Goal: Information Seeking & Learning: Check status

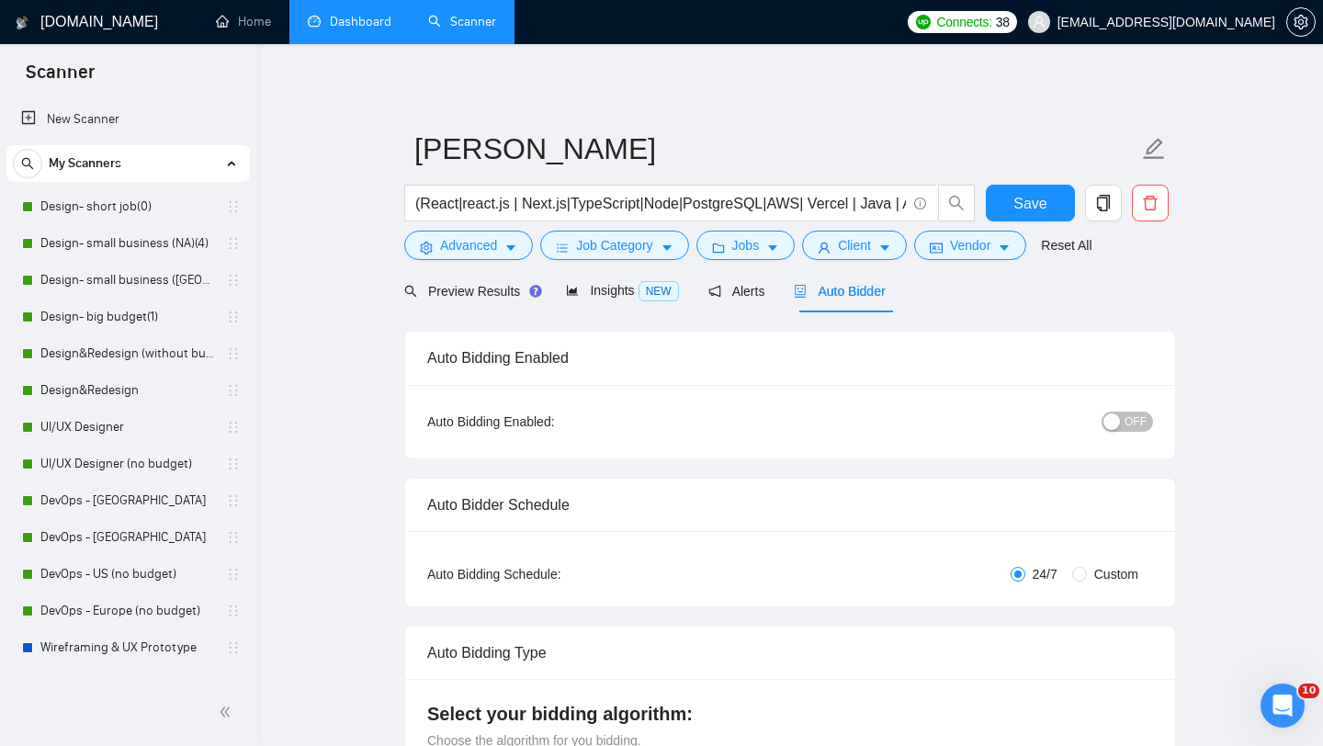
click at [335, 29] on link "Dashboard" at bounding box center [350, 22] width 84 height 16
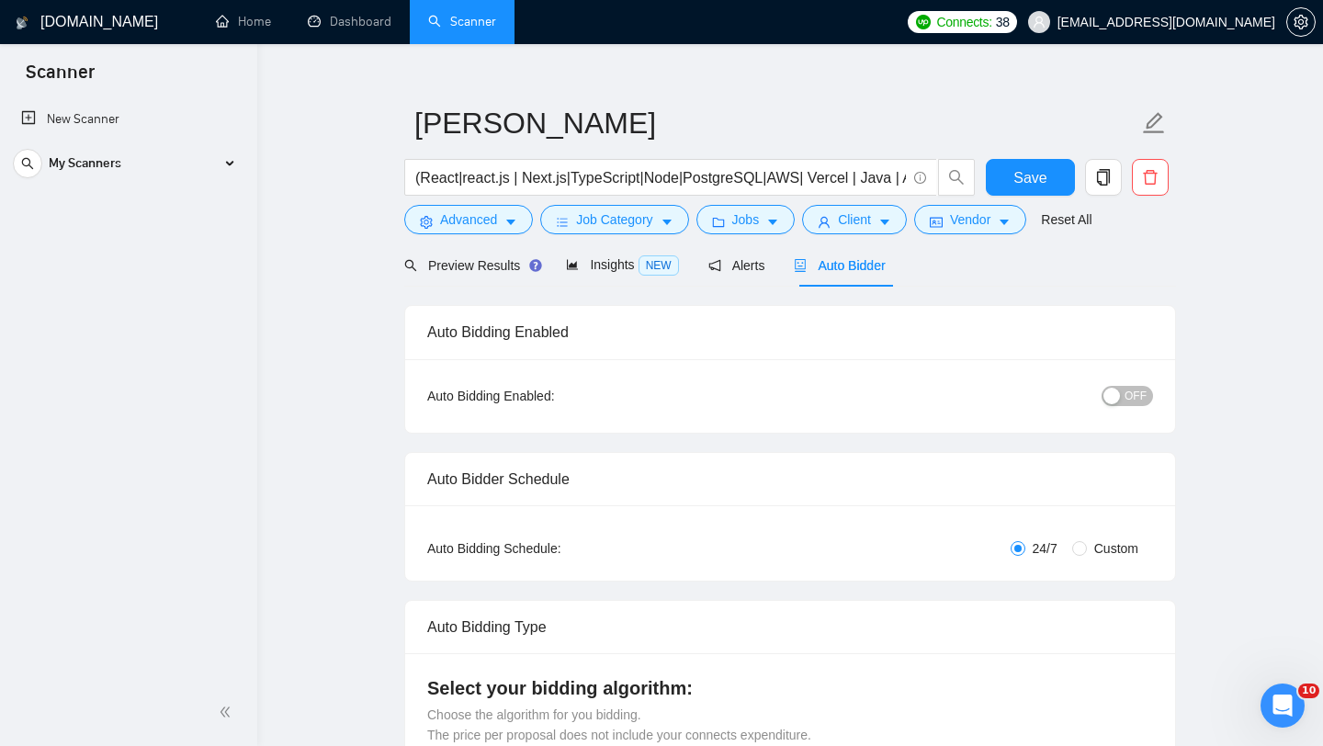
scroll to position [27, 0]
click at [1032, 176] on span "Save" at bounding box center [1030, 176] width 33 height 23
click at [231, 163] on icon at bounding box center [231, 163] width 0 height 9
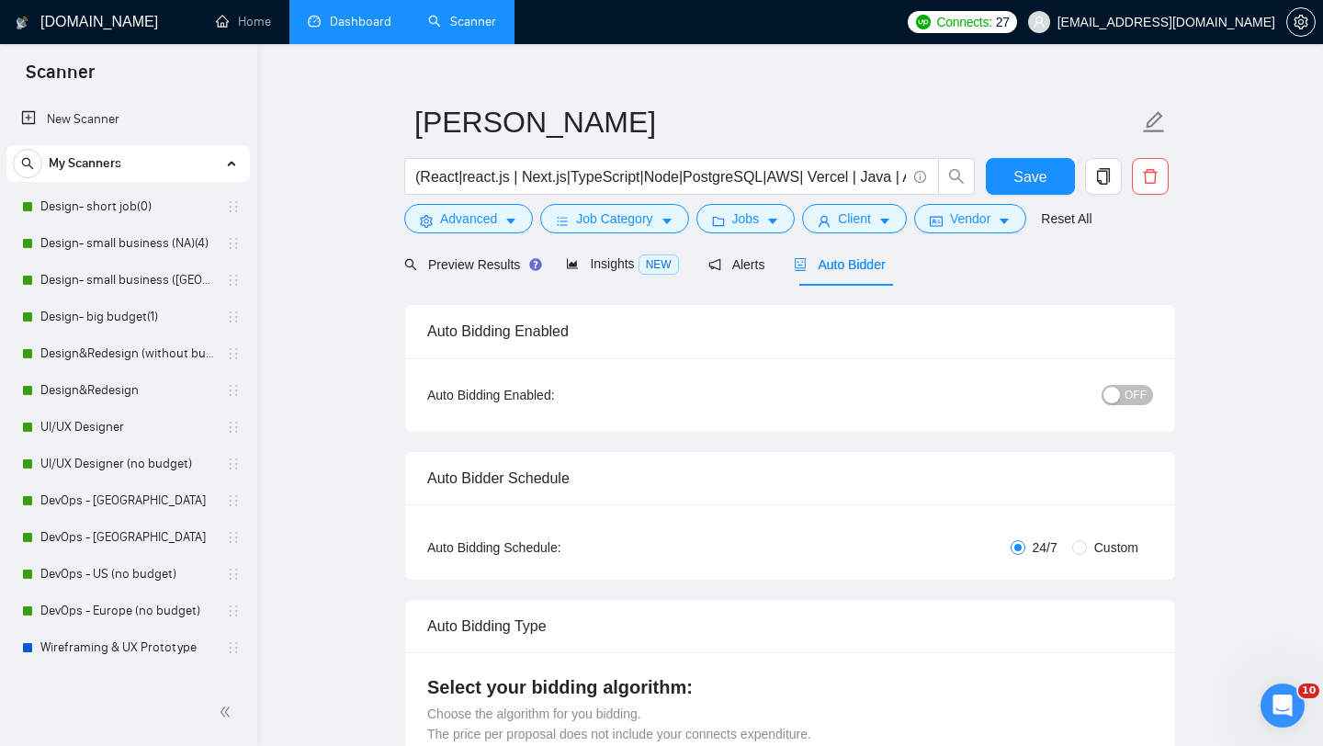
click at [347, 21] on link "Dashboard" at bounding box center [350, 22] width 84 height 16
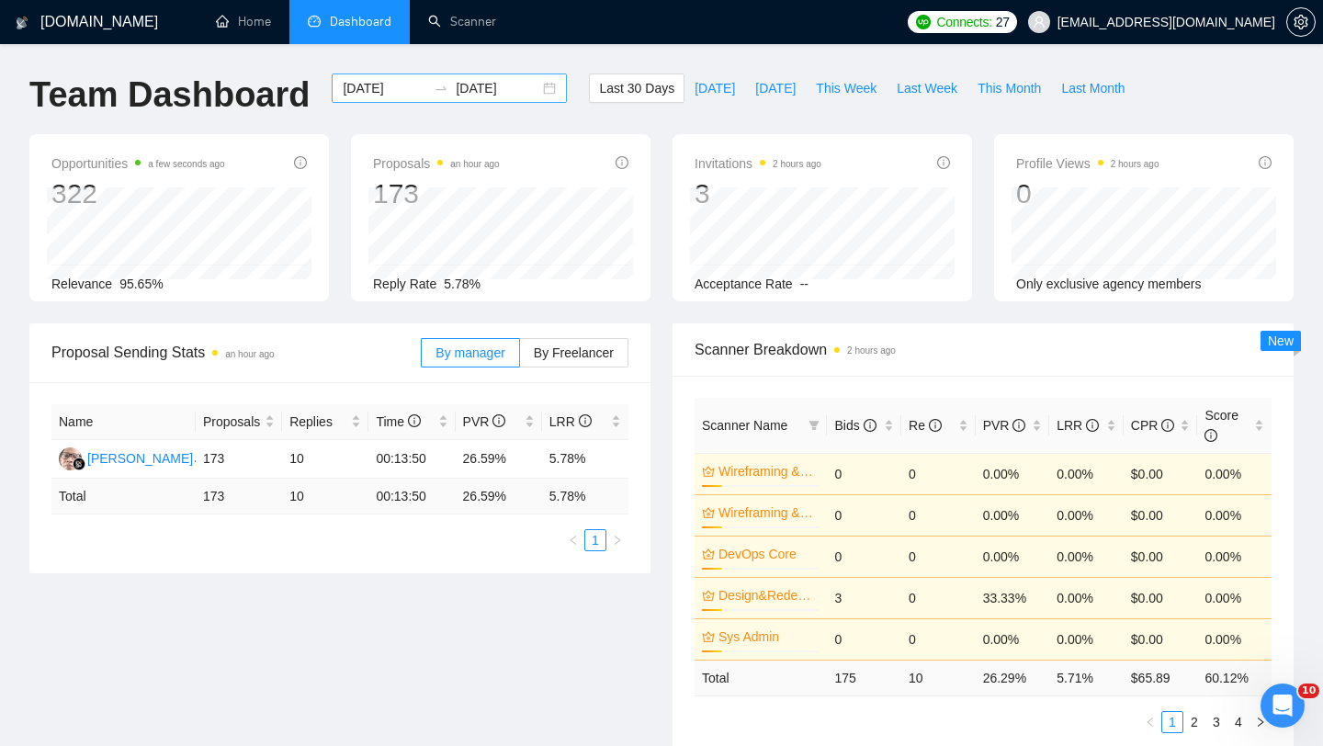
click at [532, 88] on div "[DATE] [DATE]" at bounding box center [449, 88] width 235 height 29
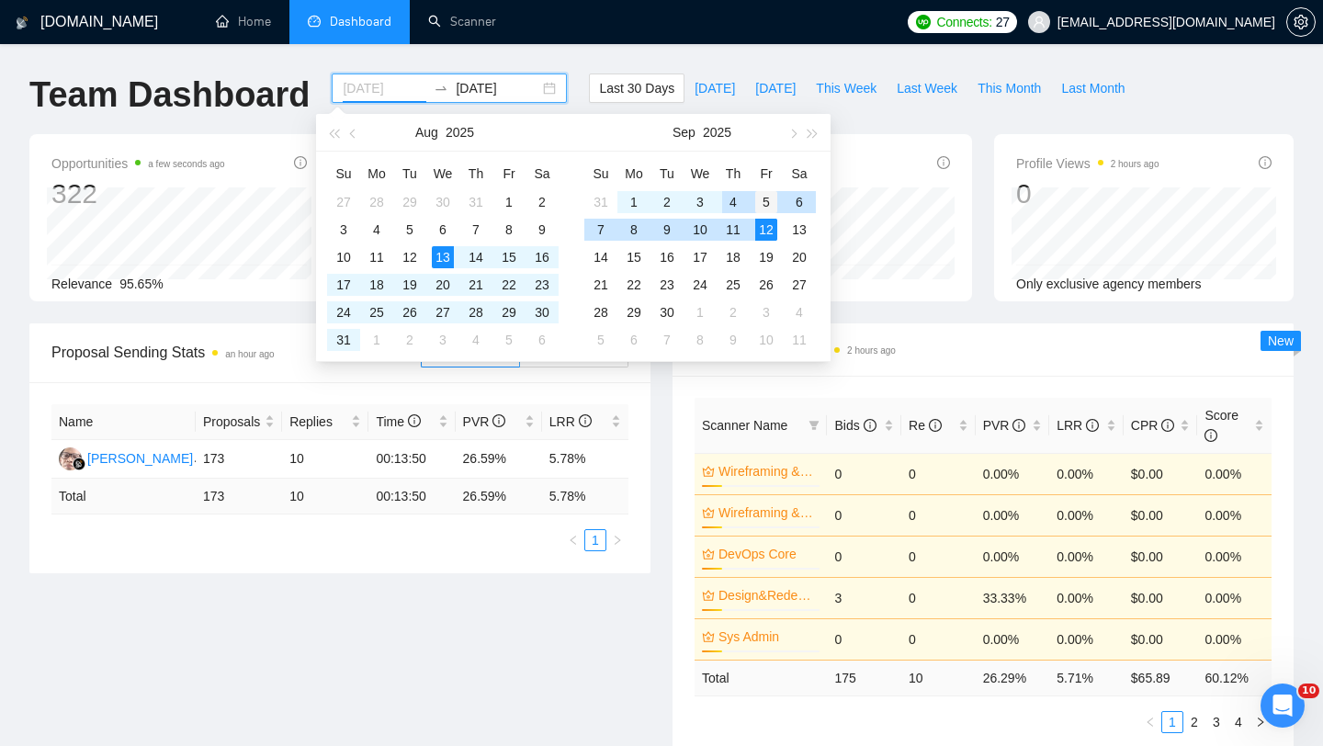
type input "[DATE]"
click at [764, 200] on div "5" at bounding box center [766, 202] width 22 height 22
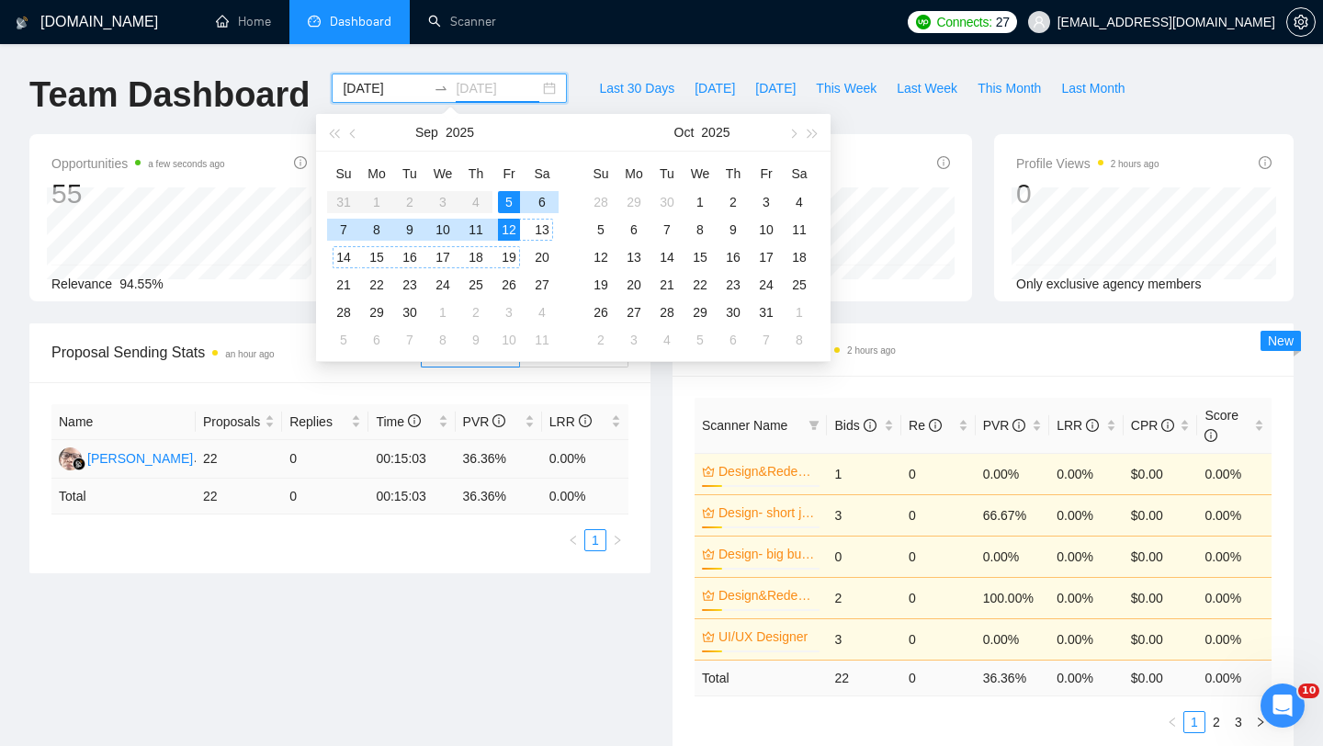
type input "[DATE]"
click at [565, 645] on div "Proposal Sending Stats an hour ago By manager By Freelancer Name Proposals Repl…" at bounding box center [661, 550] width 1286 height 454
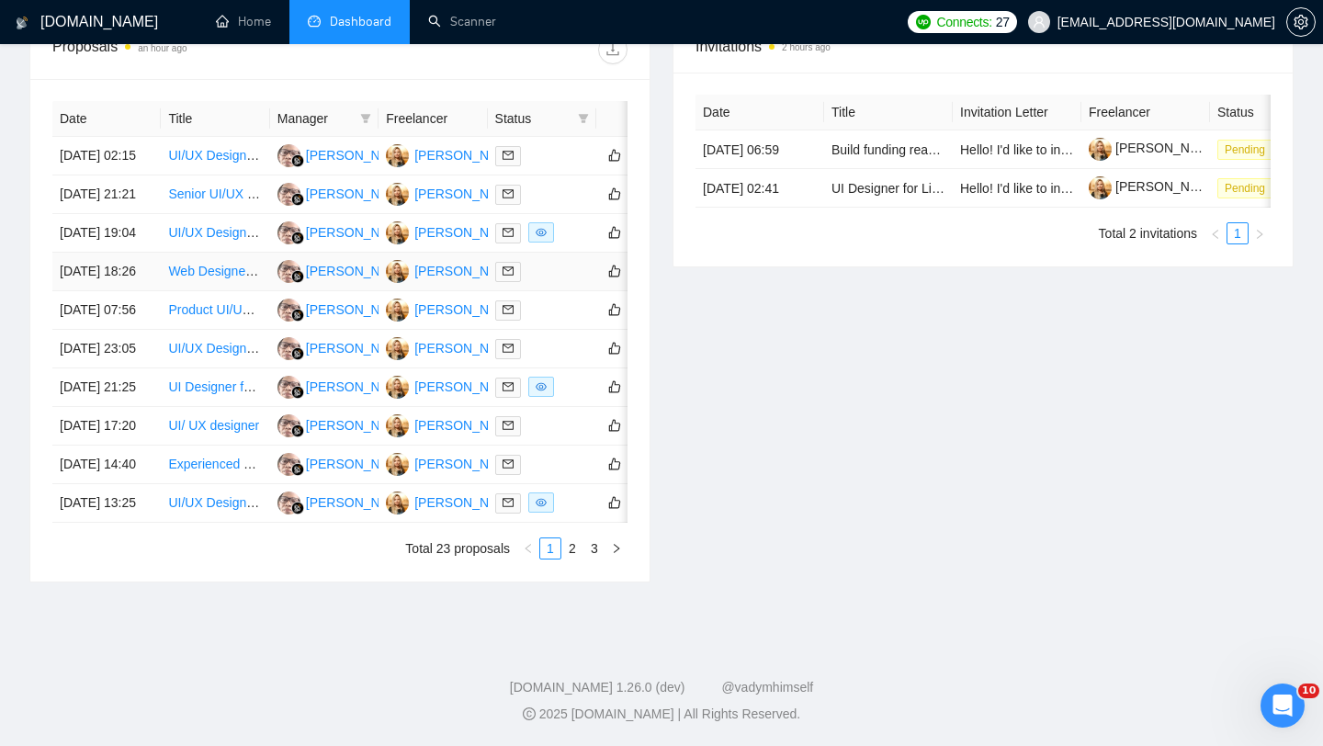
scroll to position [930, 0]
click at [596, 557] on link "3" at bounding box center [594, 548] width 20 height 20
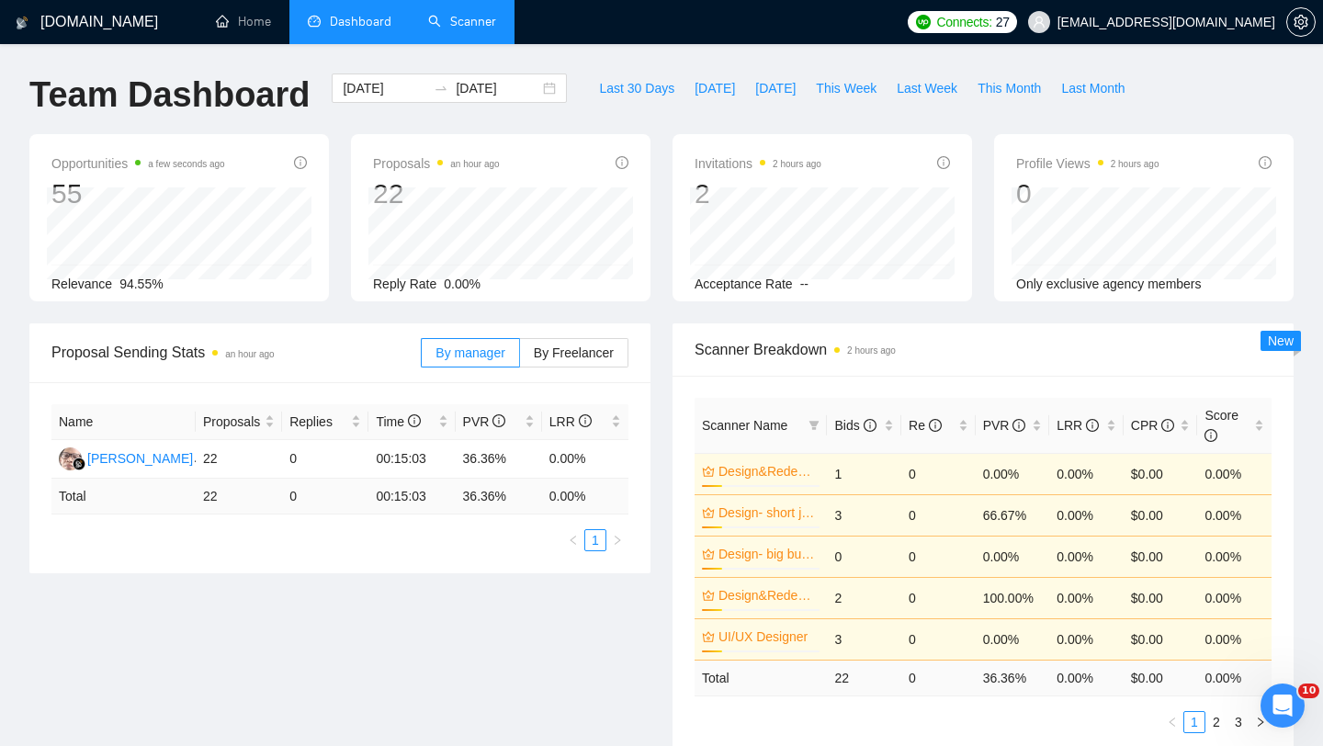
click at [459, 29] on link "Scanner" at bounding box center [462, 22] width 68 height 16
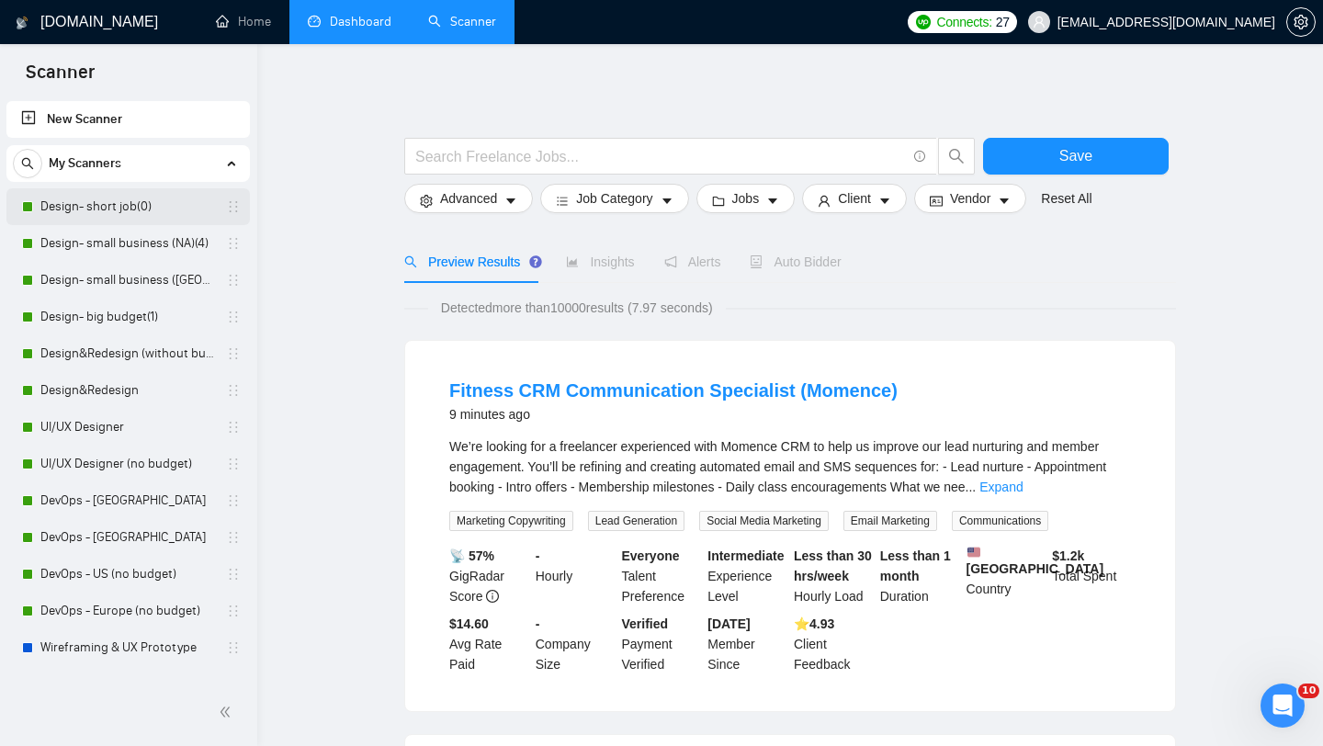
click at [118, 217] on link "Design- short job(0)" at bounding box center [127, 206] width 175 height 37
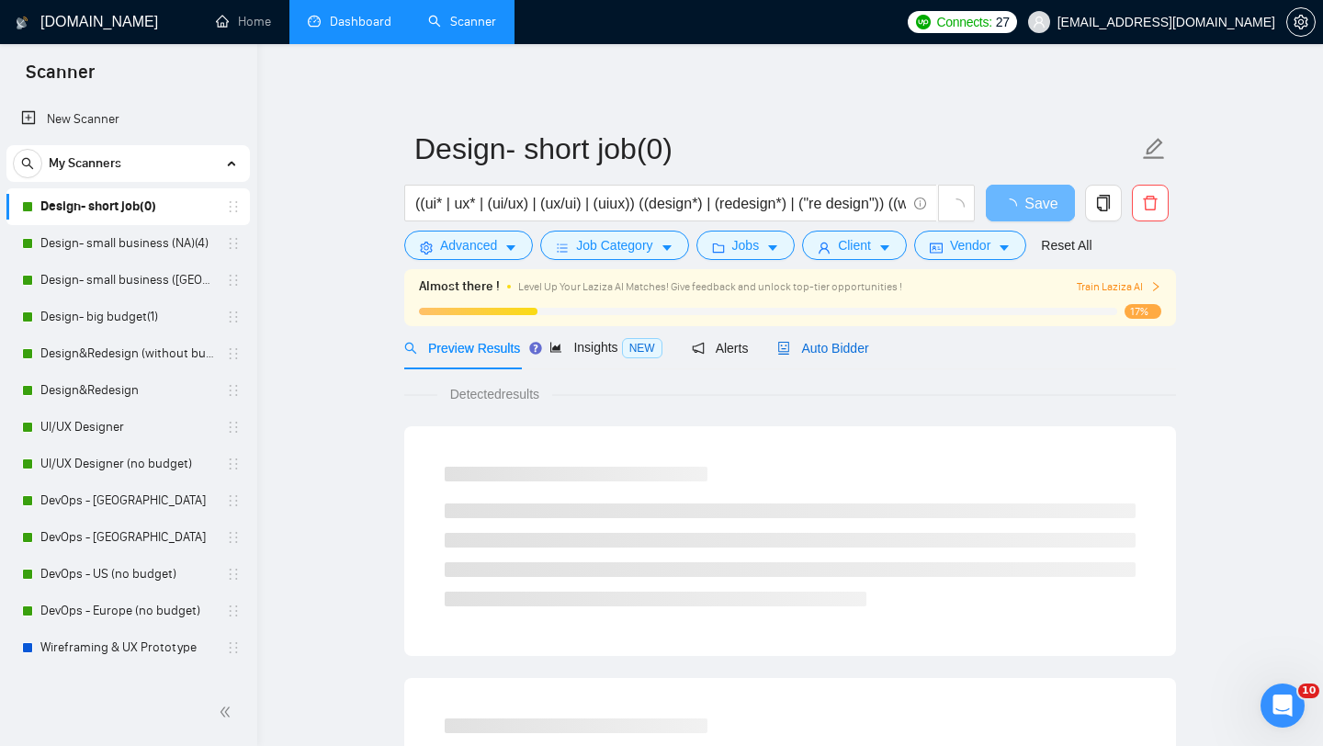
click at [809, 345] on span "Auto Bidder" at bounding box center [822, 348] width 91 height 15
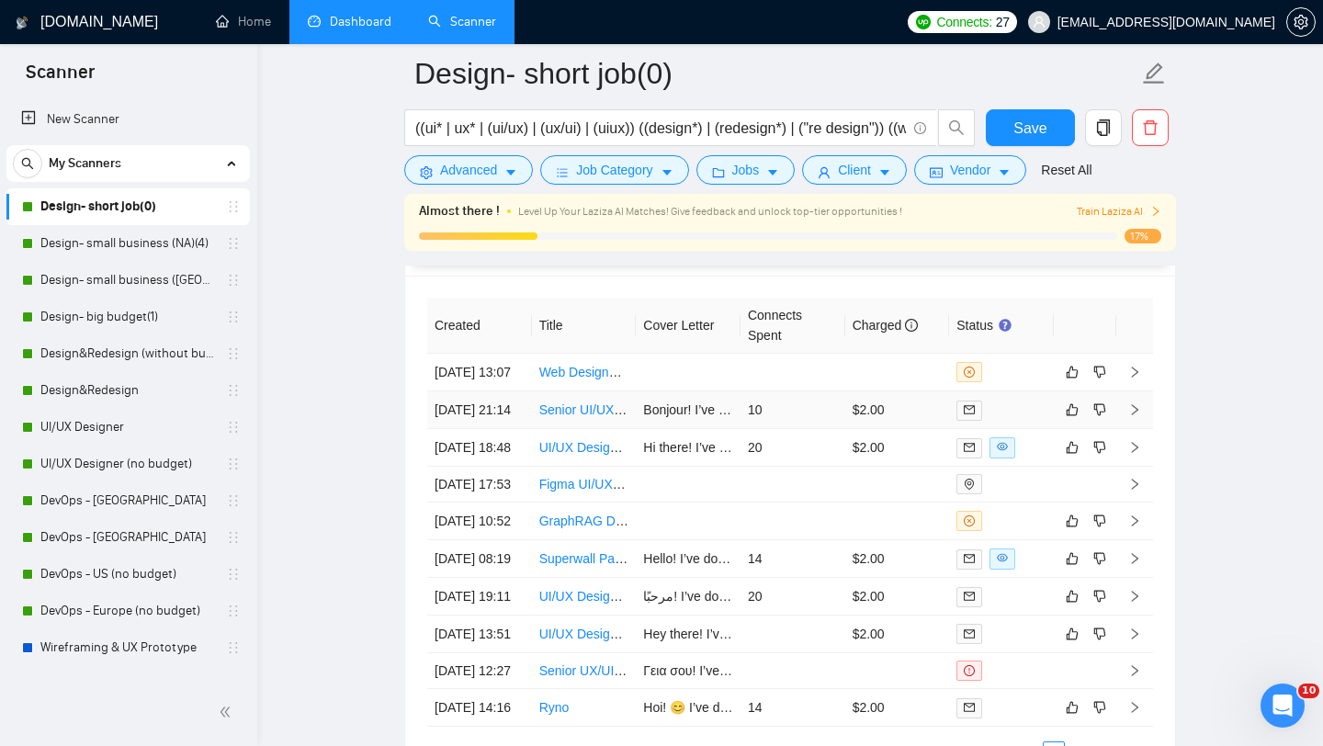
scroll to position [4657, 0]
click at [125, 243] on link "Design- small business (NA)(4)" at bounding box center [127, 243] width 175 height 37
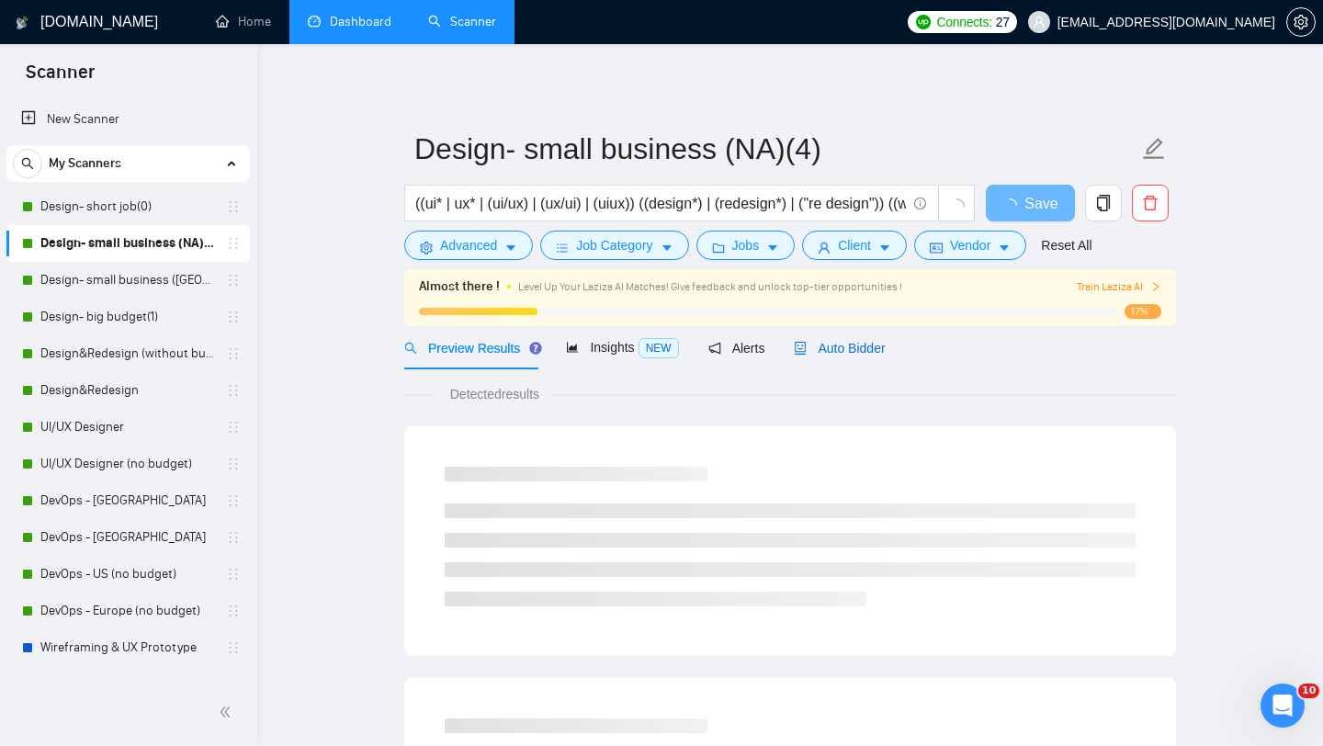
click at [854, 343] on span "Auto Bidder" at bounding box center [839, 348] width 91 height 15
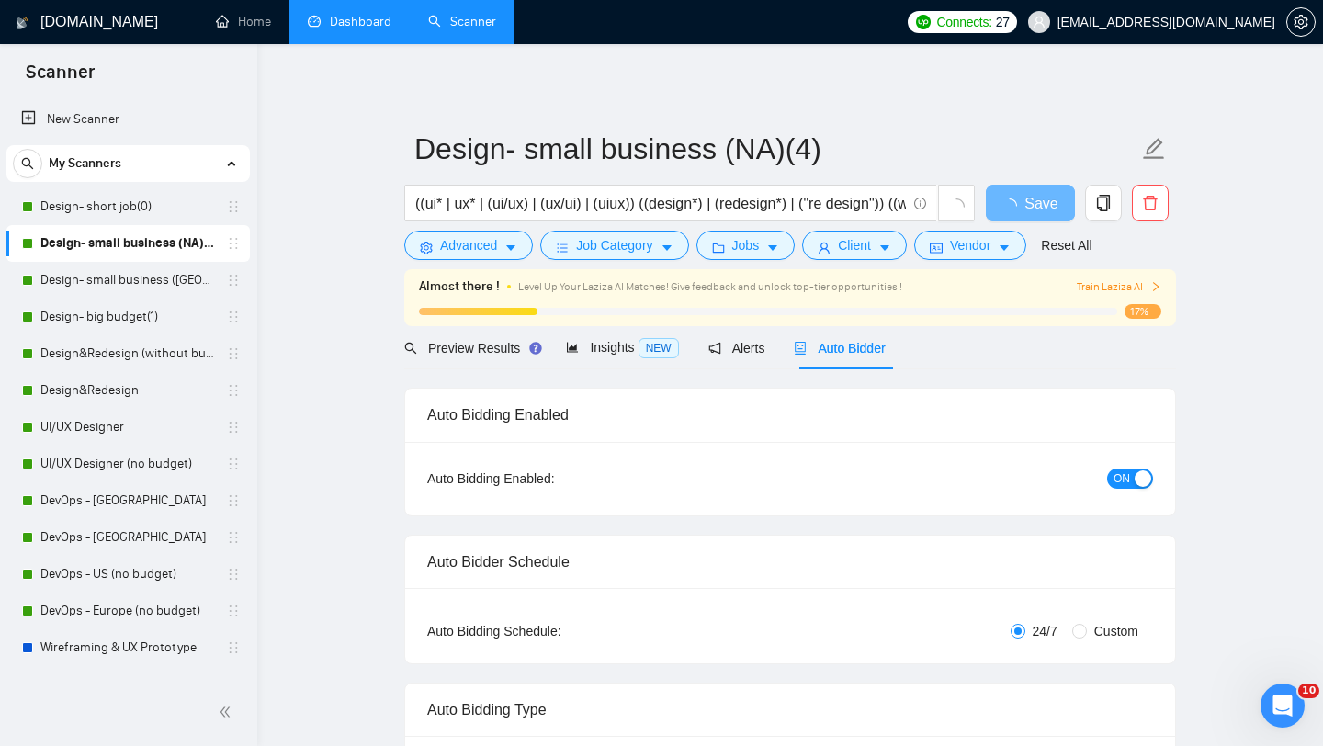
radio input "false"
radio input "true"
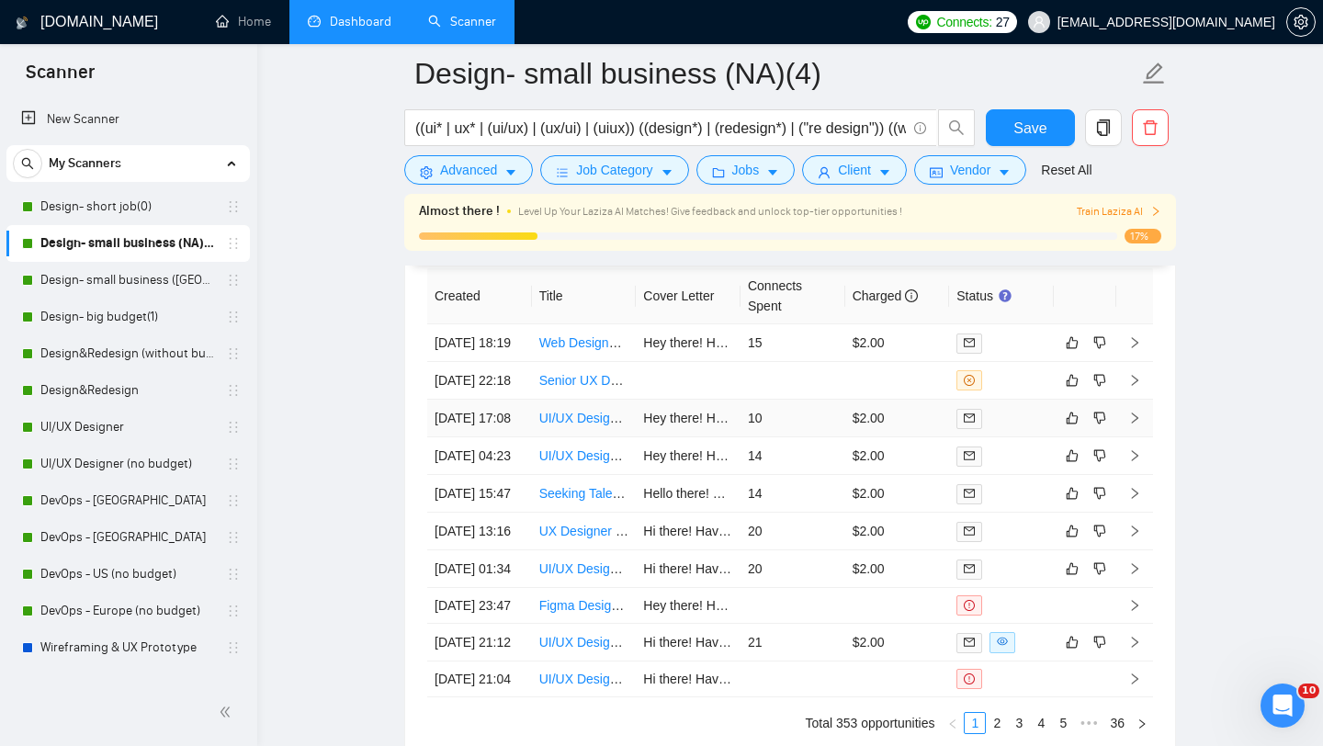
scroll to position [4921, 0]
click at [139, 278] on link "Design- small business ([GEOGRAPHIC_DATA])(4)" at bounding box center [127, 280] width 175 height 37
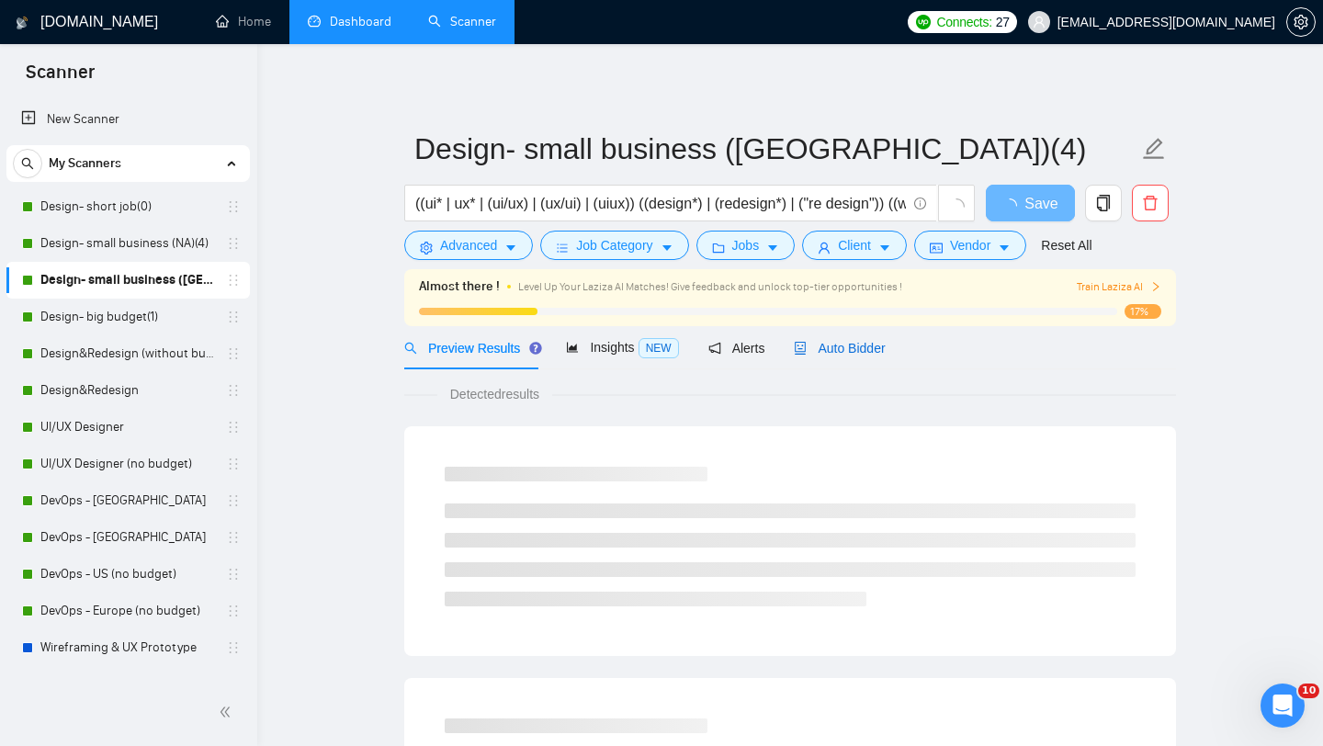
click at [847, 351] on span "Auto Bidder" at bounding box center [839, 348] width 91 height 15
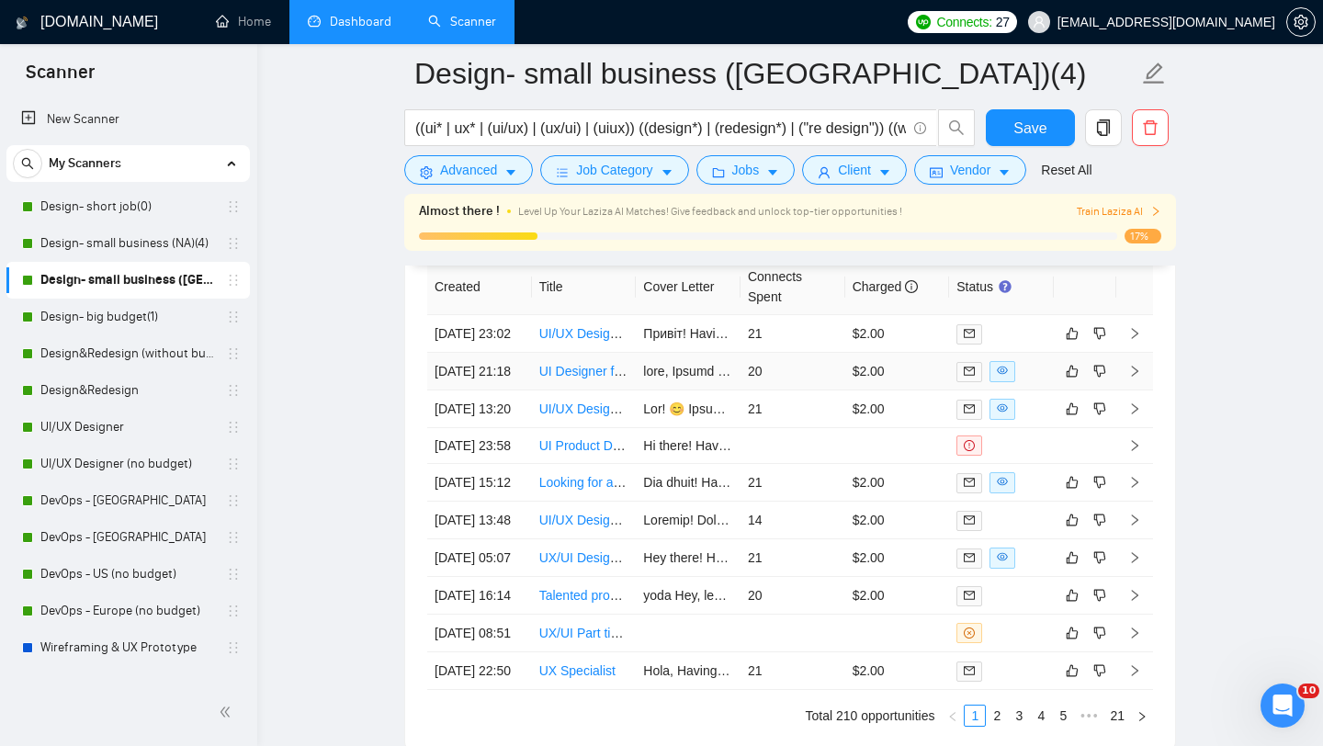
scroll to position [4934, 0]
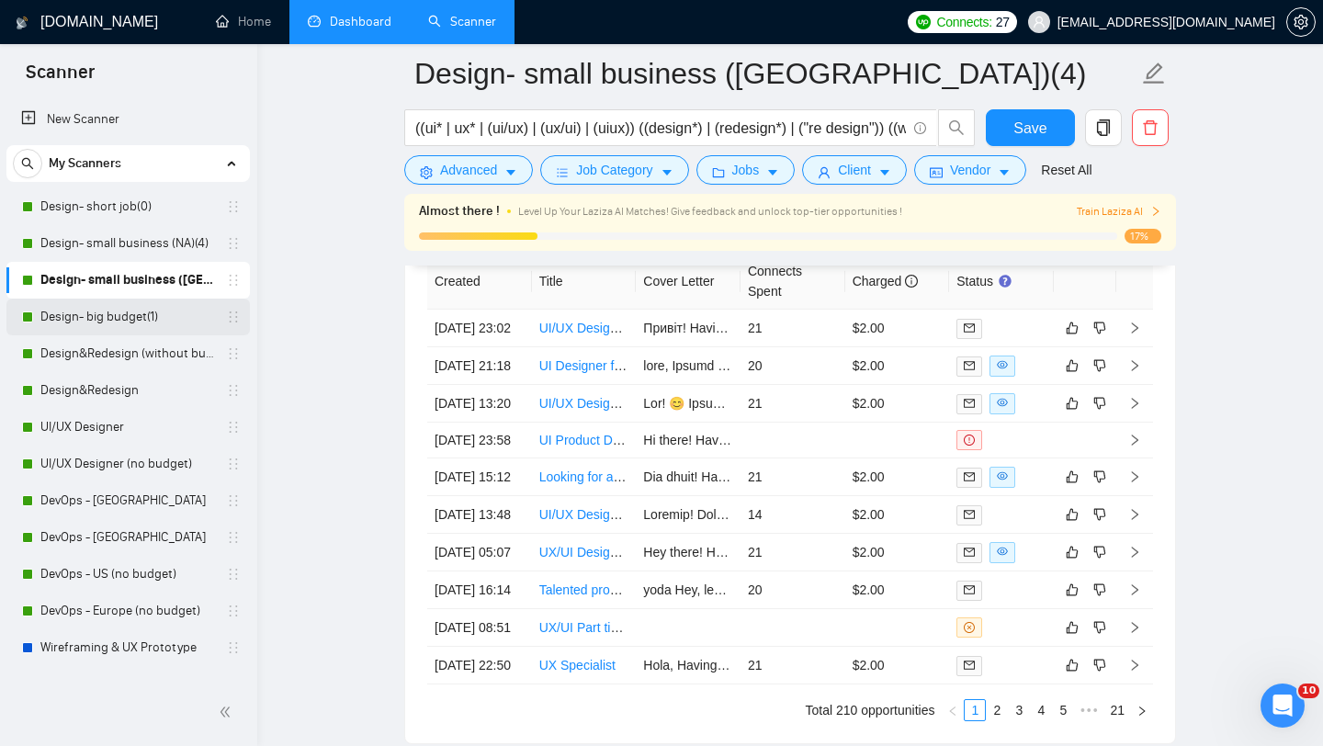
click at [98, 301] on link "Design- big budget(1)" at bounding box center [127, 317] width 175 height 37
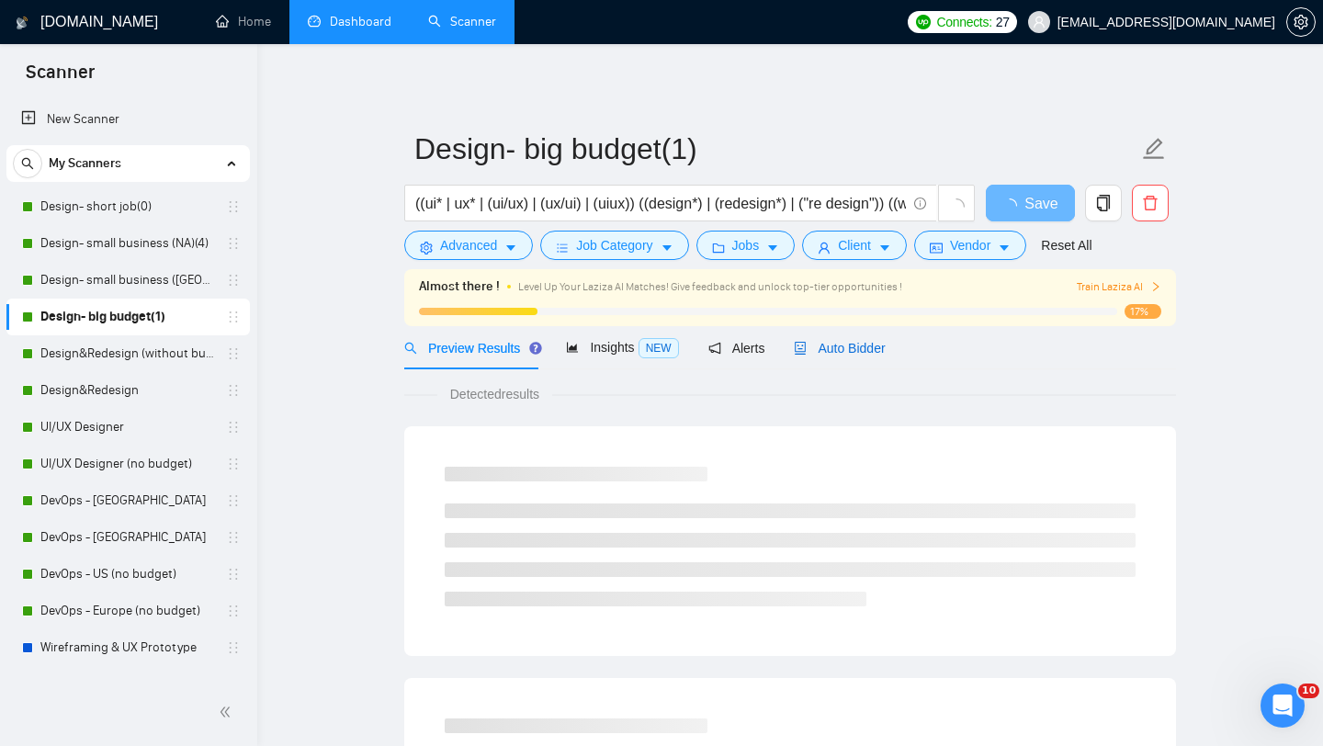
click at [877, 338] on div "Auto Bidder" at bounding box center [839, 348] width 91 height 20
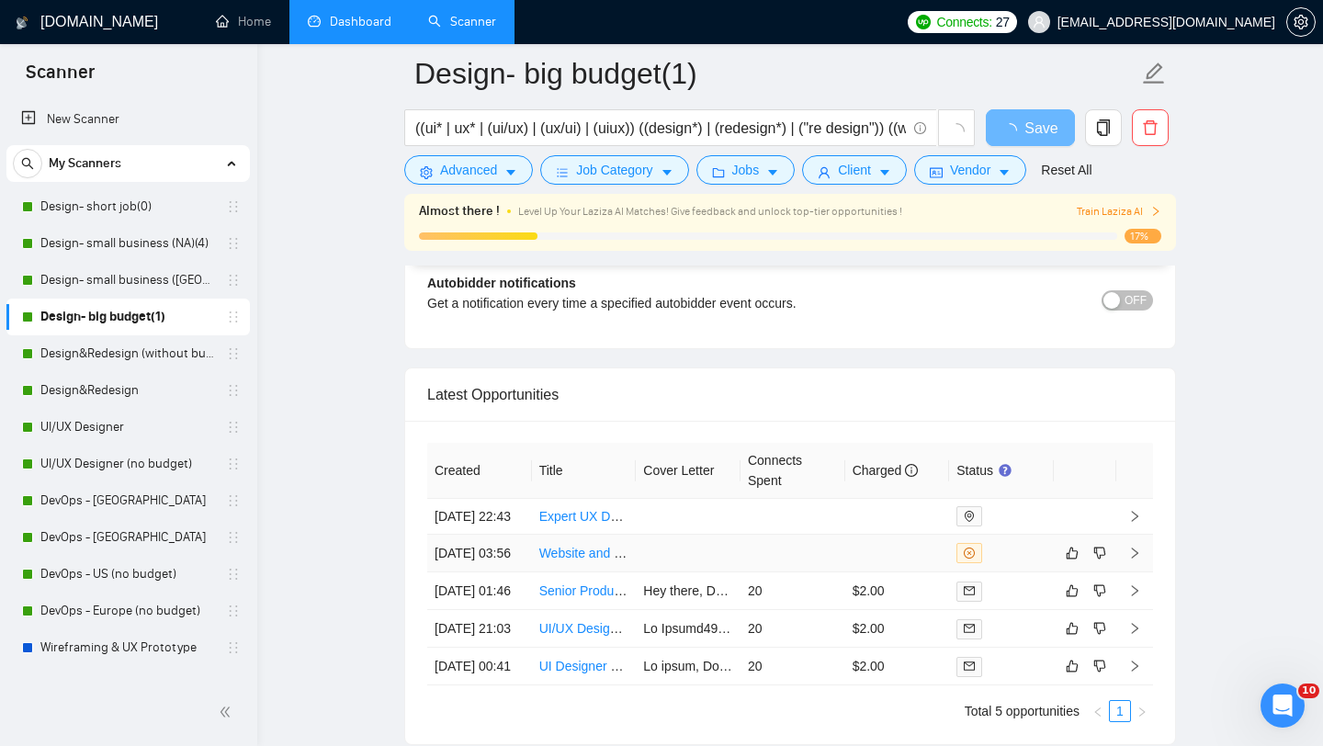
scroll to position [4280, 0]
click at [119, 348] on link "Design&Redesign (without budget)" at bounding box center [127, 353] width 175 height 37
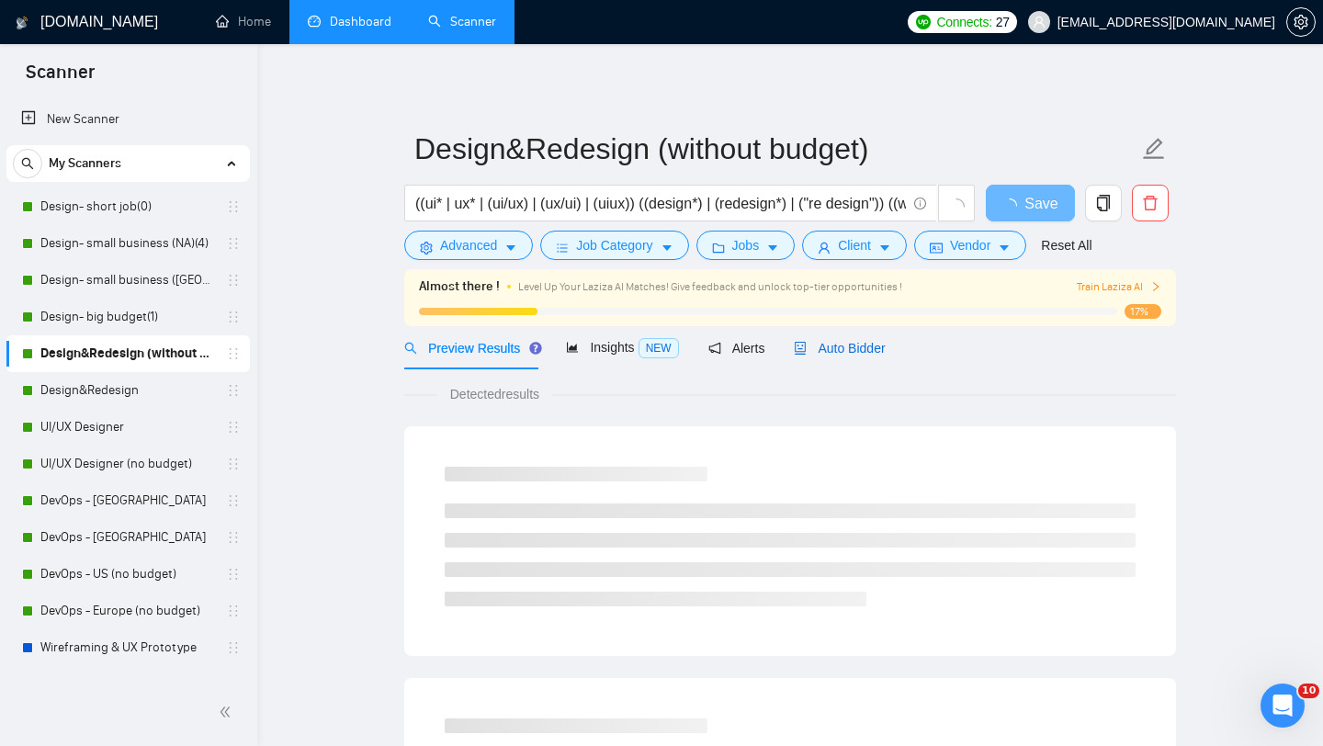
click at [866, 343] on span "Auto Bidder" at bounding box center [839, 348] width 91 height 15
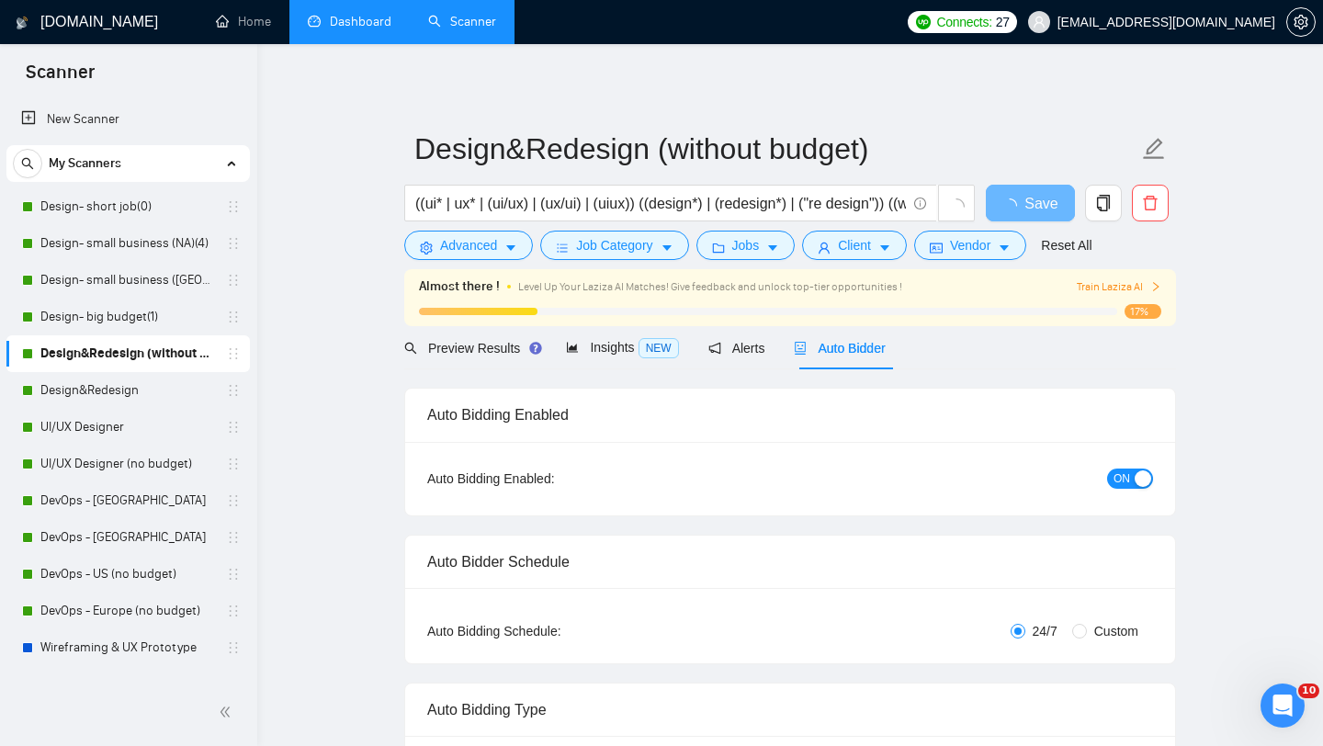
radio input "false"
radio input "true"
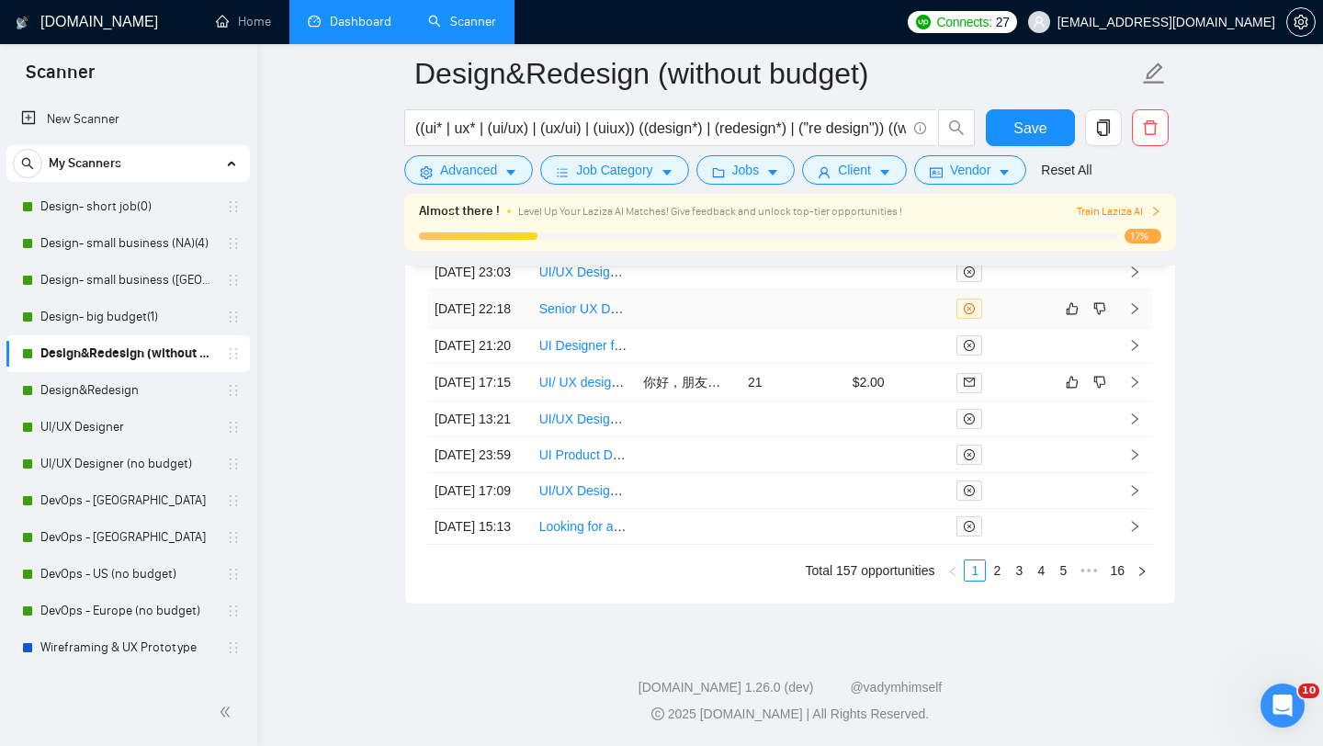
scroll to position [5259, 0]
click at [991, 571] on link "2" at bounding box center [997, 571] width 20 height 20
click at [978, 581] on link "1" at bounding box center [975, 571] width 20 height 20
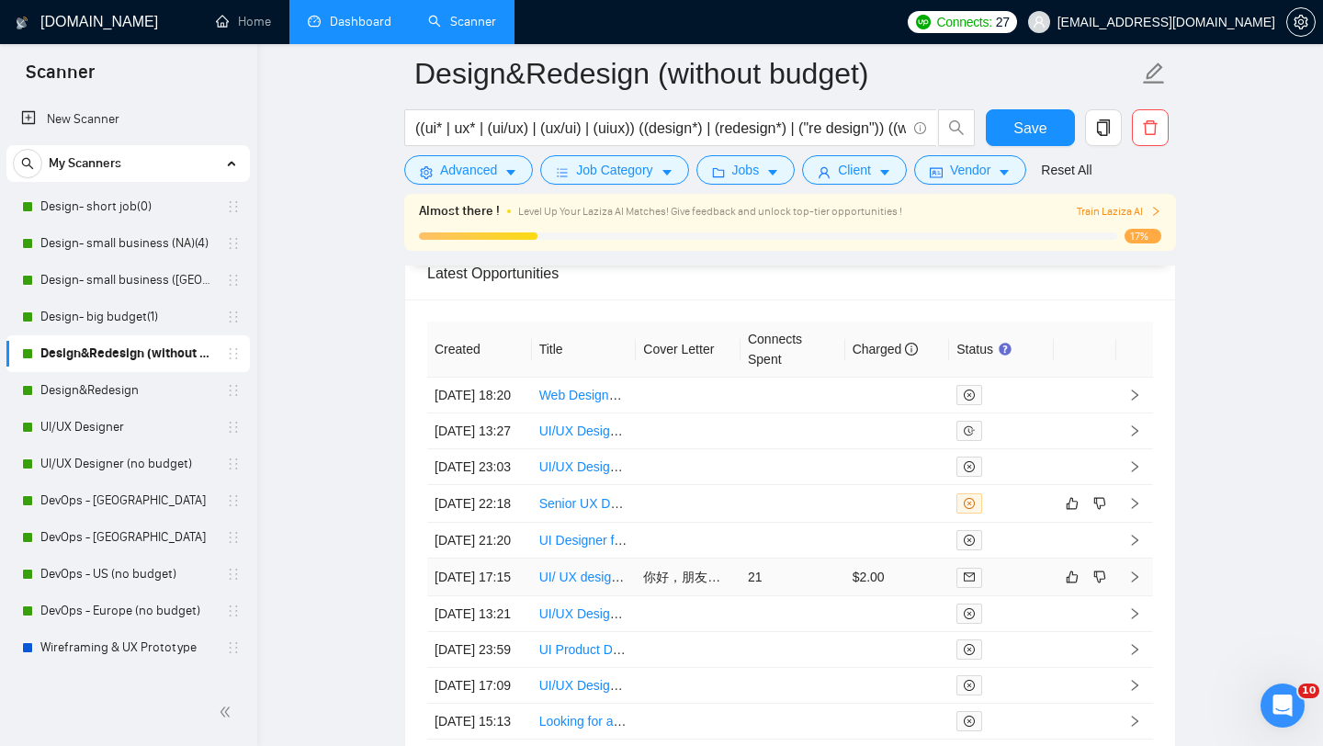
scroll to position [4861, 0]
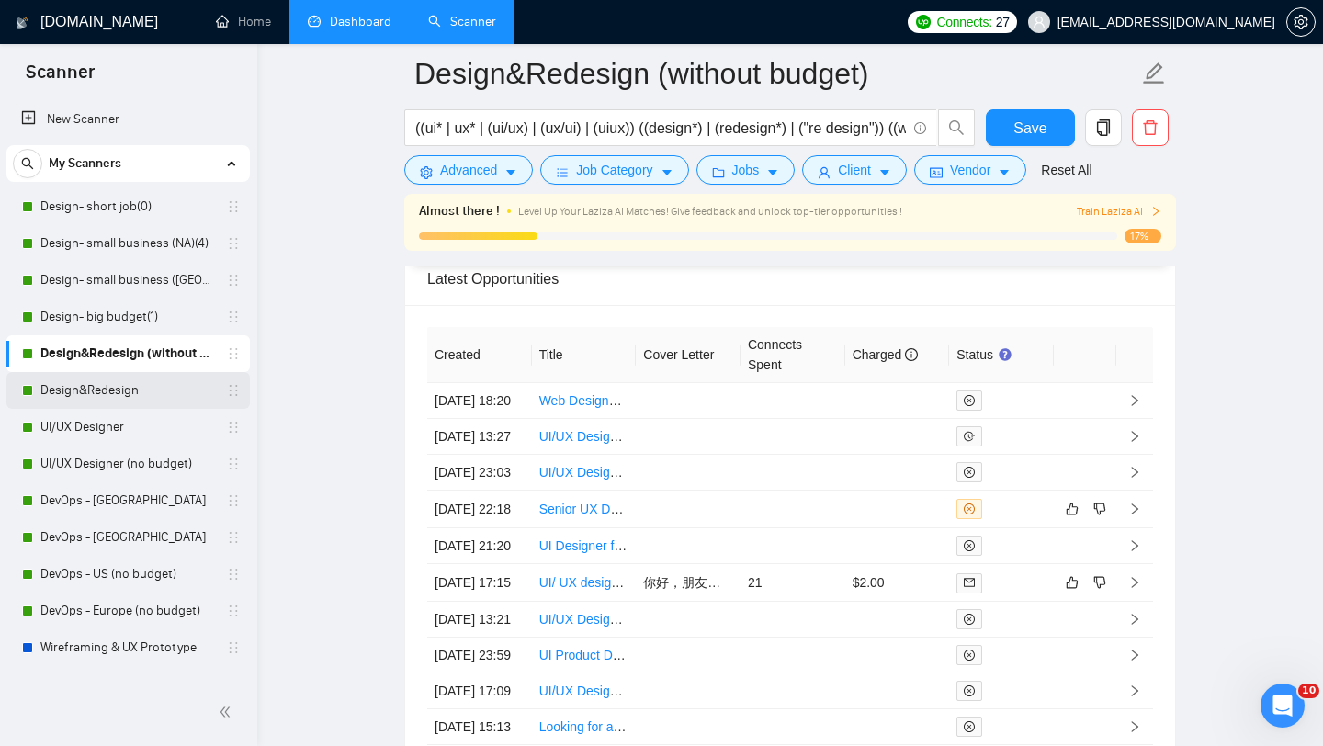
click at [95, 393] on link "Design&Redesign" at bounding box center [127, 390] width 175 height 37
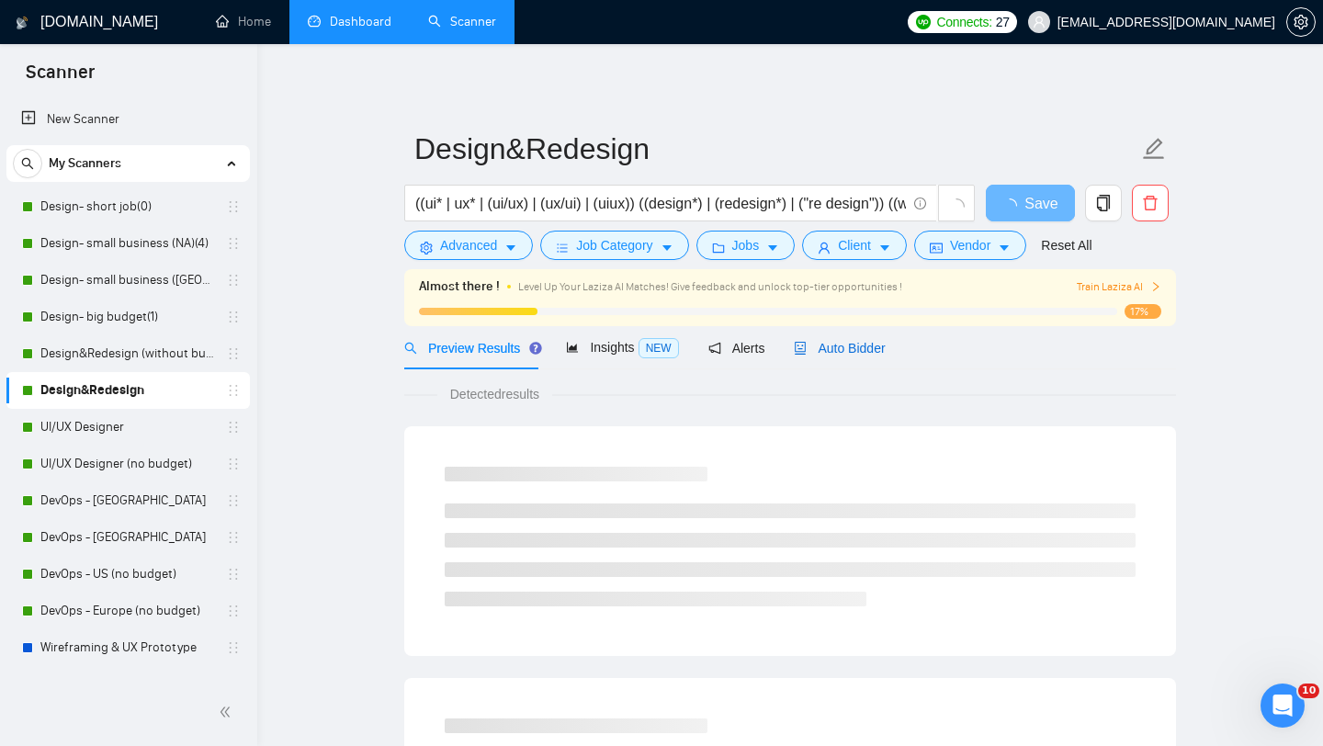
click at [855, 338] on div "Auto Bidder" at bounding box center [839, 348] width 91 height 20
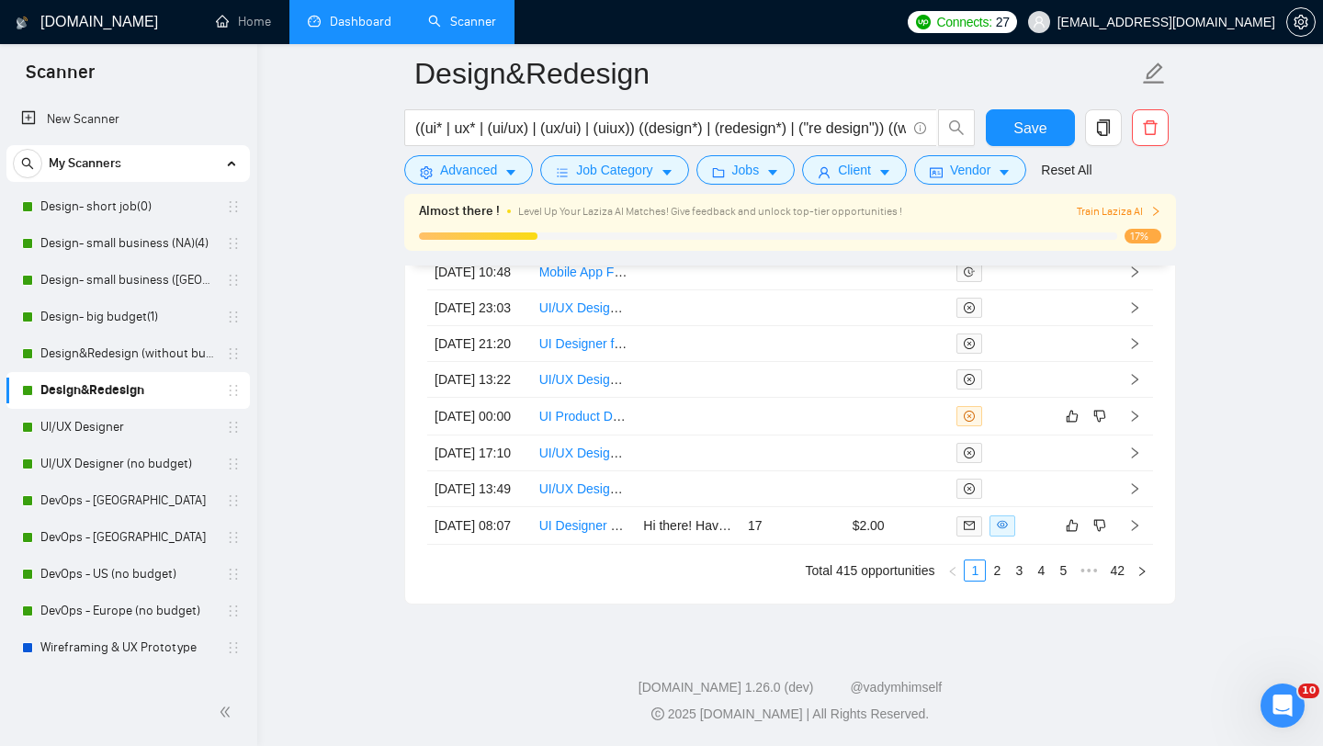
scroll to position [5506, 0]
click at [993, 572] on link "2" at bounding box center [997, 571] width 20 height 20
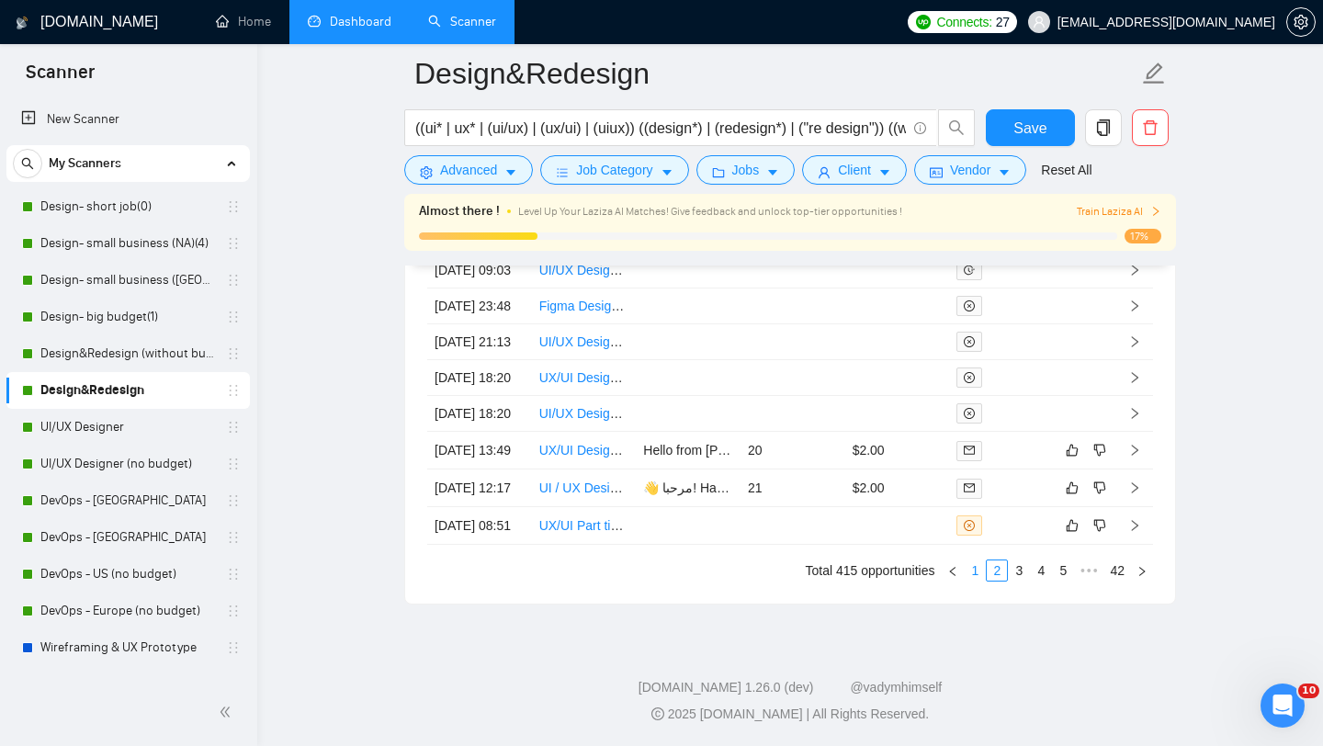
click at [973, 574] on link "1" at bounding box center [975, 571] width 20 height 20
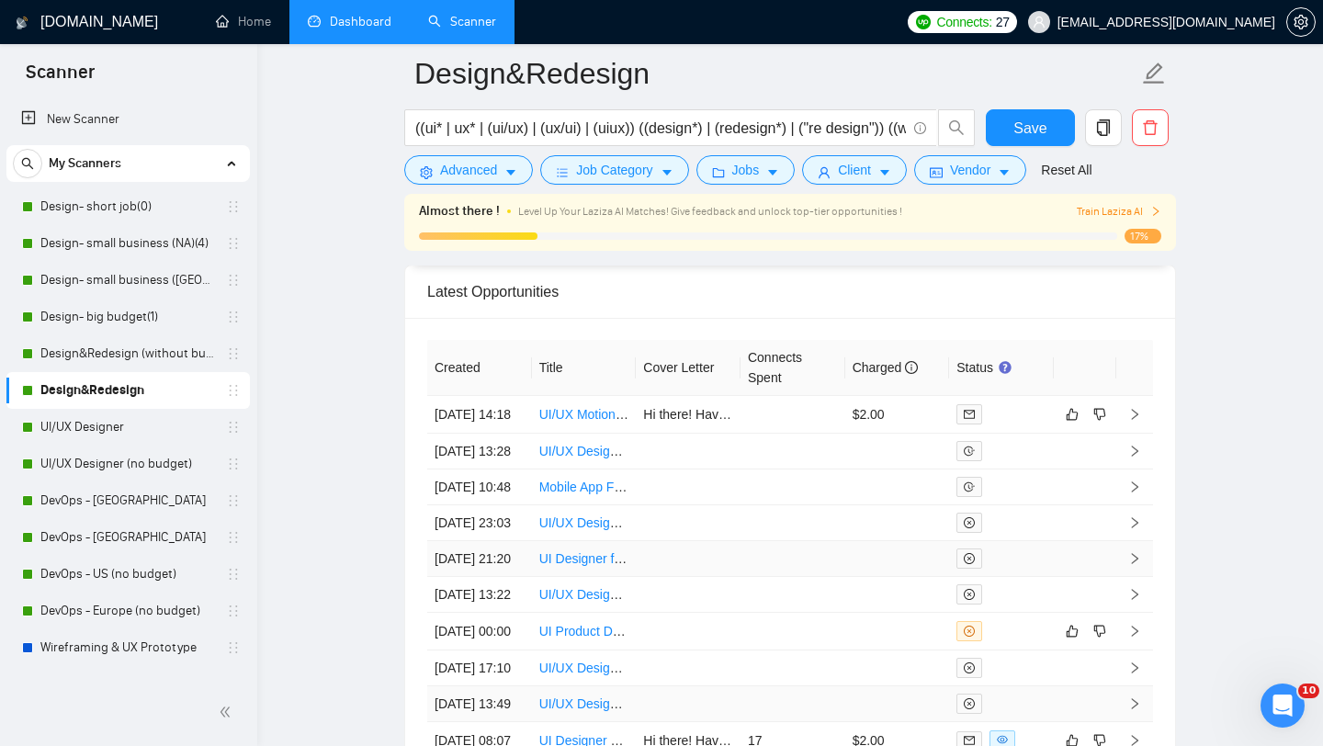
scroll to position [5093, 0]
click at [92, 434] on link "UI/UX Designer" at bounding box center [127, 427] width 175 height 37
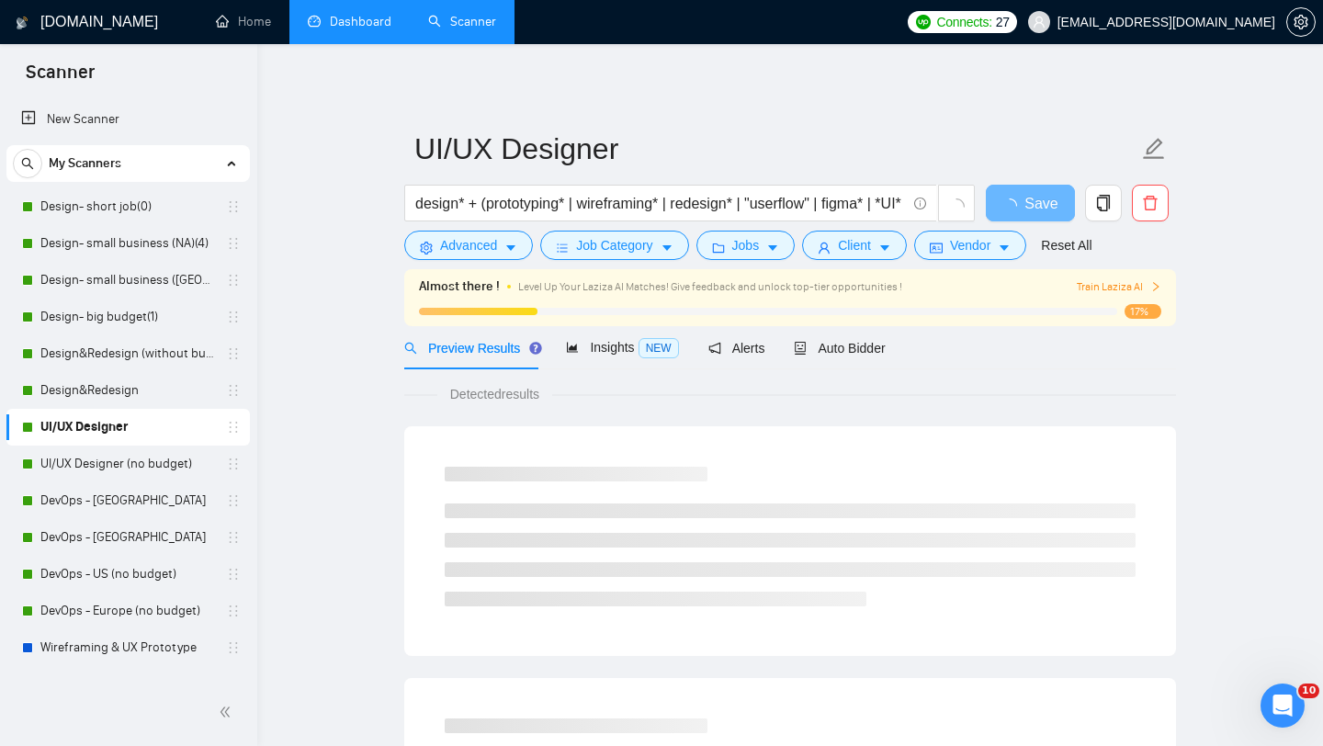
click at [893, 357] on div "Preview Results Insights NEW Alerts Auto Bidder" at bounding box center [790, 347] width 772 height 43
click at [884, 353] on span "Auto Bidder" at bounding box center [839, 348] width 91 height 15
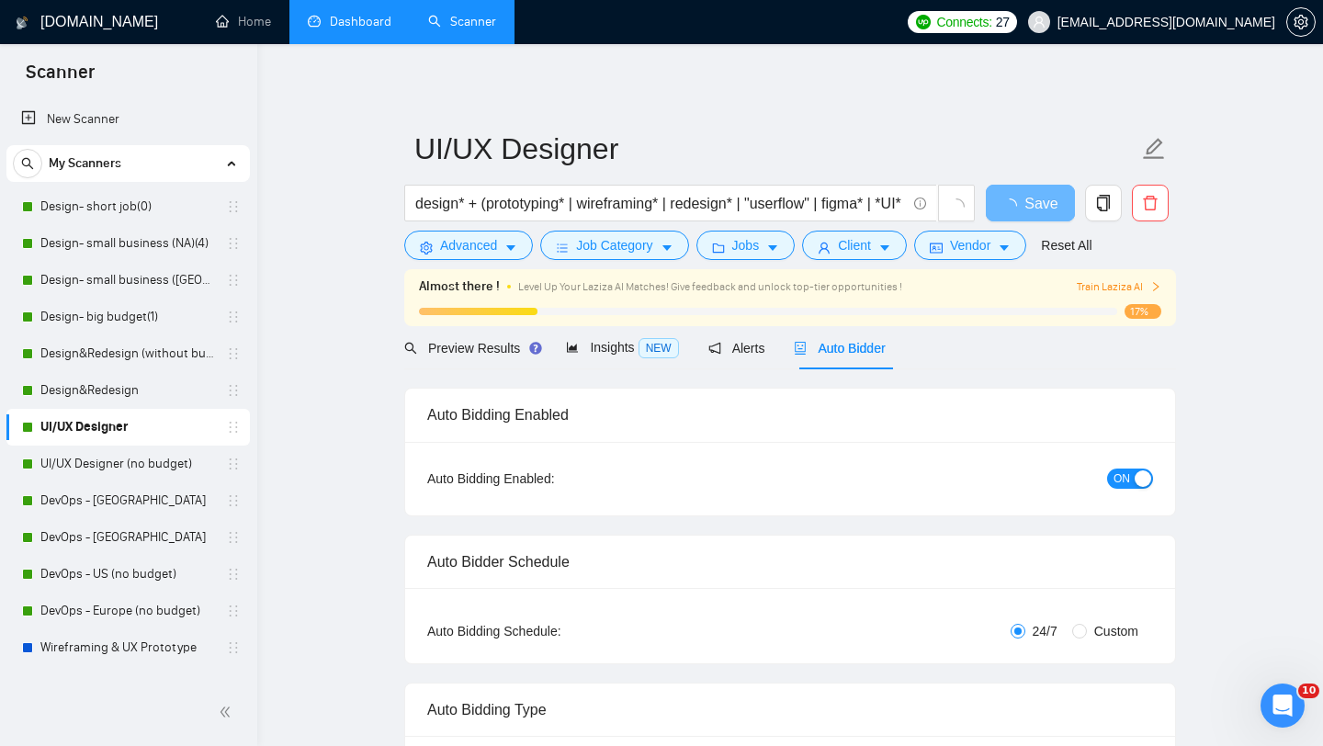
radio input "false"
radio input "true"
checkbox input "true"
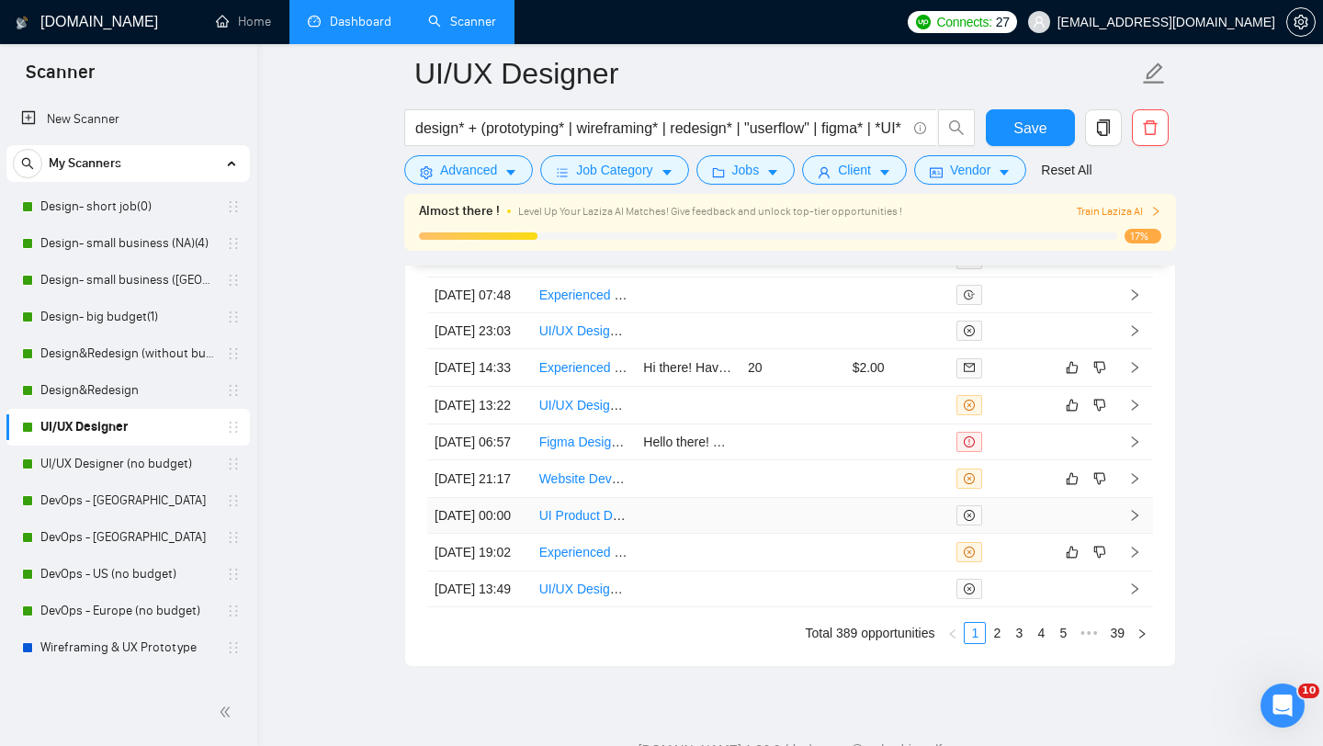
scroll to position [5506, 0]
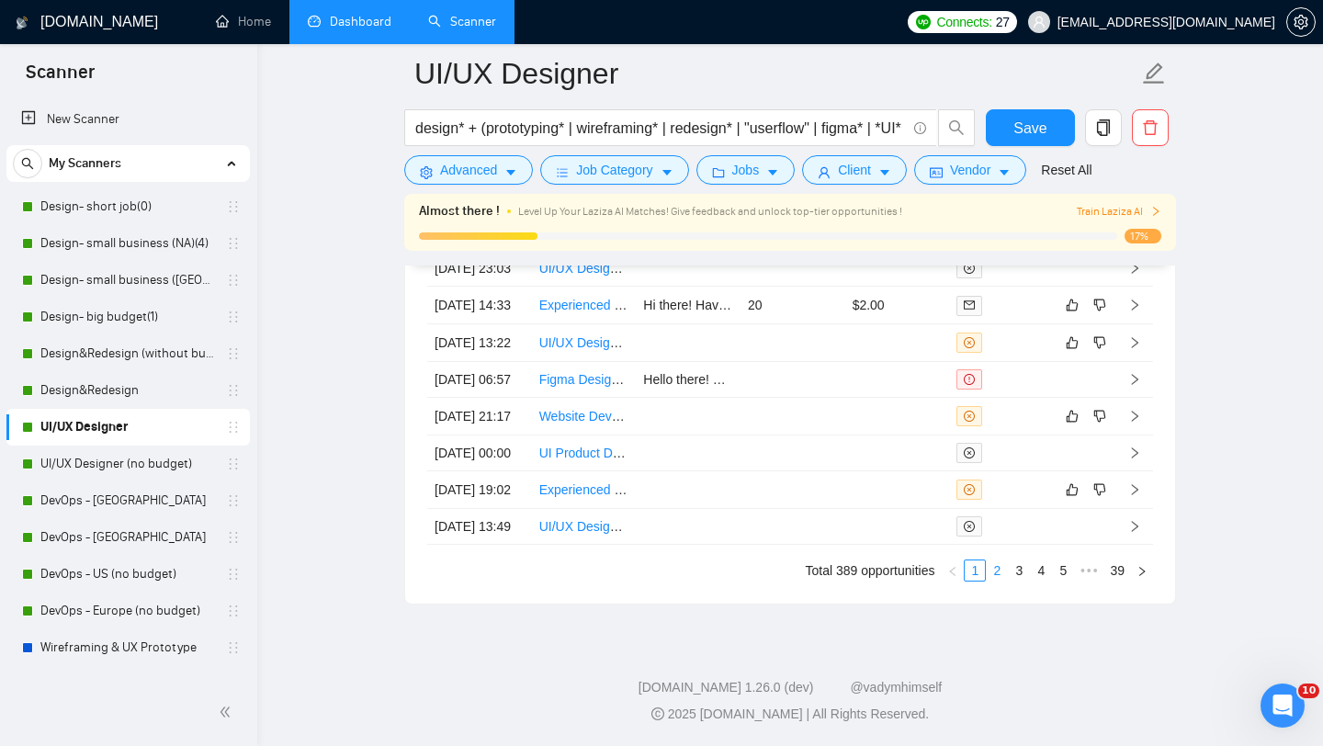
click at [996, 572] on link "2" at bounding box center [997, 571] width 20 height 20
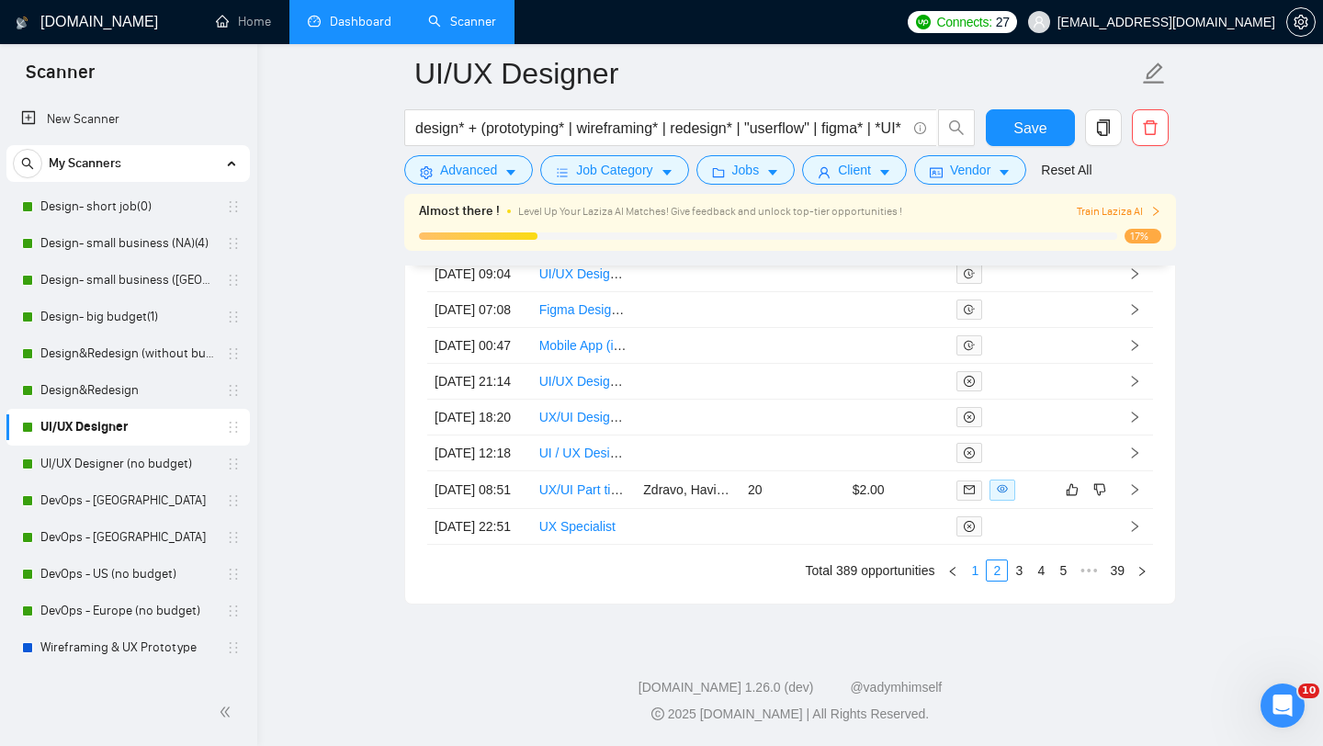
click at [970, 569] on link "1" at bounding box center [975, 571] width 20 height 20
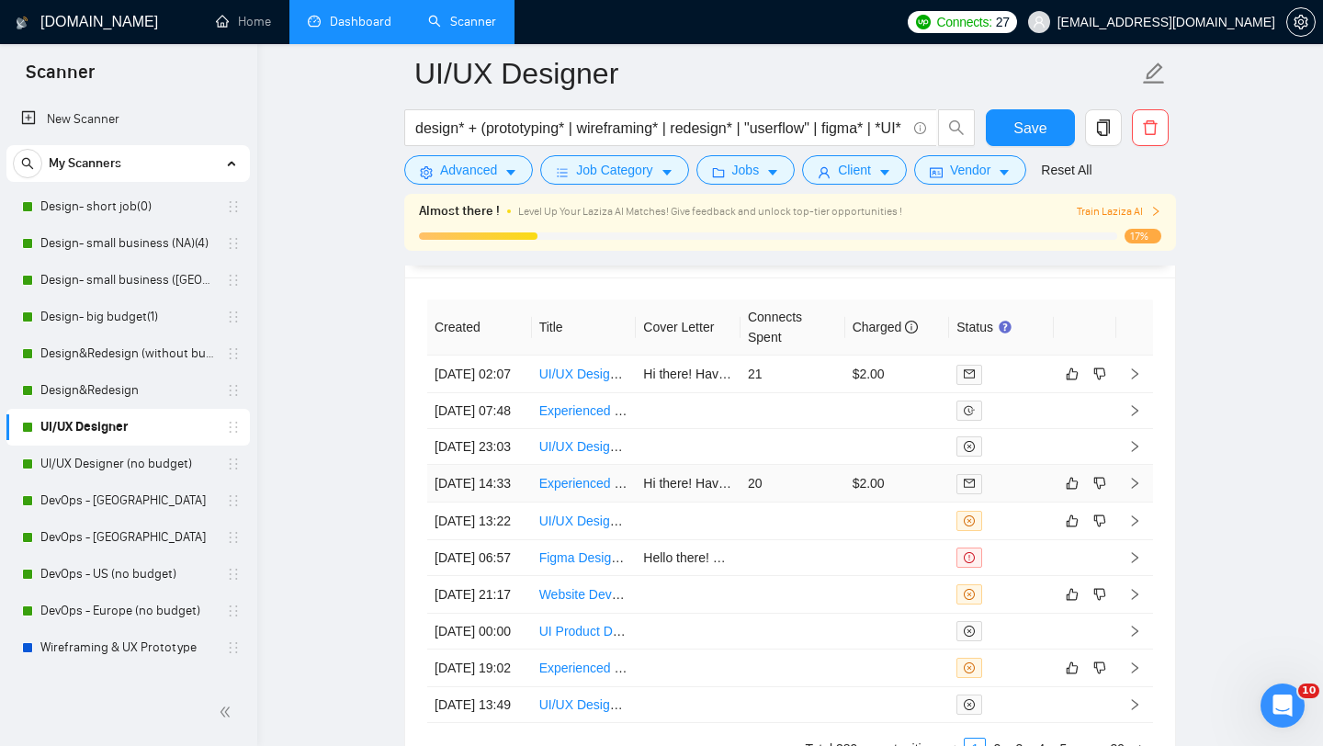
scroll to position [5134, 0]
click at [139, 462] on link "UI/UX Designer (no budget)" at bounding box center [127, 464] width 175 height 37
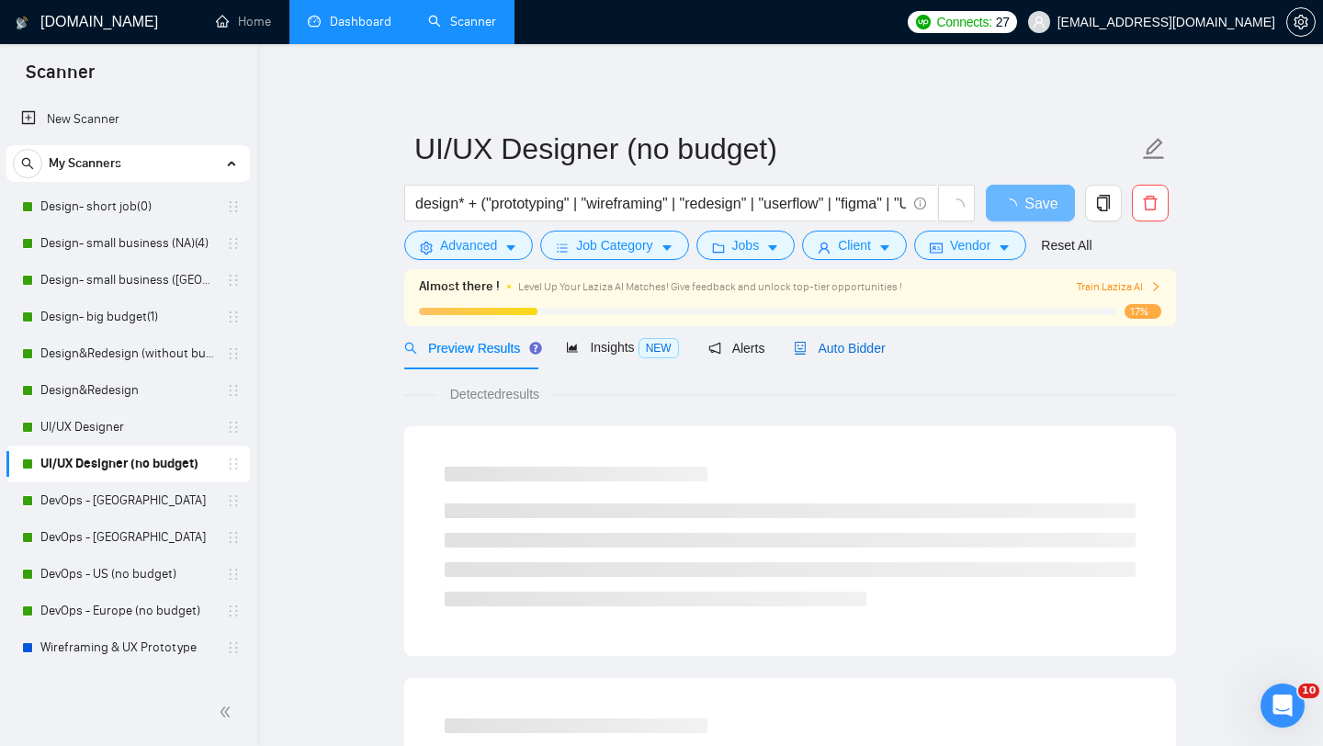
click at [849, 341] on span "Auto Bidder" at bounding box center [839, 348] width 91 height 15
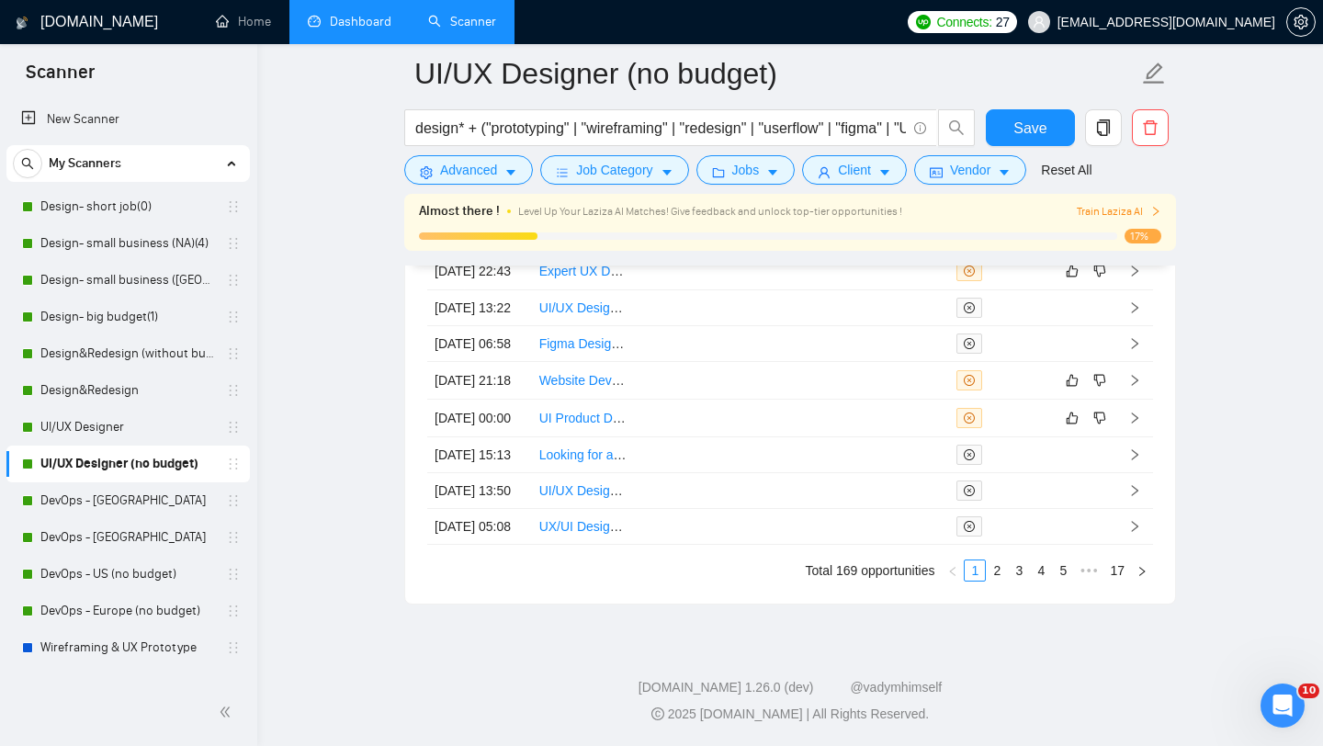
scroll to position [5187, 0]
click at [995, 581] on link "2" at bounding box center [997, 571] width 20 height 20
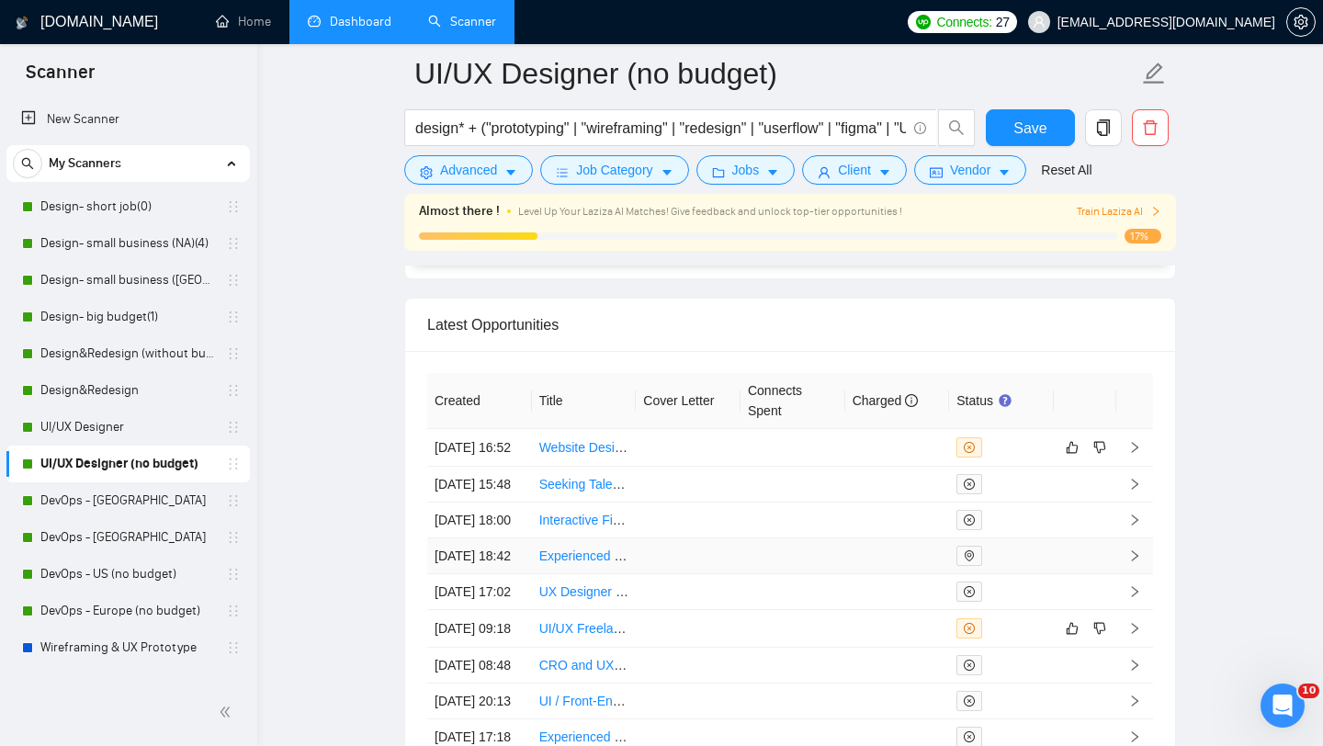
scroll to position [5259, 0]
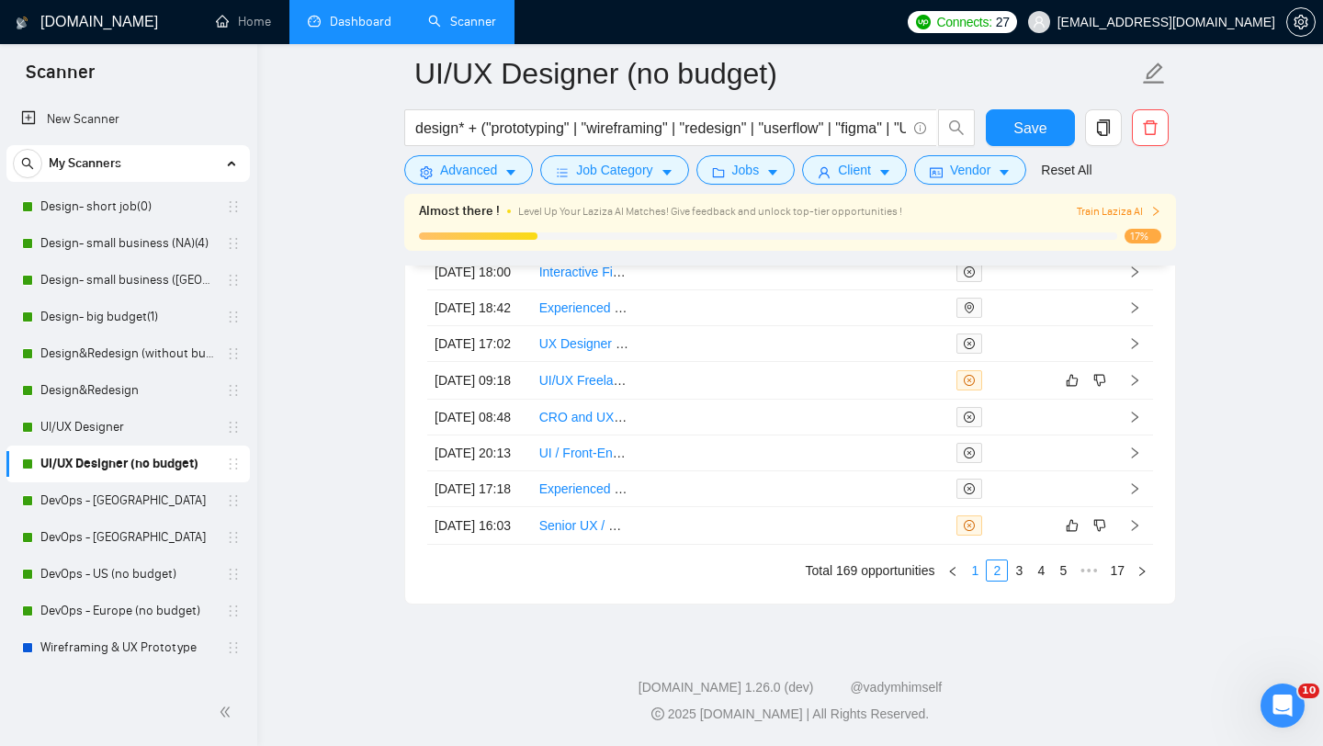
click at [973, 573] on link "1" at bounding box center [975, 571] width 20 height 20
click at [109, 510] on link "DevOps - [GEOGRAPHIC_DATA]" at bounding box center [127, 500] width 175 height 37
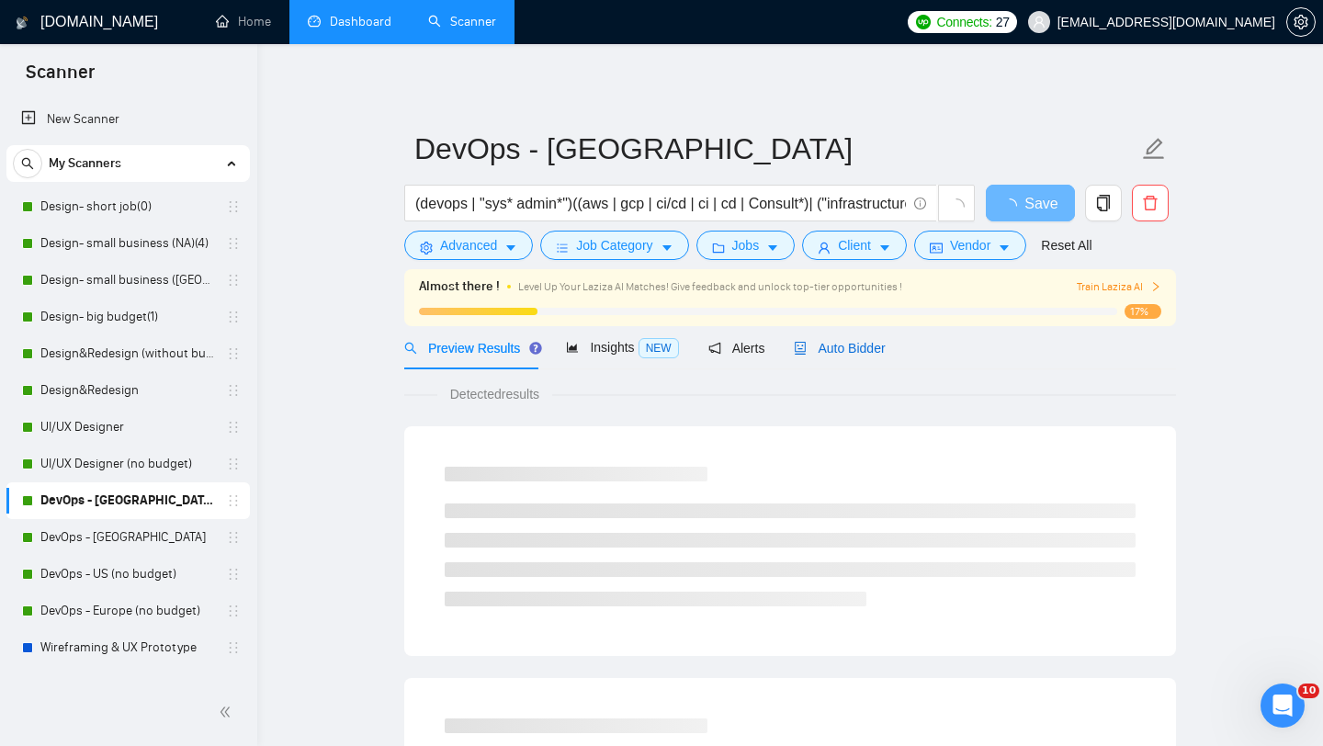
click at [871, 349] on span "Auto Bidder" at bounding box center [839, 348] width 91 height 15
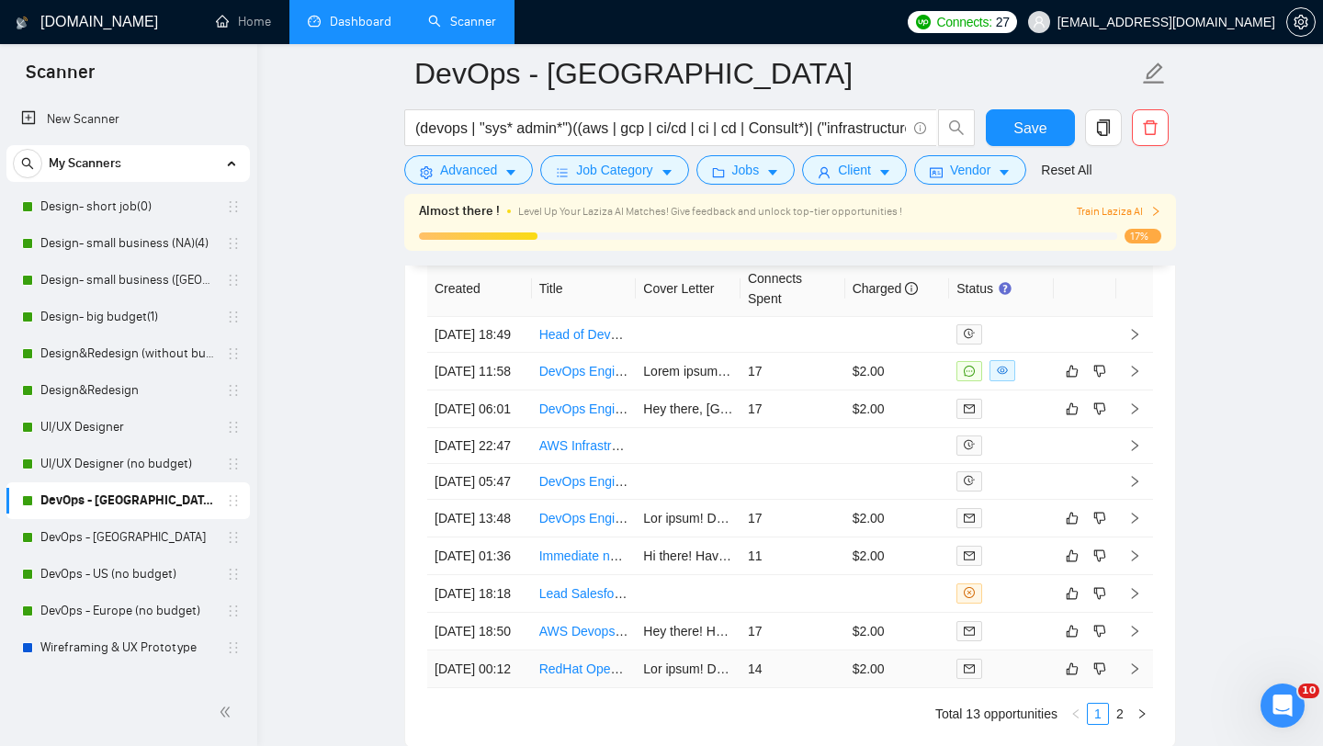
scroll to position [4770, 0]
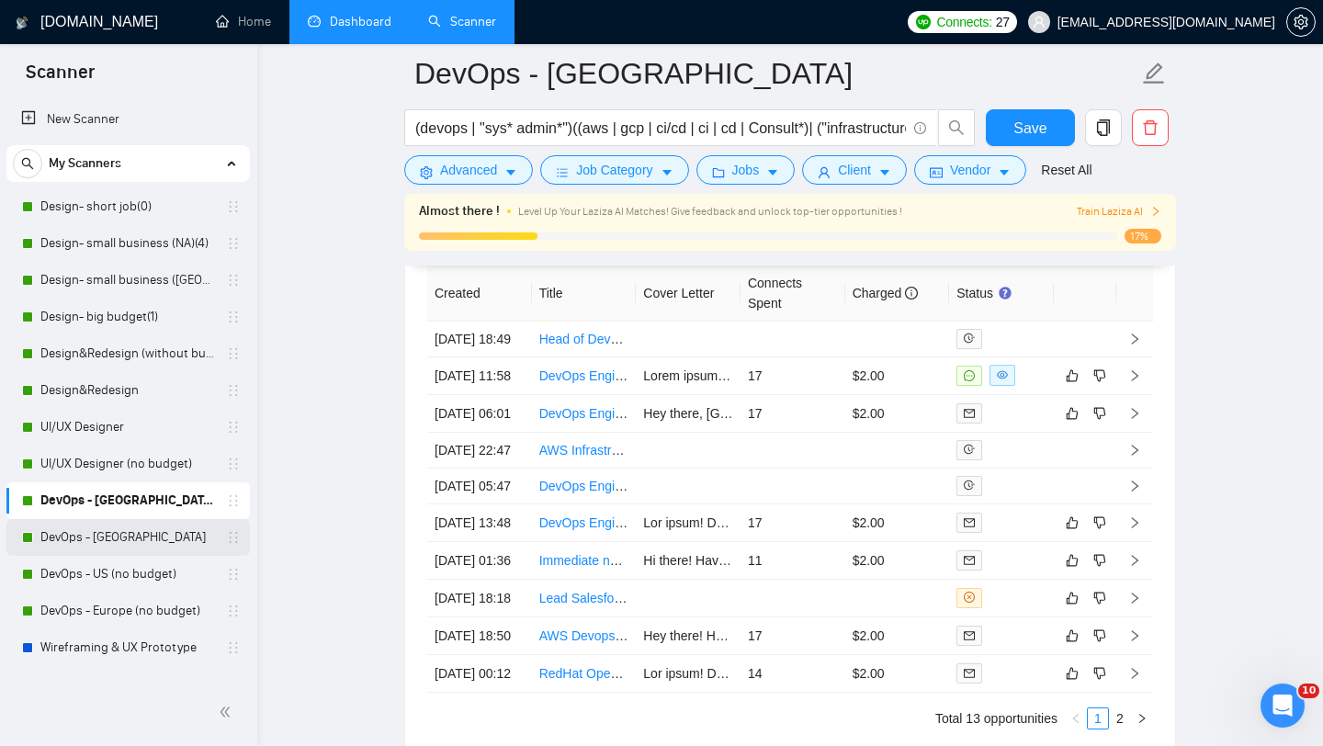
click at [75, 534] on link "DevOps - [GEOGRAPHIC_DATA]" at bounding box center [127, 537] width 175 height 37
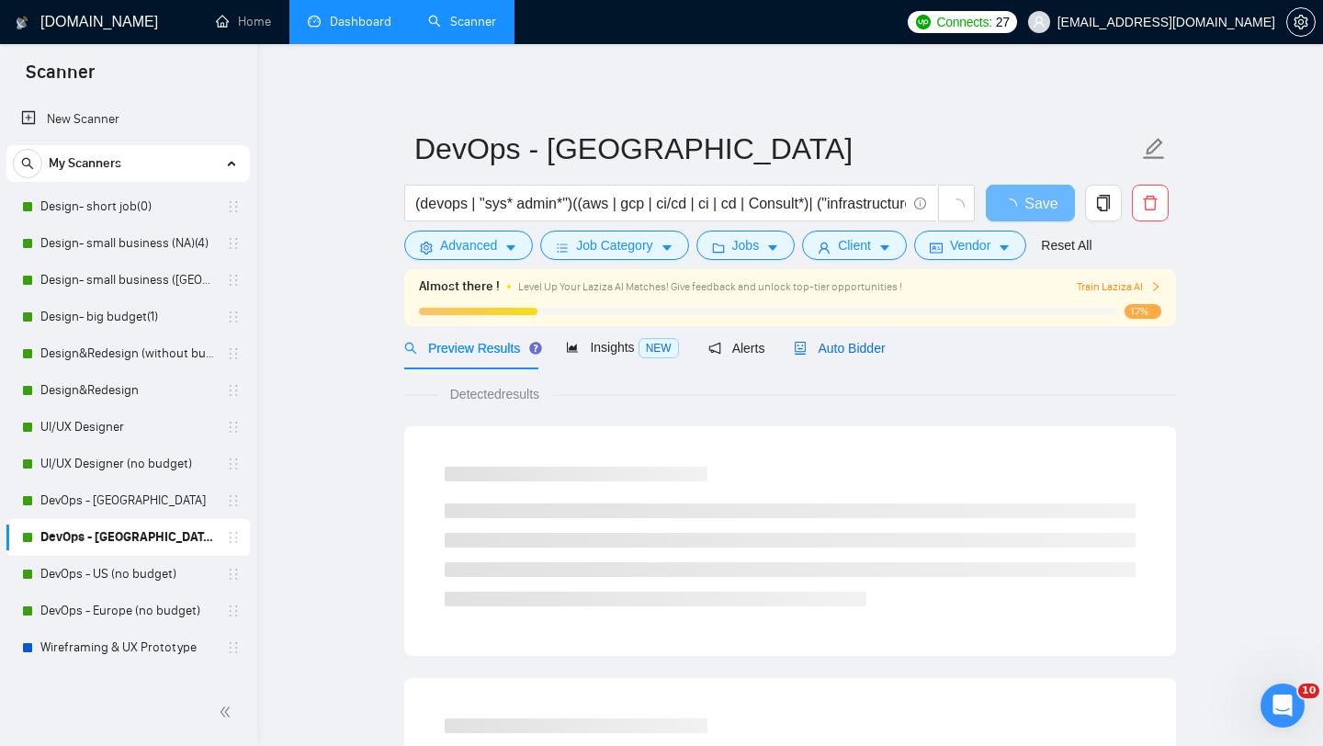
click at [882, 348] on span "Auto Bidder" at bounding box center [839, 348] width 91 height 15
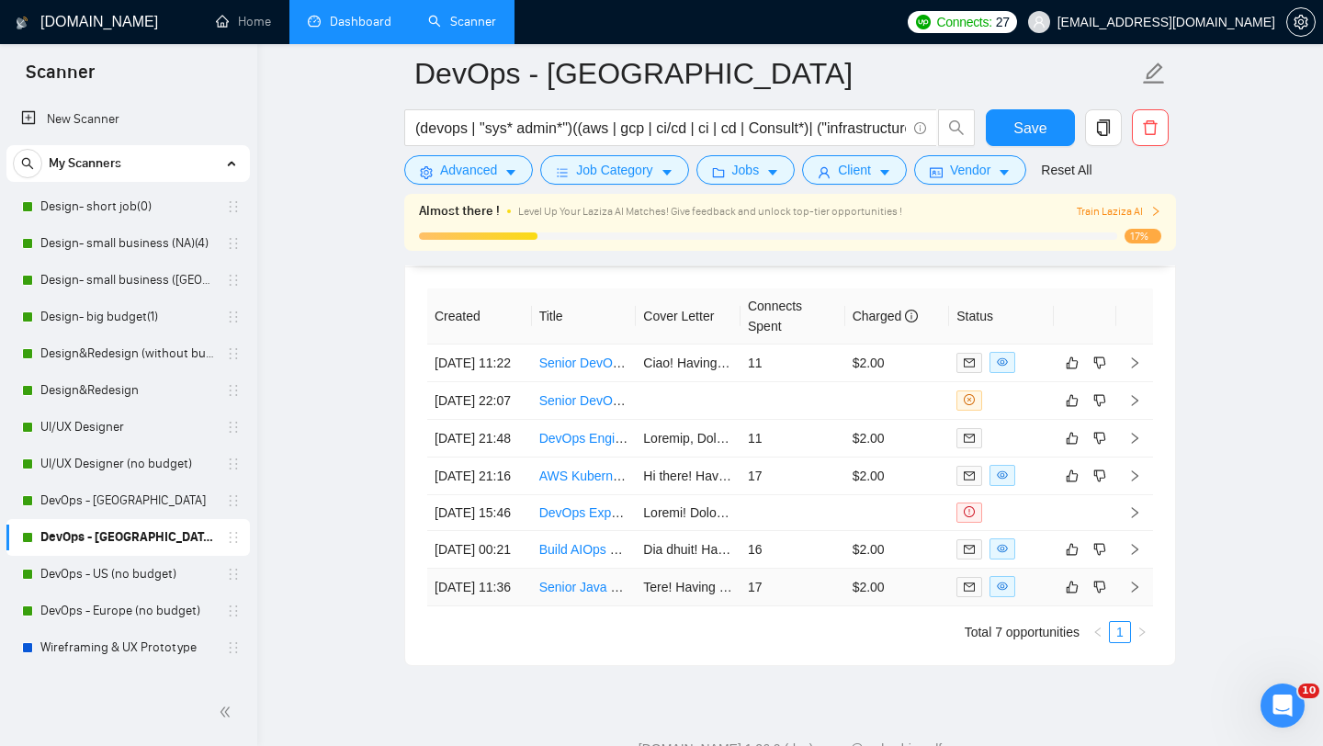
scroll to position [4742, 0]
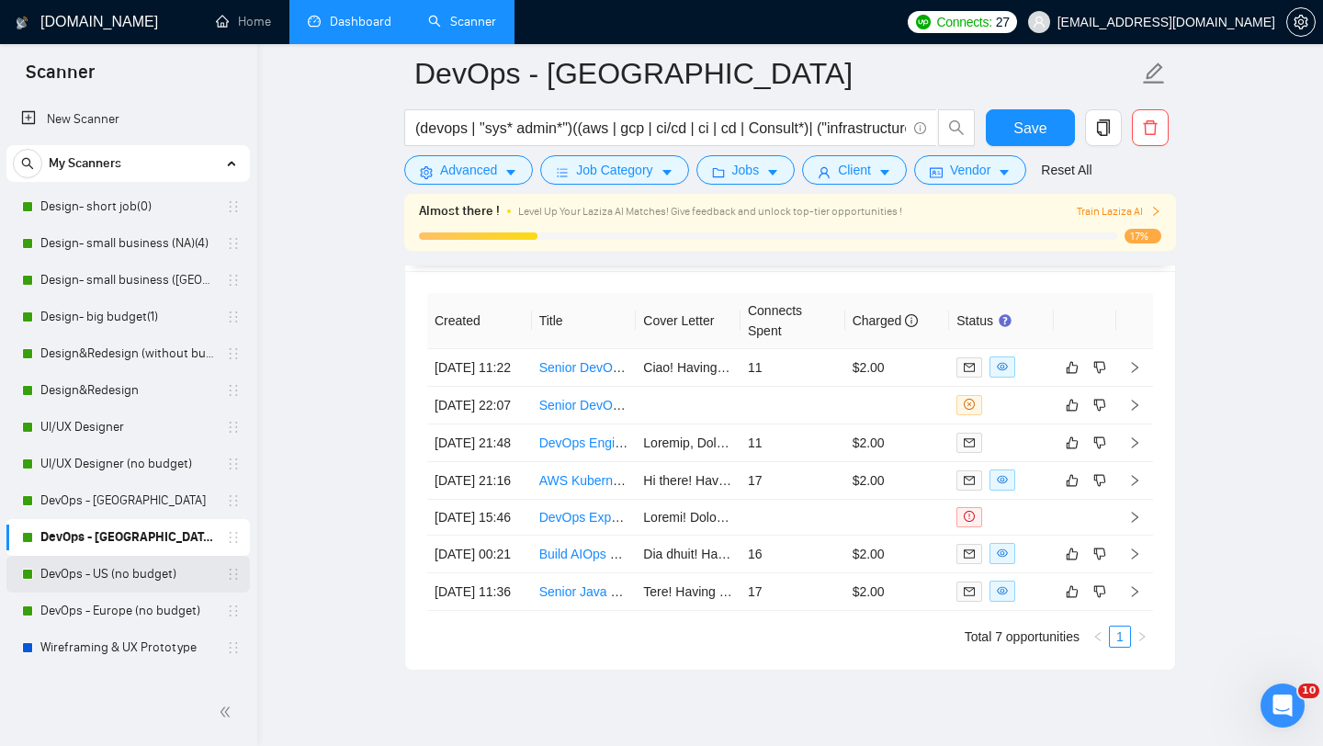
click at [128, 572] on link "DevOps - US (no budget)" at bounding box center [127, 574] width 175 height 37
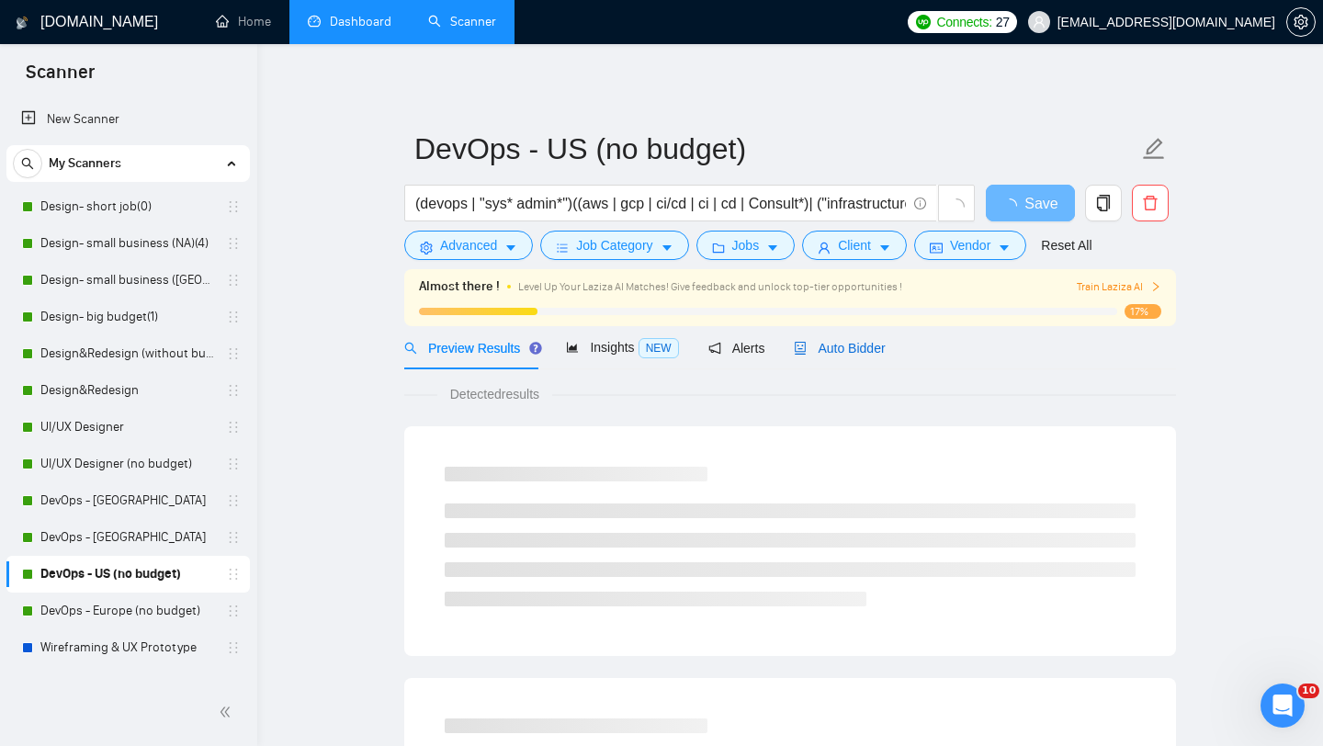
click at [848, 352] on span "Auto Bidder" at bounding box center [839, 348] width 91 height 15
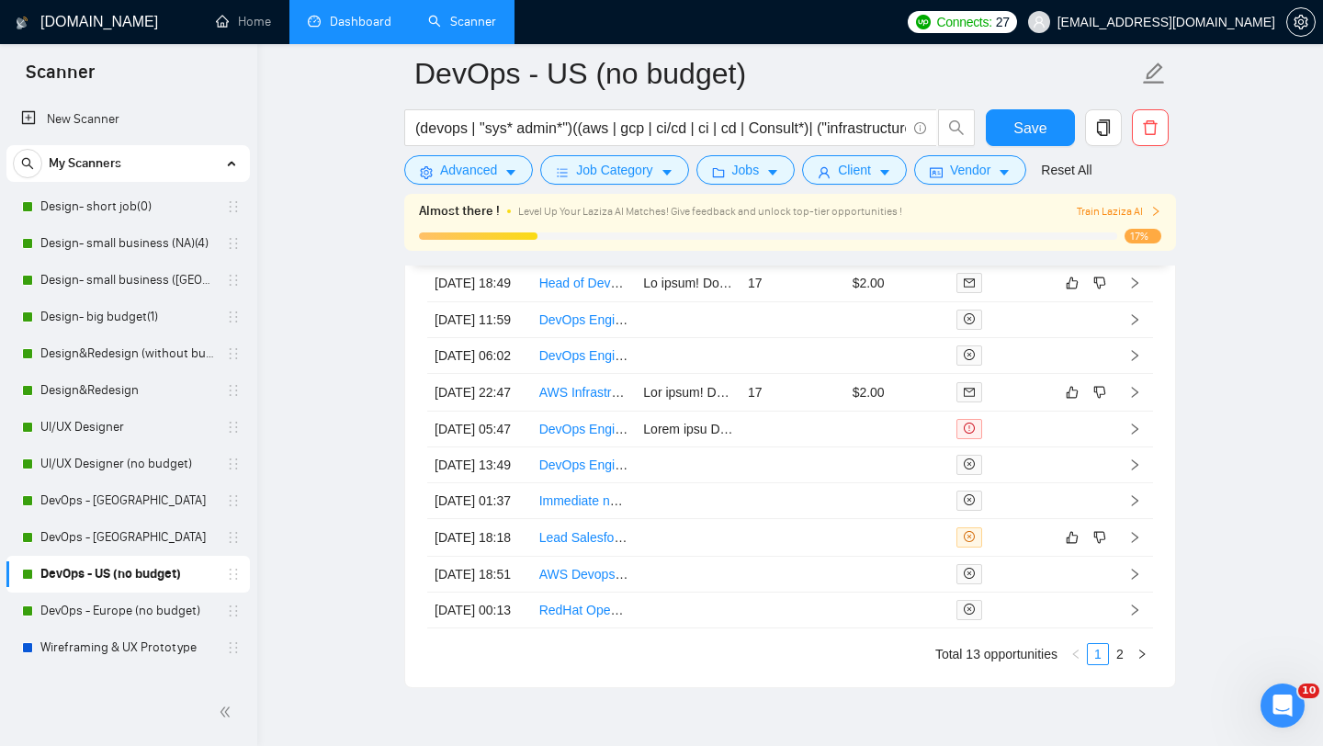
scroll to position [4592, 0]
click at [137, 614] on link "DevOps - Europe (no budget)" at bounding box center [127, 611] width 175 height 37
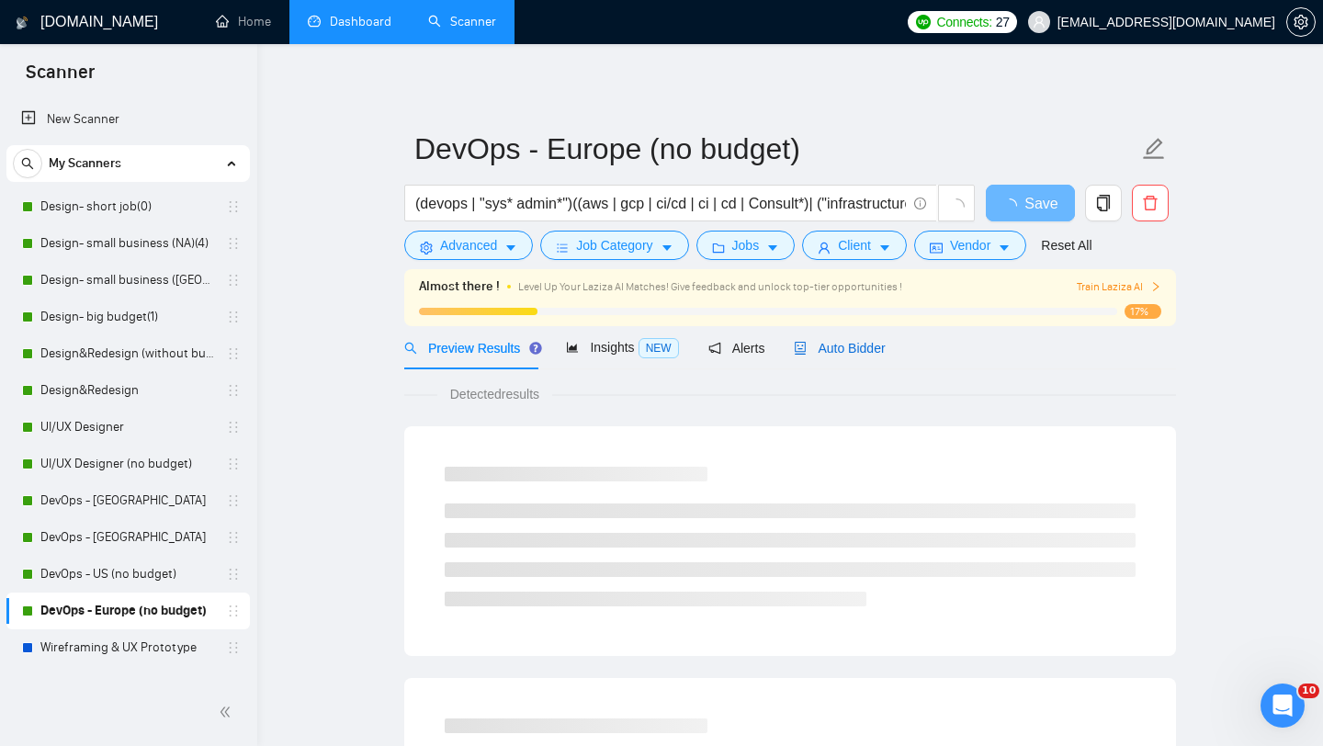
click at [838, 341] on span "Auto Bidder" at bounding box center [839, 348] width 91 height 15
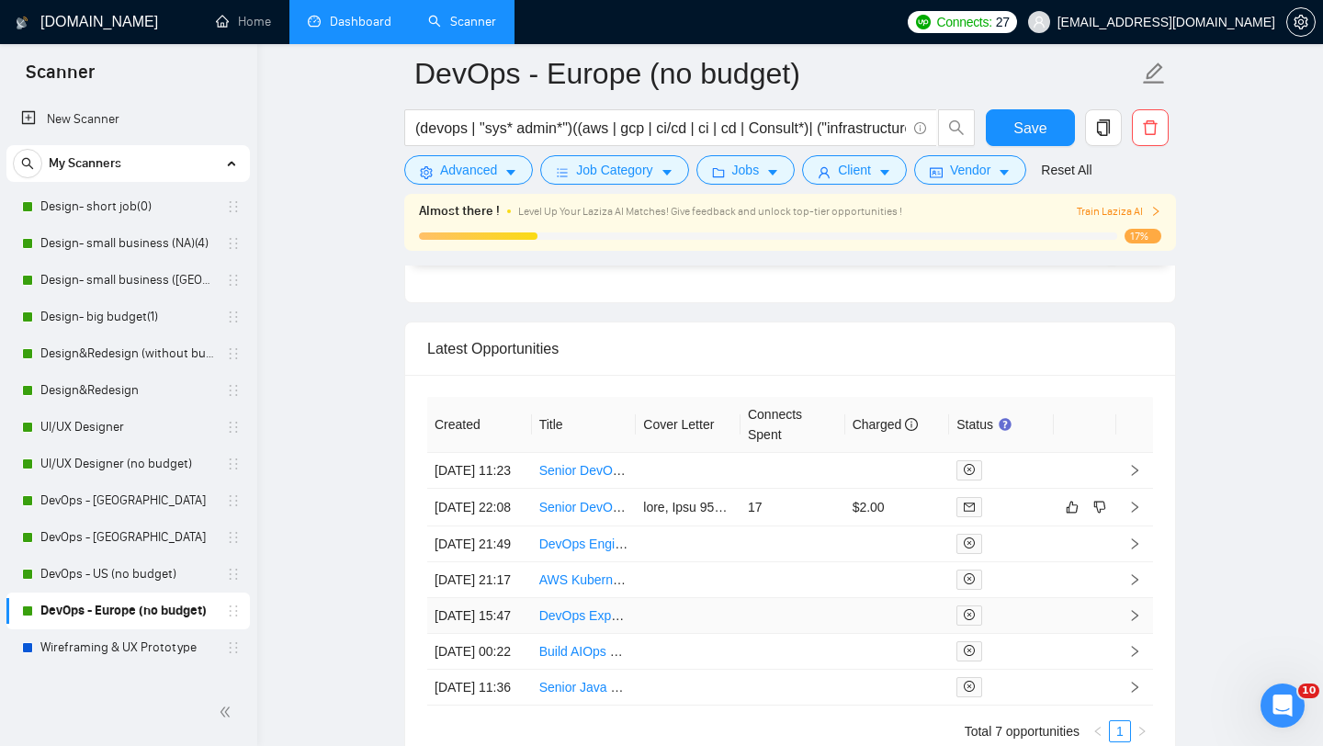
scroll to position [4396, 0]
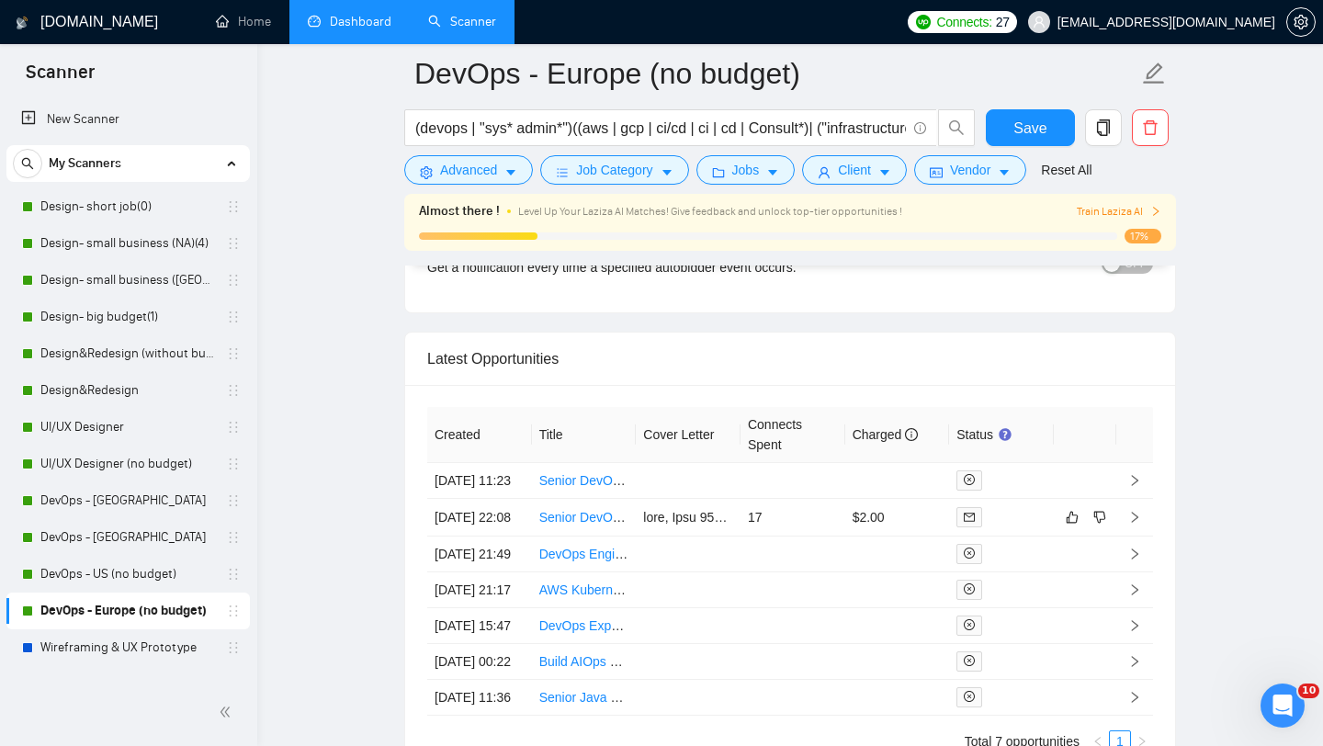
click at [341, 41] on li "Dashboard" at bounding box center [349, 22] width 120 height 44
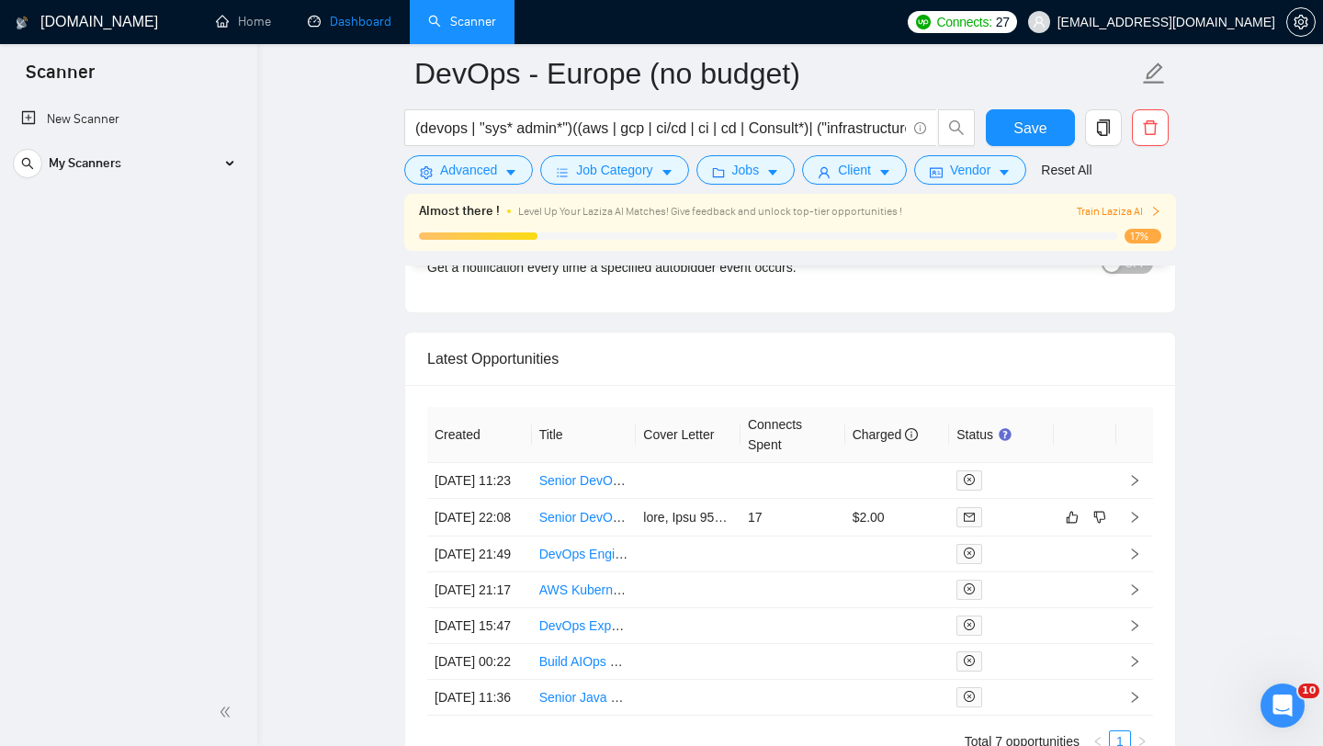
click at [349, 22] on link "Dashboard" at bounding box center [350, 22] width 84 height 16
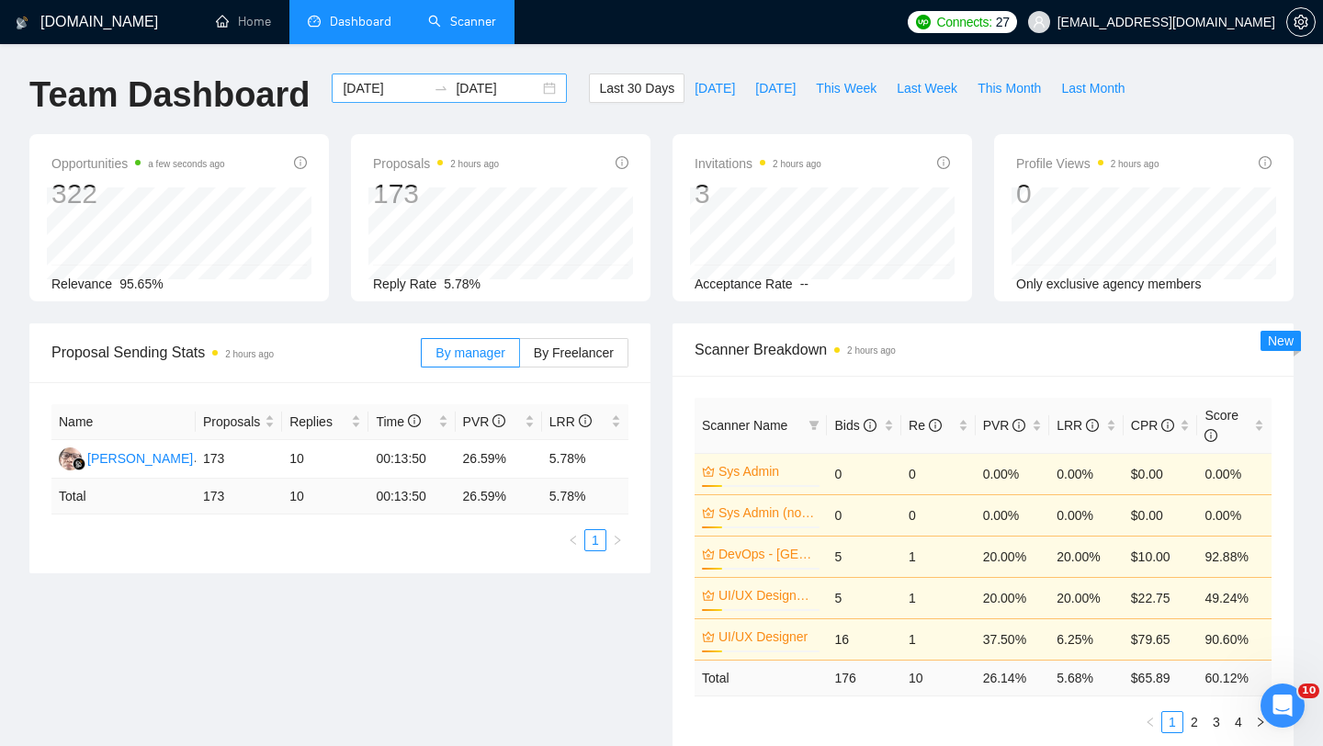
click at [532, 85] on div "[DATE] [DATE]" at bounding box center [449, 88] width 235 height 29
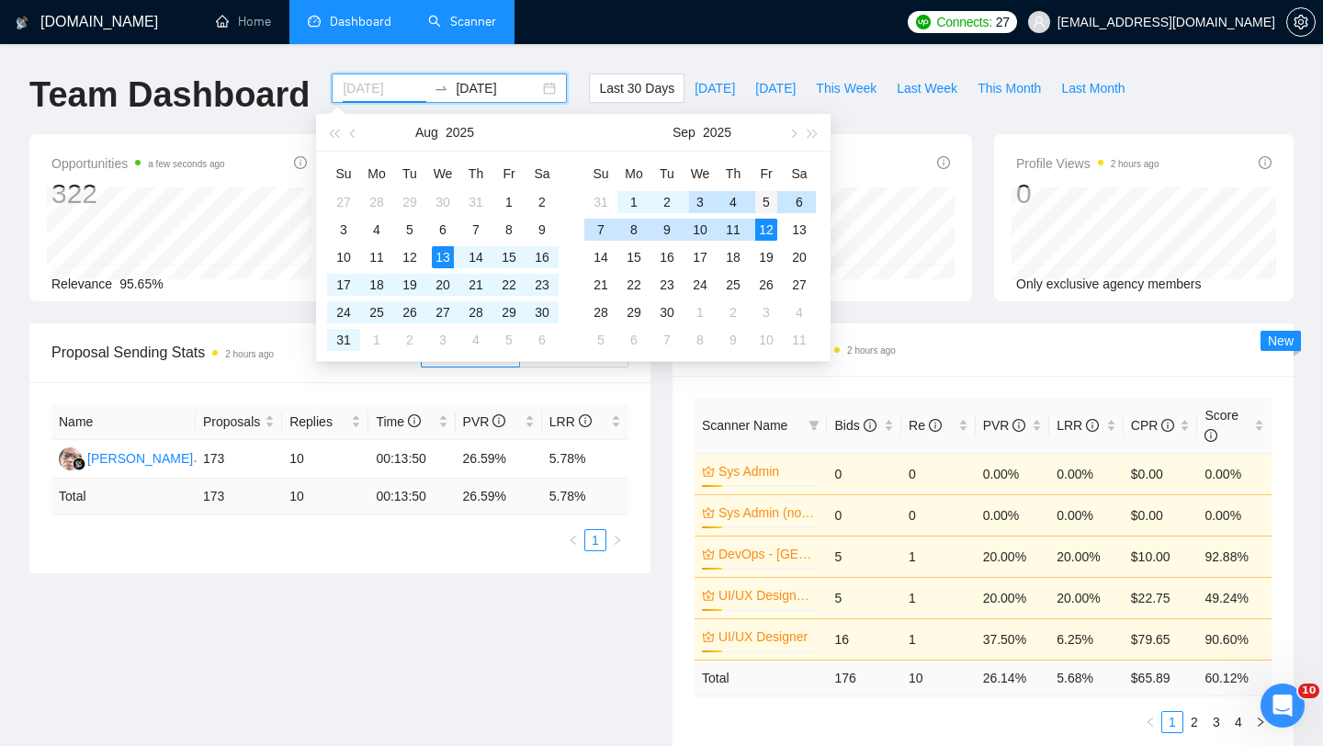
type input "[DATE]"
click at [762, 198] on div "5" at bounding box center [766, 202] width 22 height 22
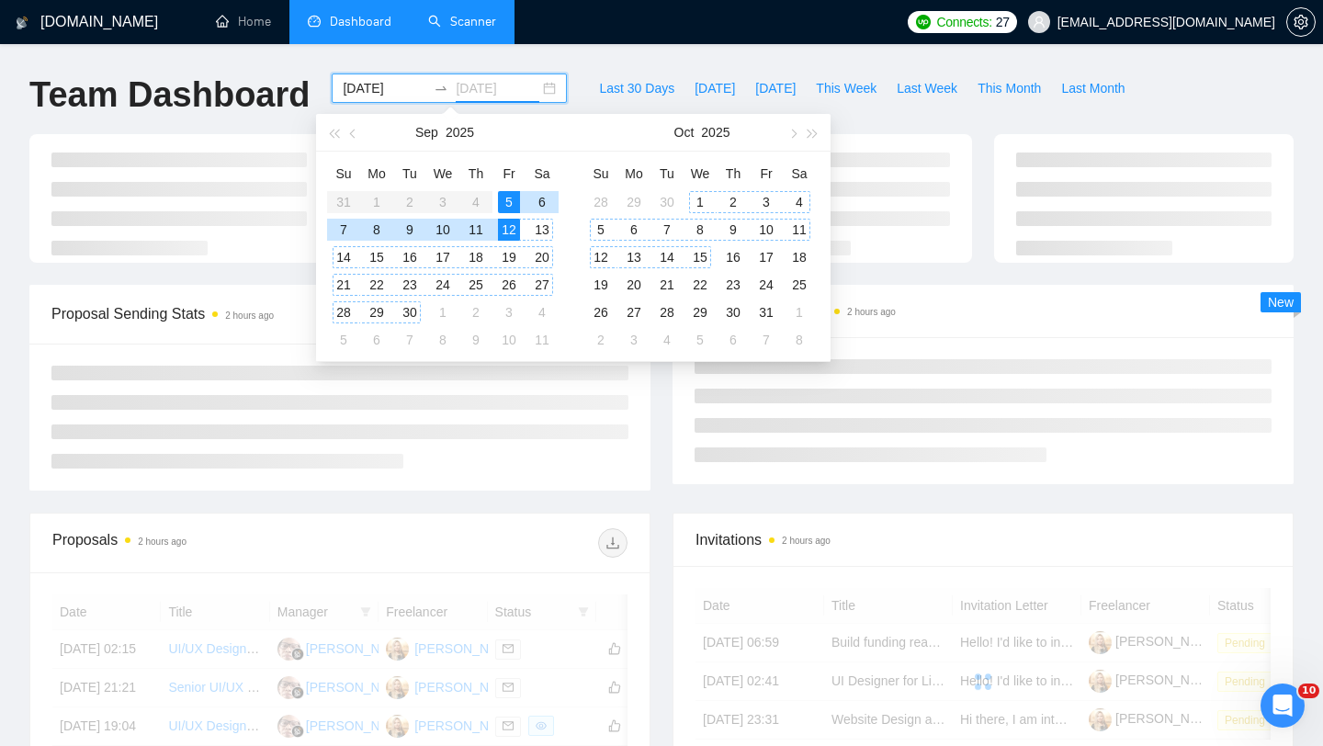
type input "[DATE]"
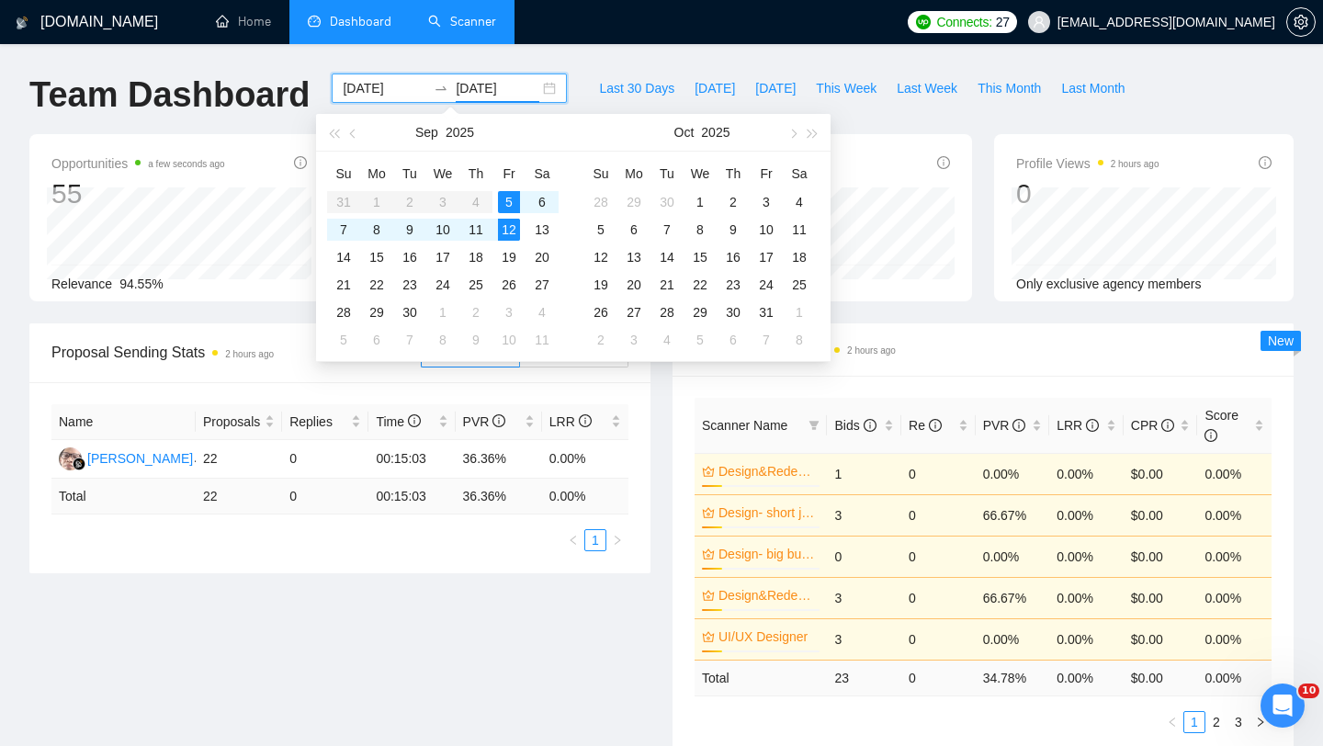
click at [670, 463] on div "Scanner Breakdown 2 hours ago Scanner Name Bids Re PVR LRR CPR Score Design&Red…" at bounding box center [983, 539] width 643 height 432
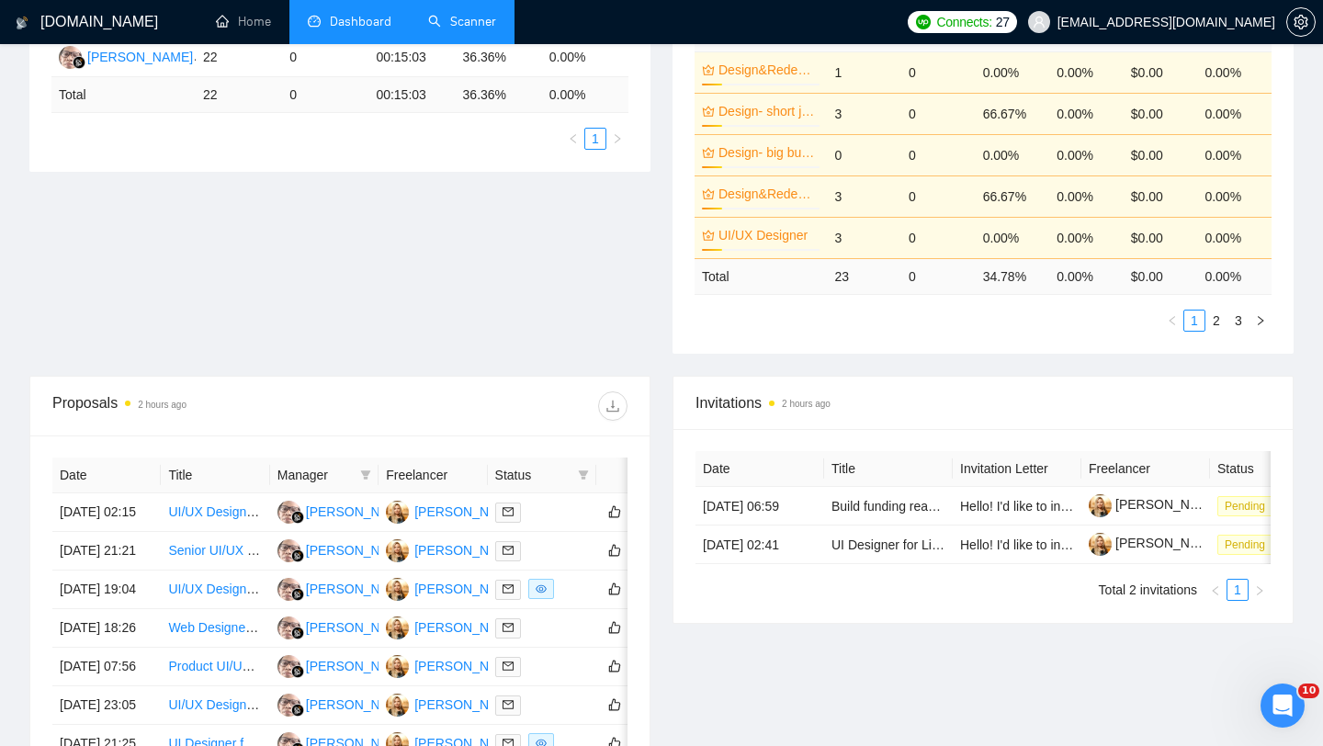
scroll to position [933, 0]
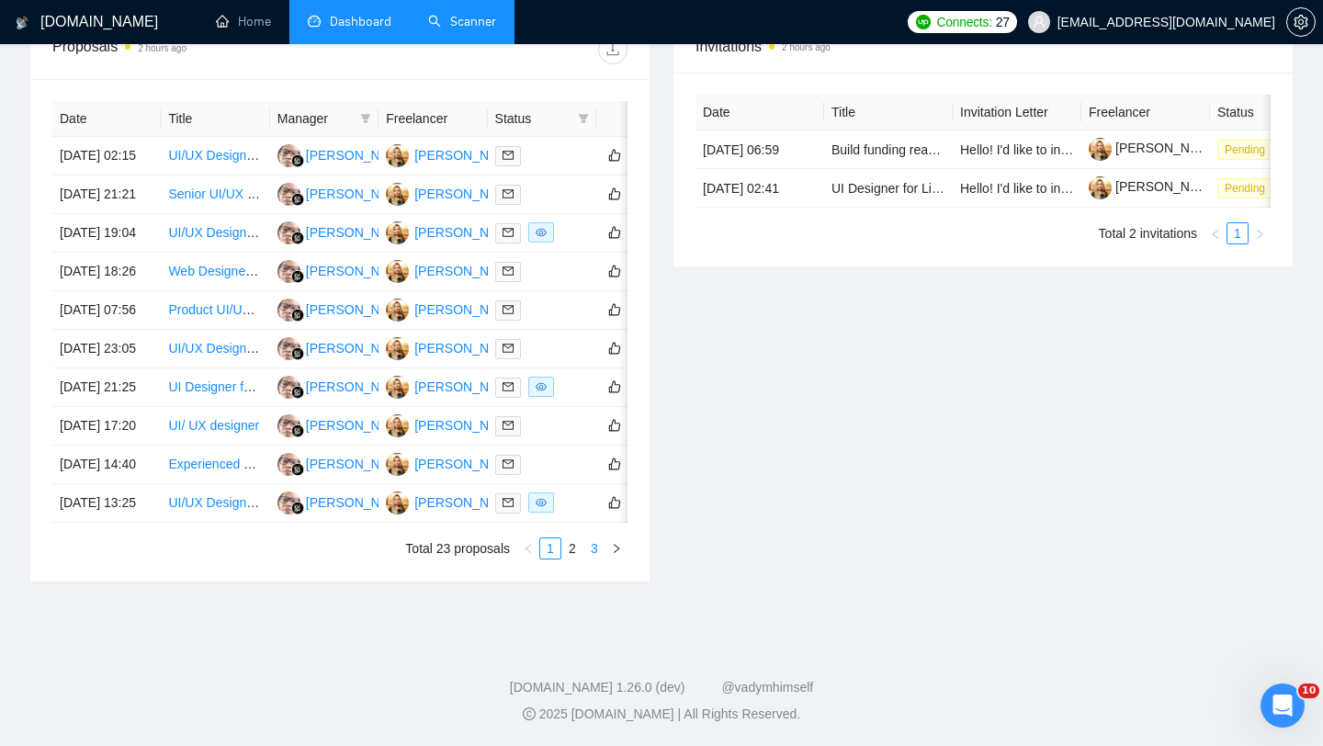
click at [601, 549] on link "3" at bounding box center [594, 548] width 20 height 20
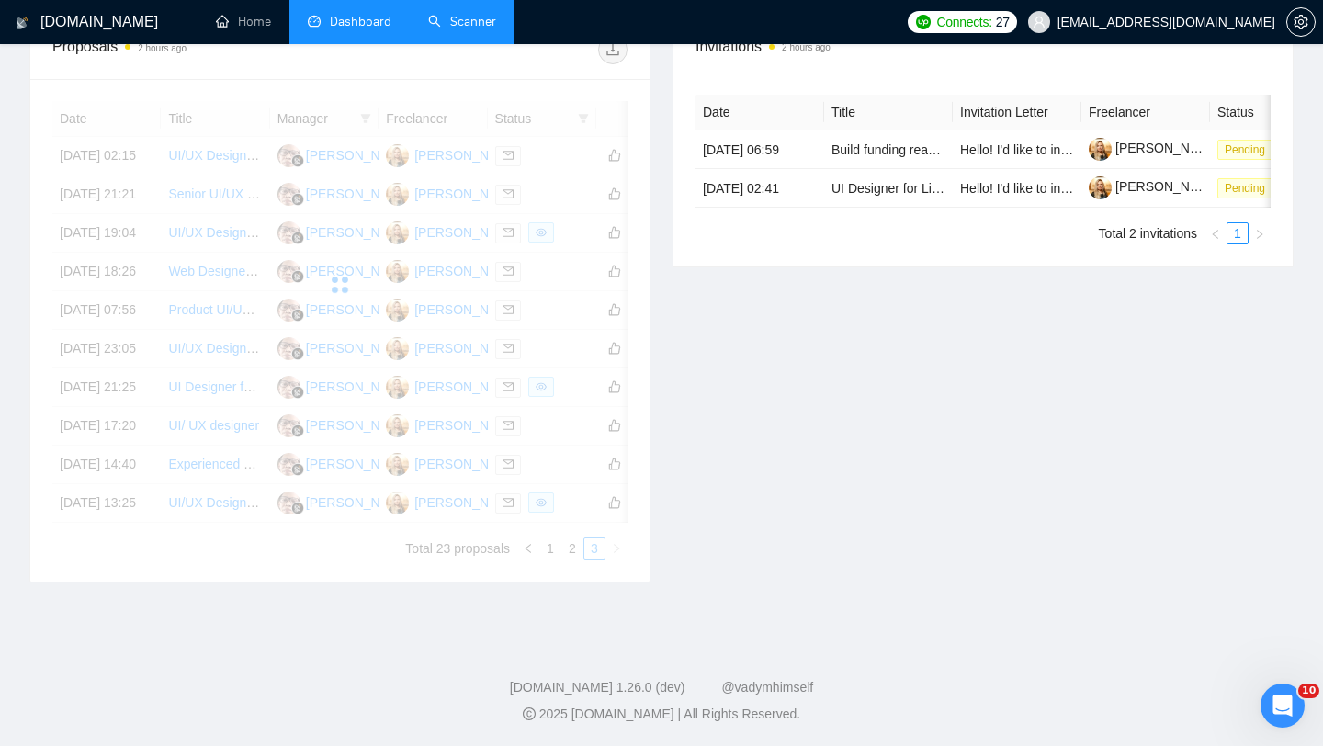
scroll to position [540, 0]
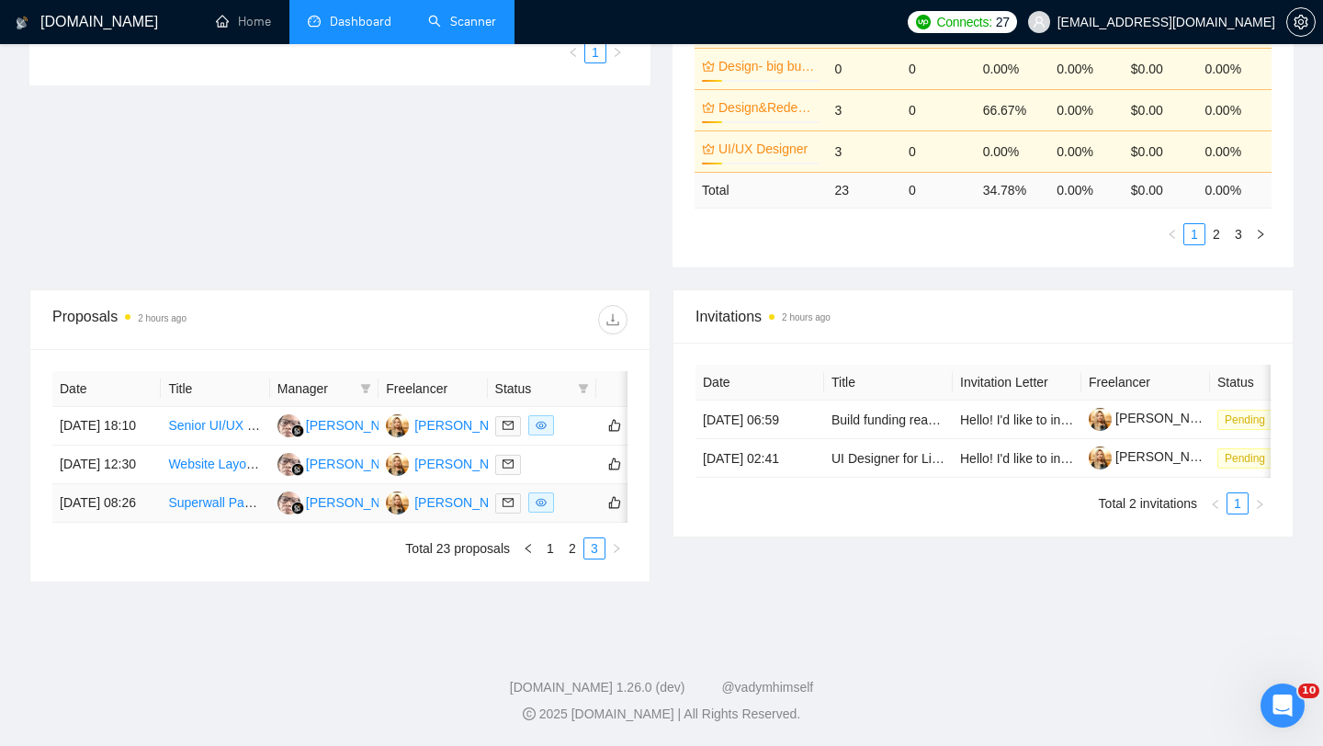
click at [125, 503] on td "[DATE] 08:26" at bounding box center [106, 503] width 108 height 39
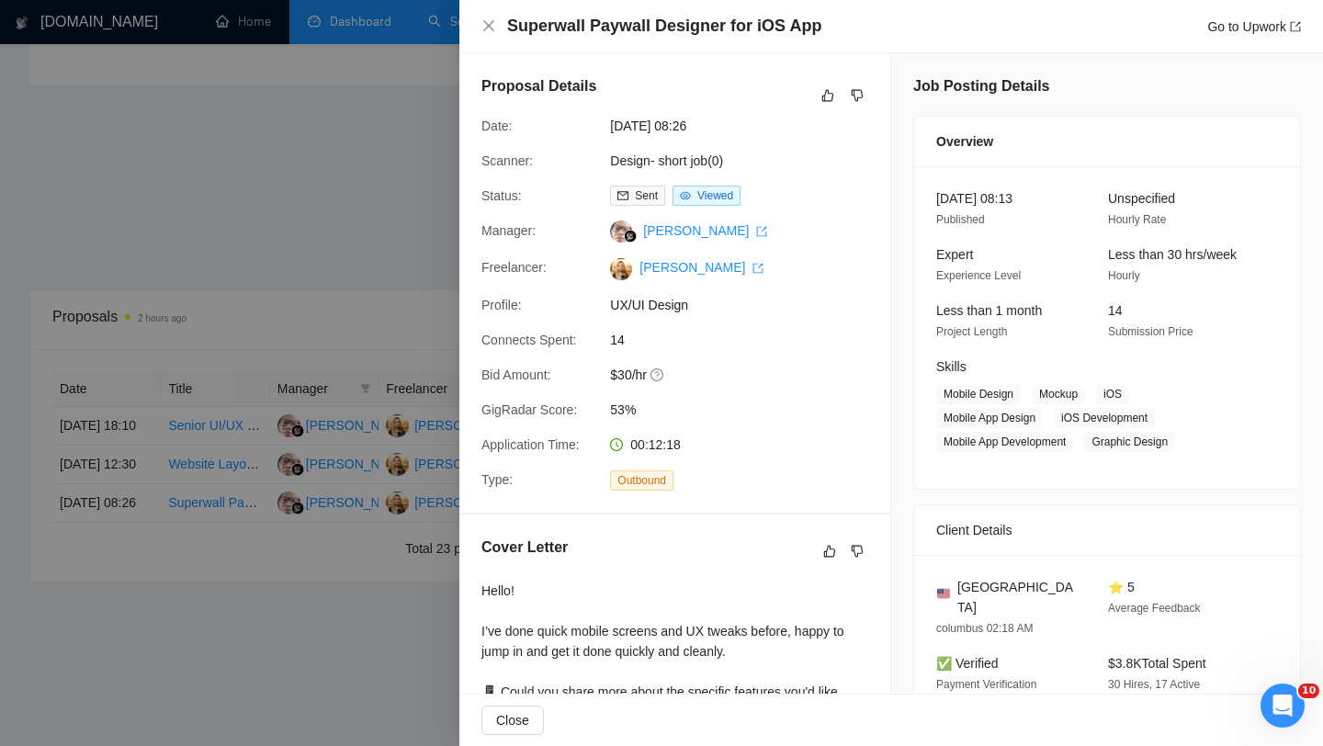
click at [146, 447] on div at bounding box center [661, 373] width 1323 height 746
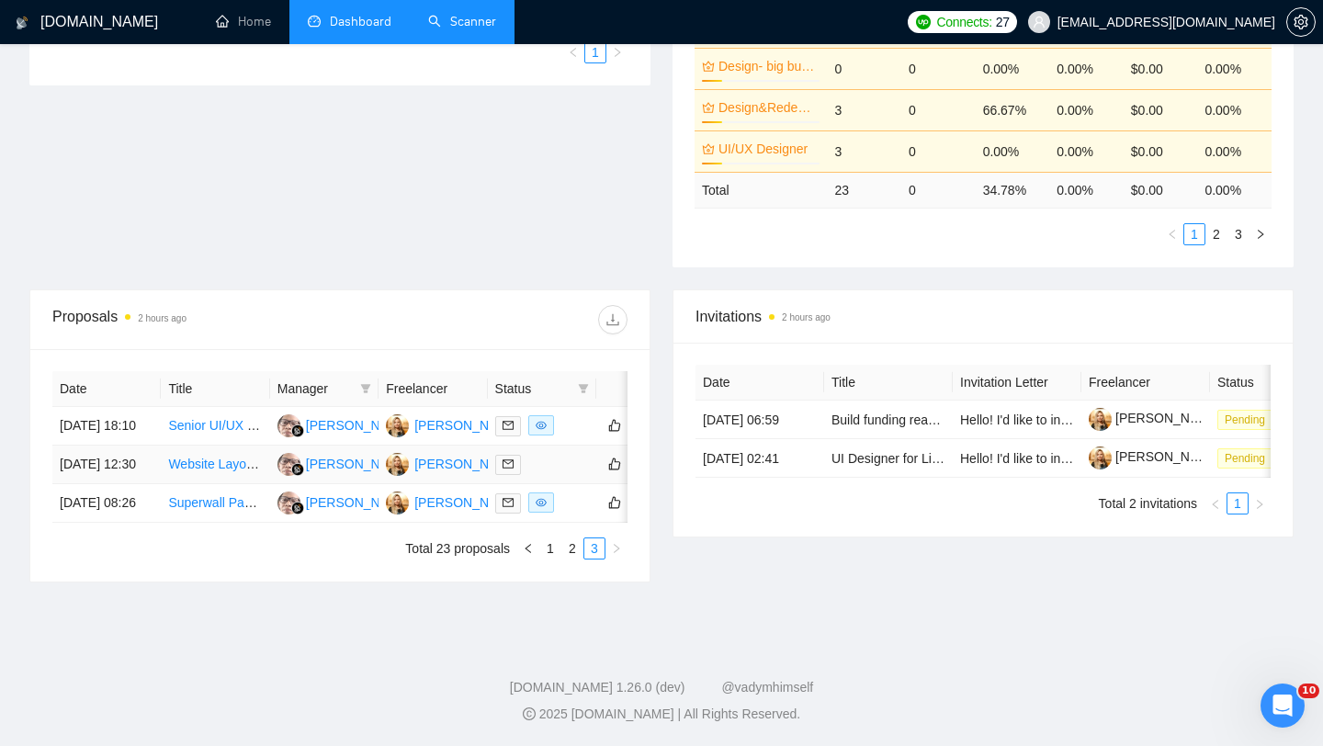
click at [146, 447] on td "[DATE] 12:30" at bounding box center [106, 465] width 108 height 39
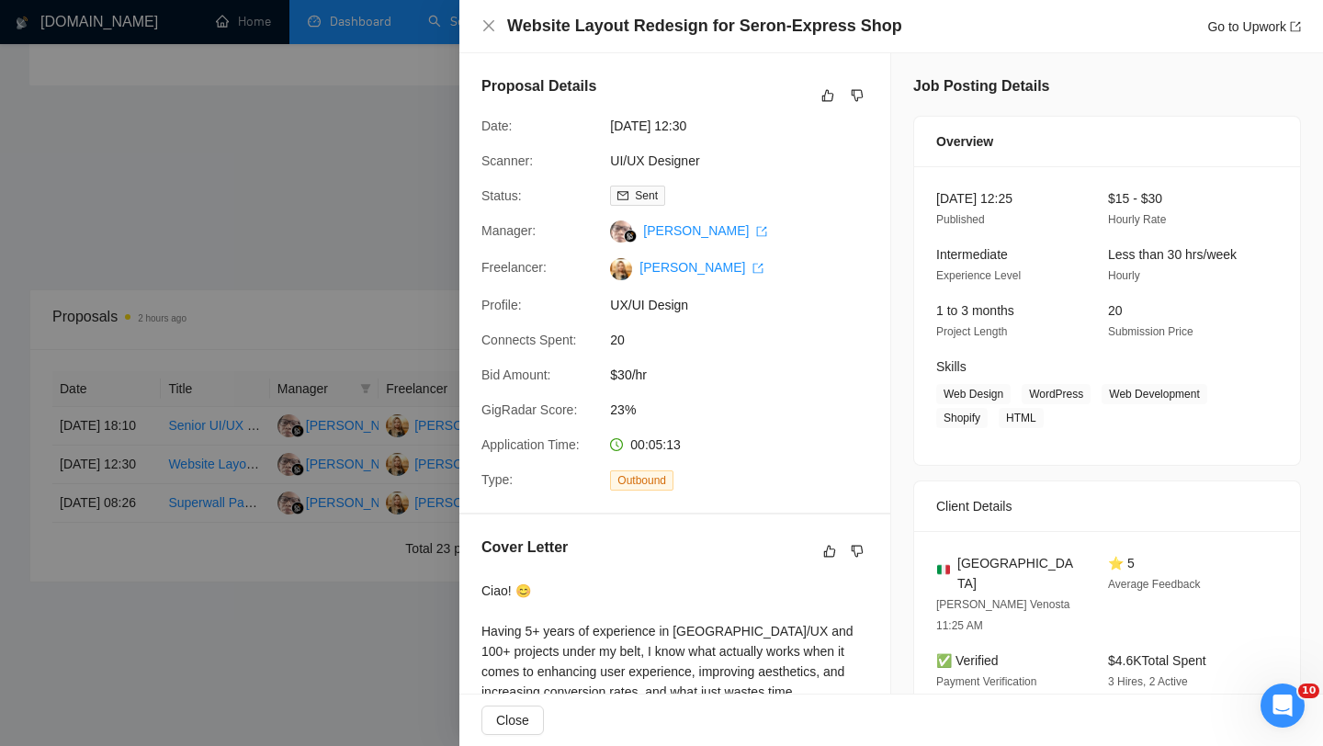
click at [144, 389] on div at bounding box center [661, 373] width 1323 height 746
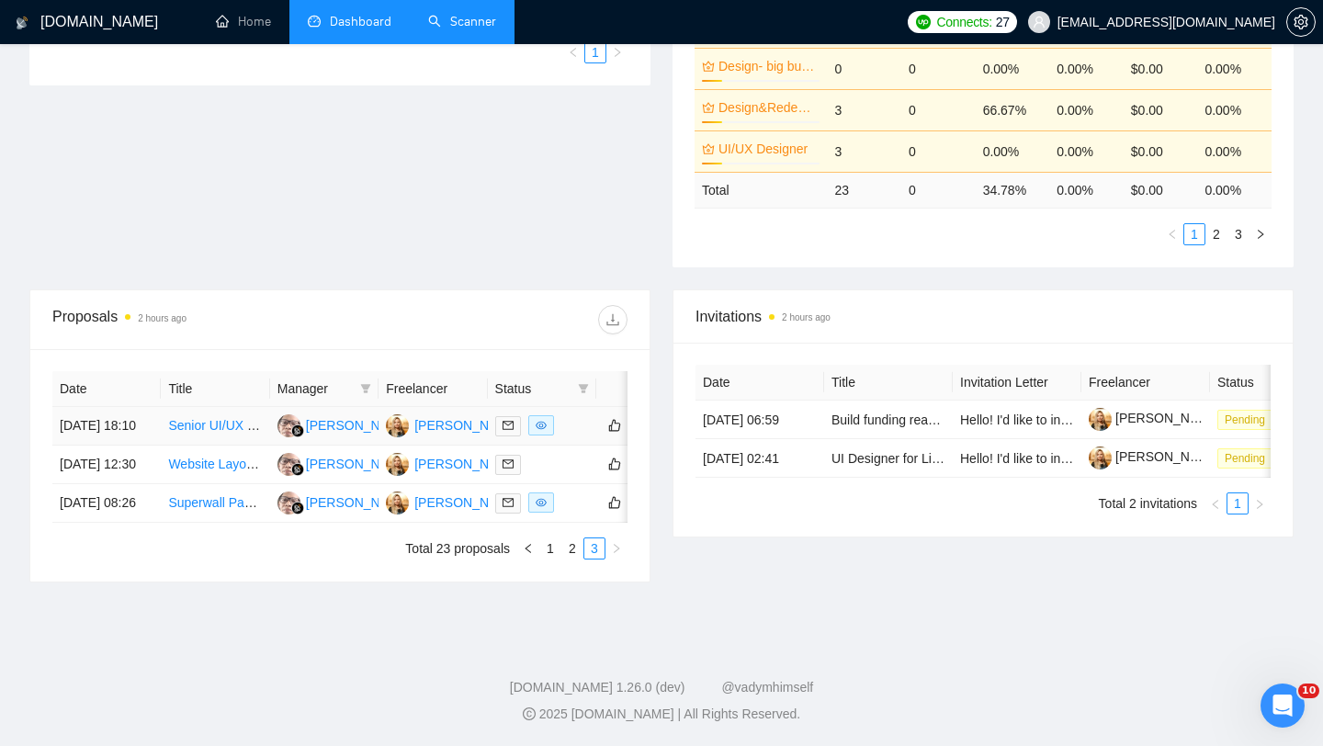
click at [144, 407] on td "[DATE] 18:10" at bounding box center [106, 426] width 108 height 39
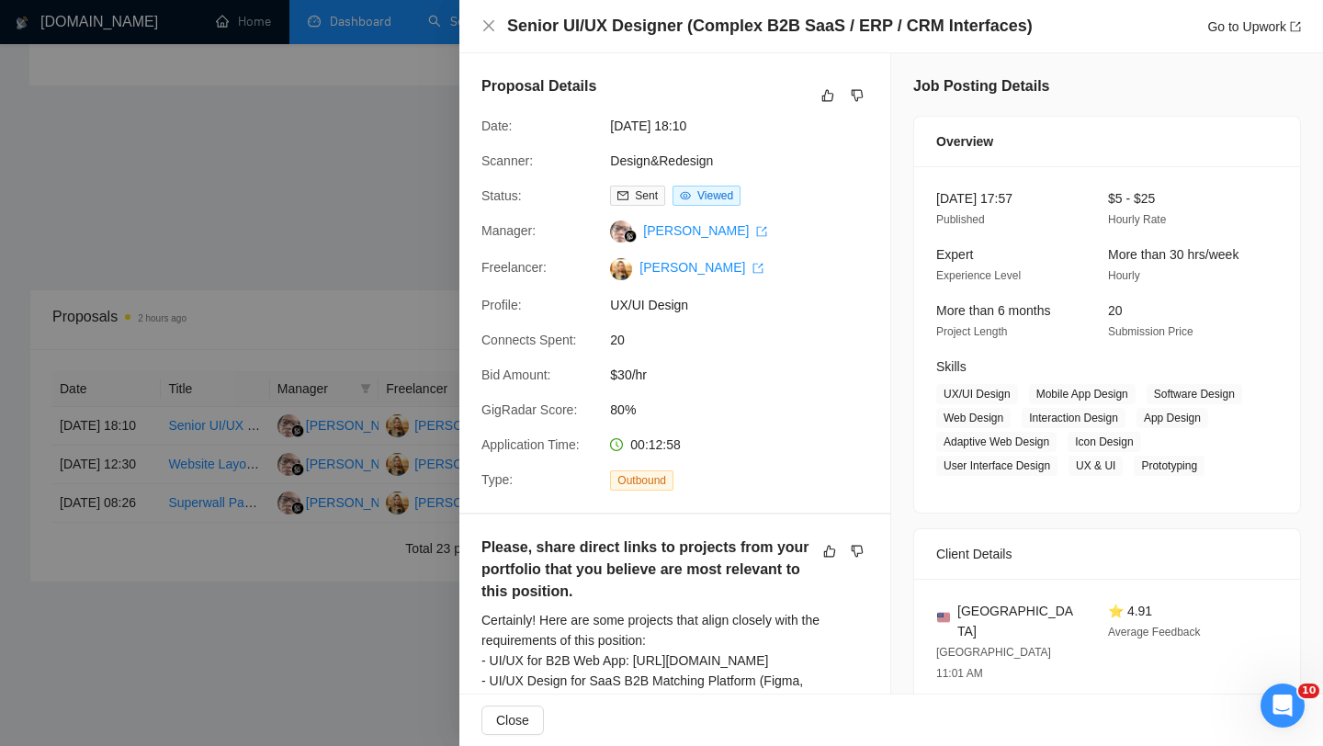
click at [144, 389] on div at bounding box center [661, 373] width 1323 height 746
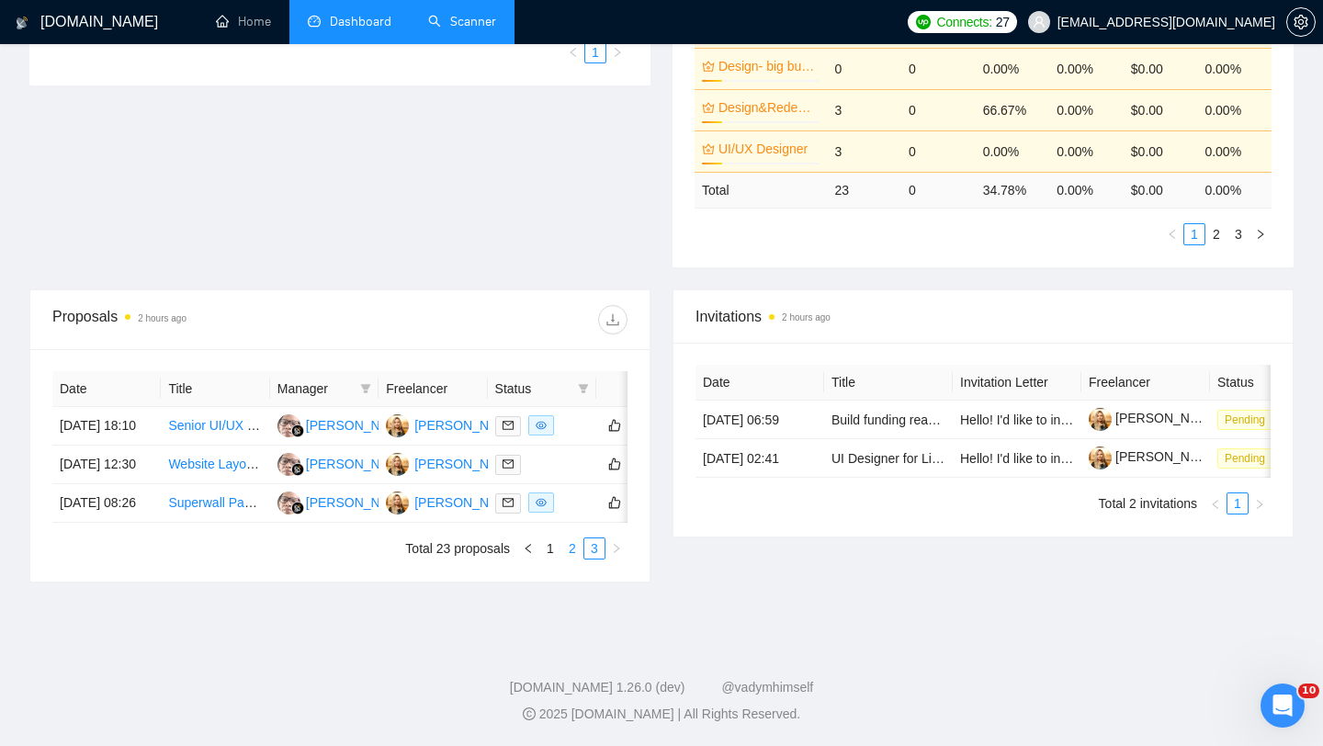
click at [572, 541] on link "2" at bounding box center [572, 548] width 20 height 20
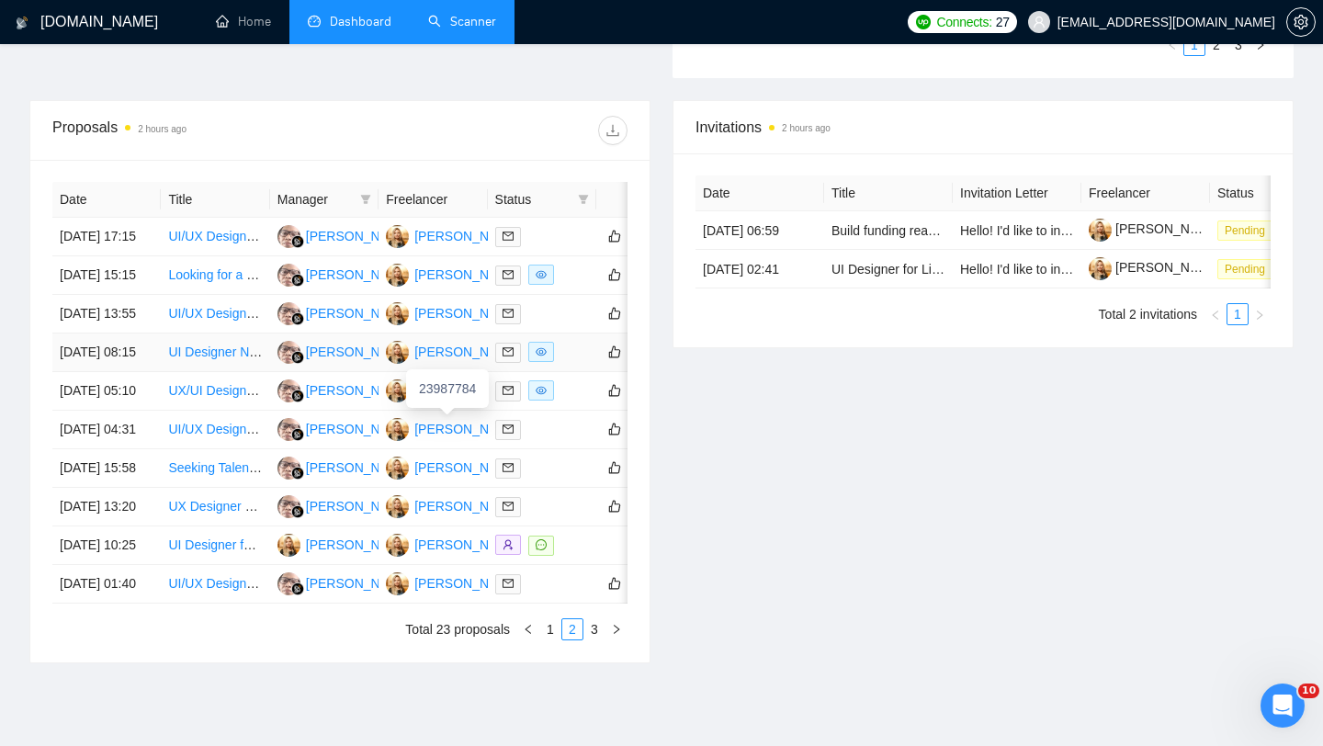
scroll to position [933, 0]
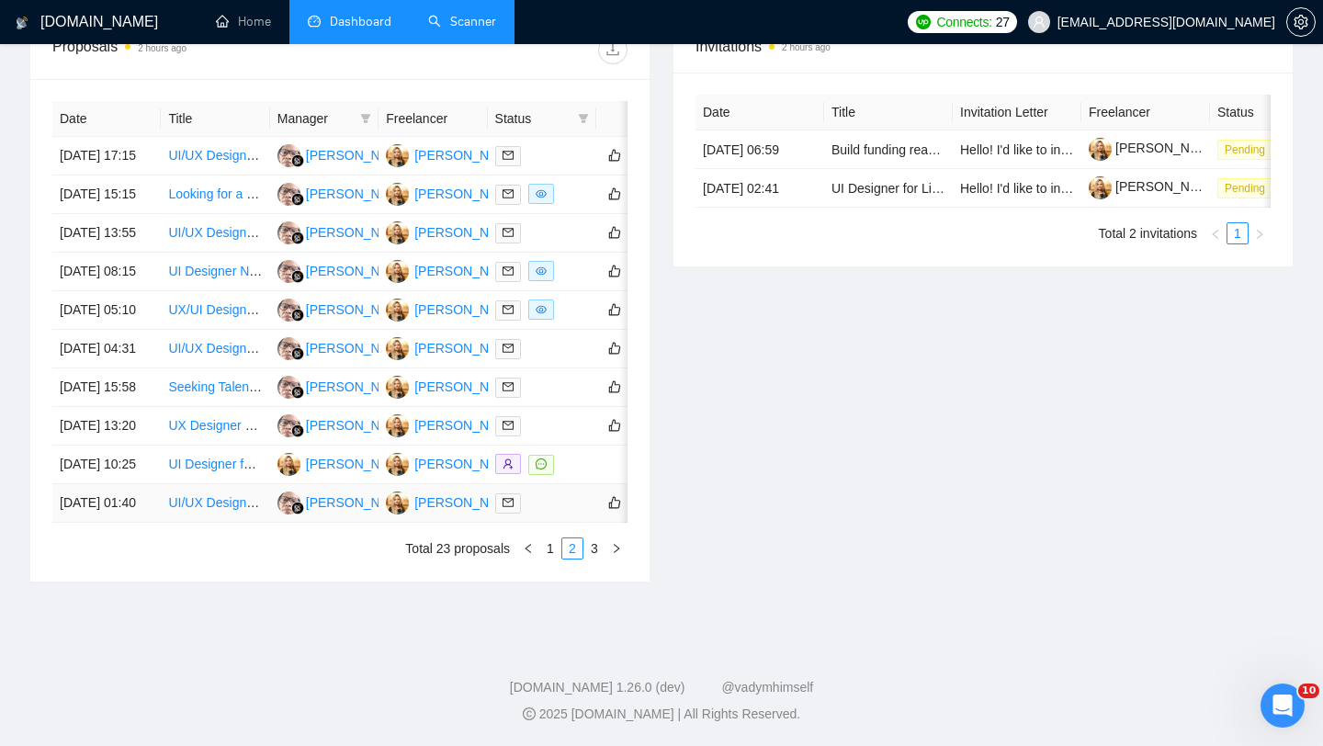
click at [137, 503] on td "[DATE] 01:40" at bounding box center [106, 503] width 108 height 39
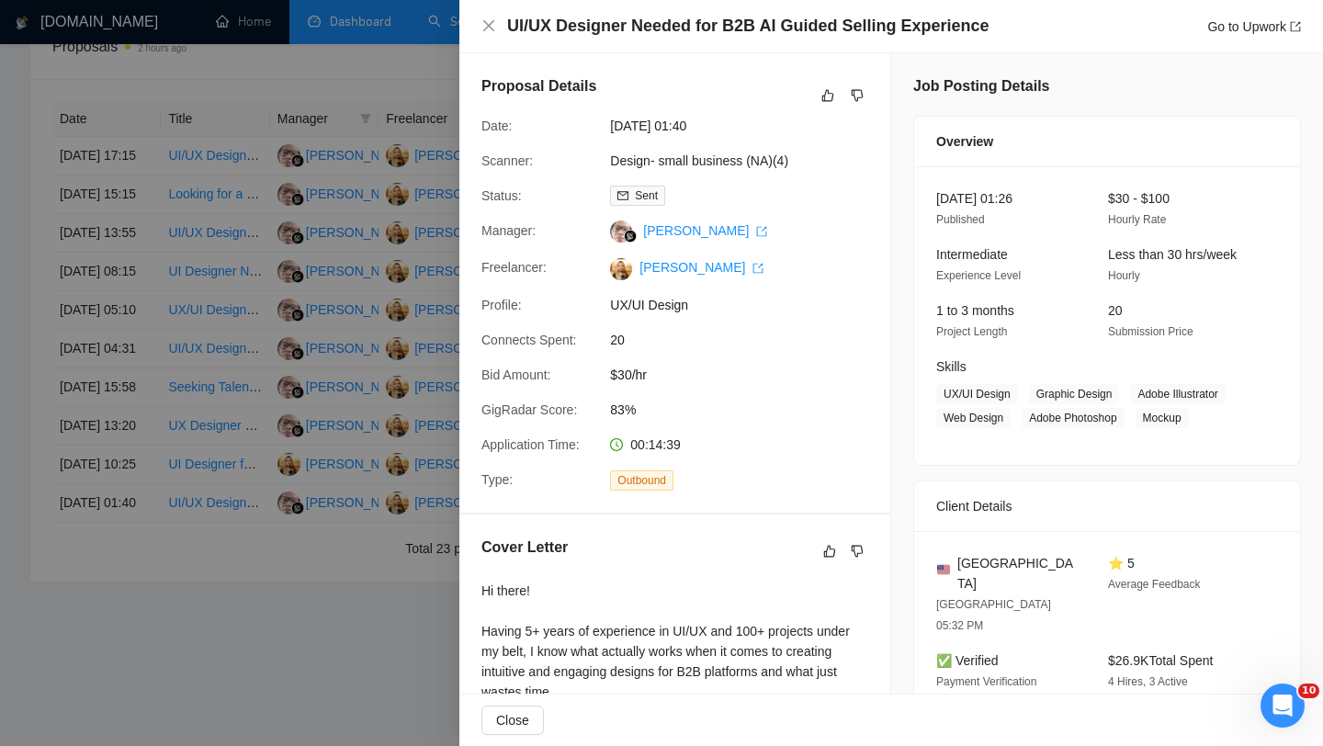
click at [145, 450] on div at bounding box center [661, 373] width 1323 height 746
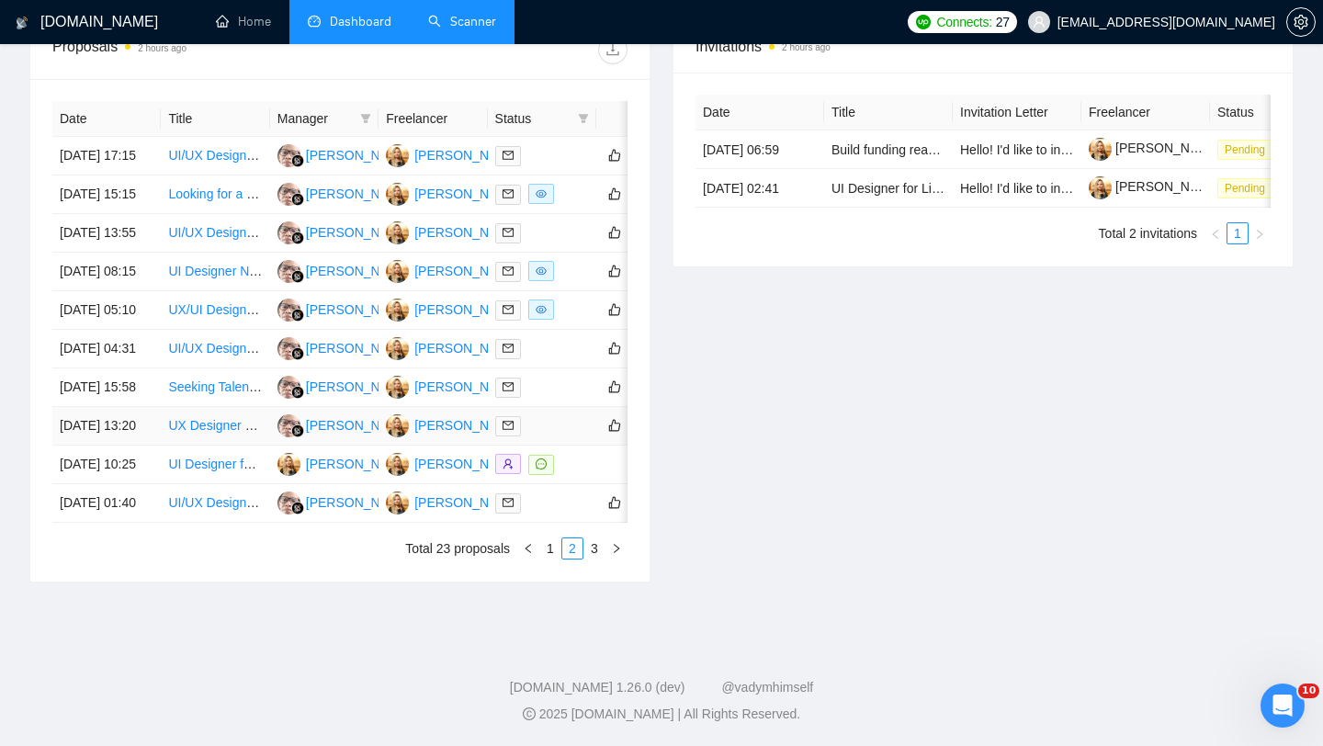
click at [137, 407] on td "[DATE] 13:20" at bounding box center [106, 426] width 108 height 39
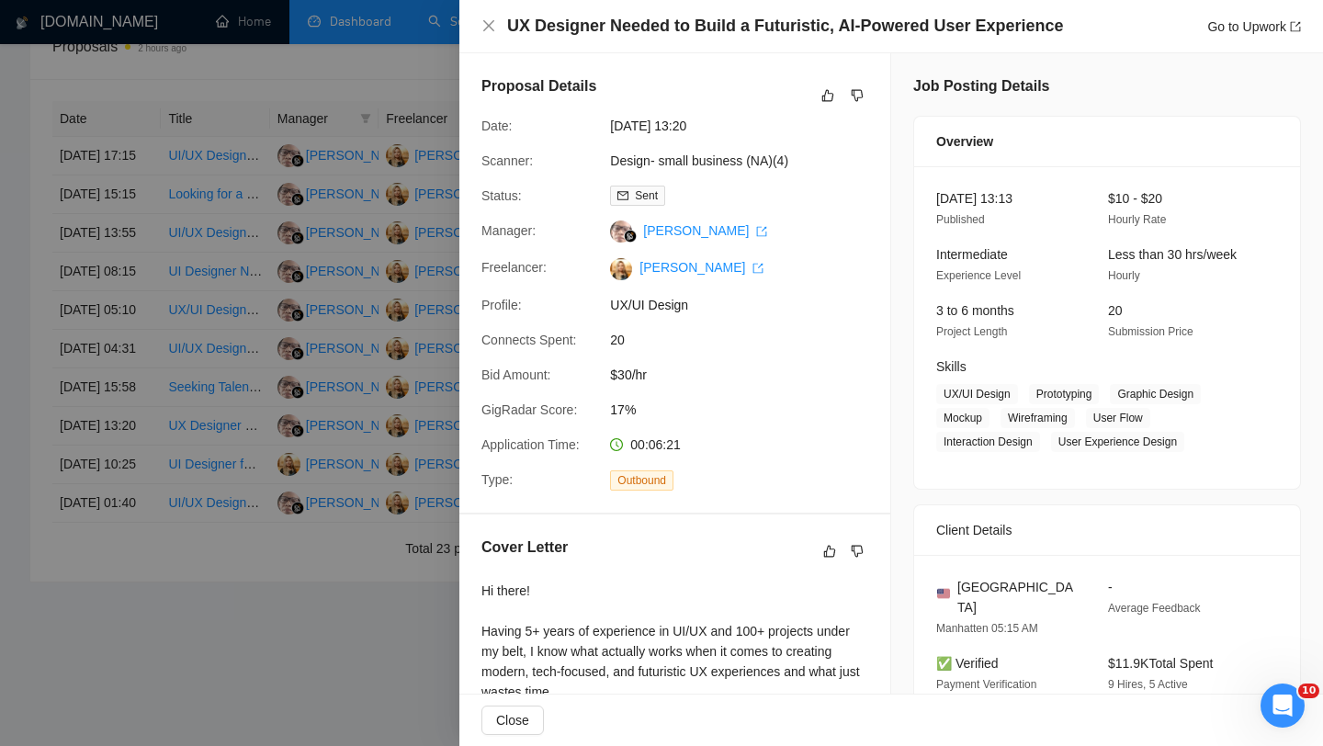
click at [142, 344] on div at bounding box center [661, 373] width 1323 height 746
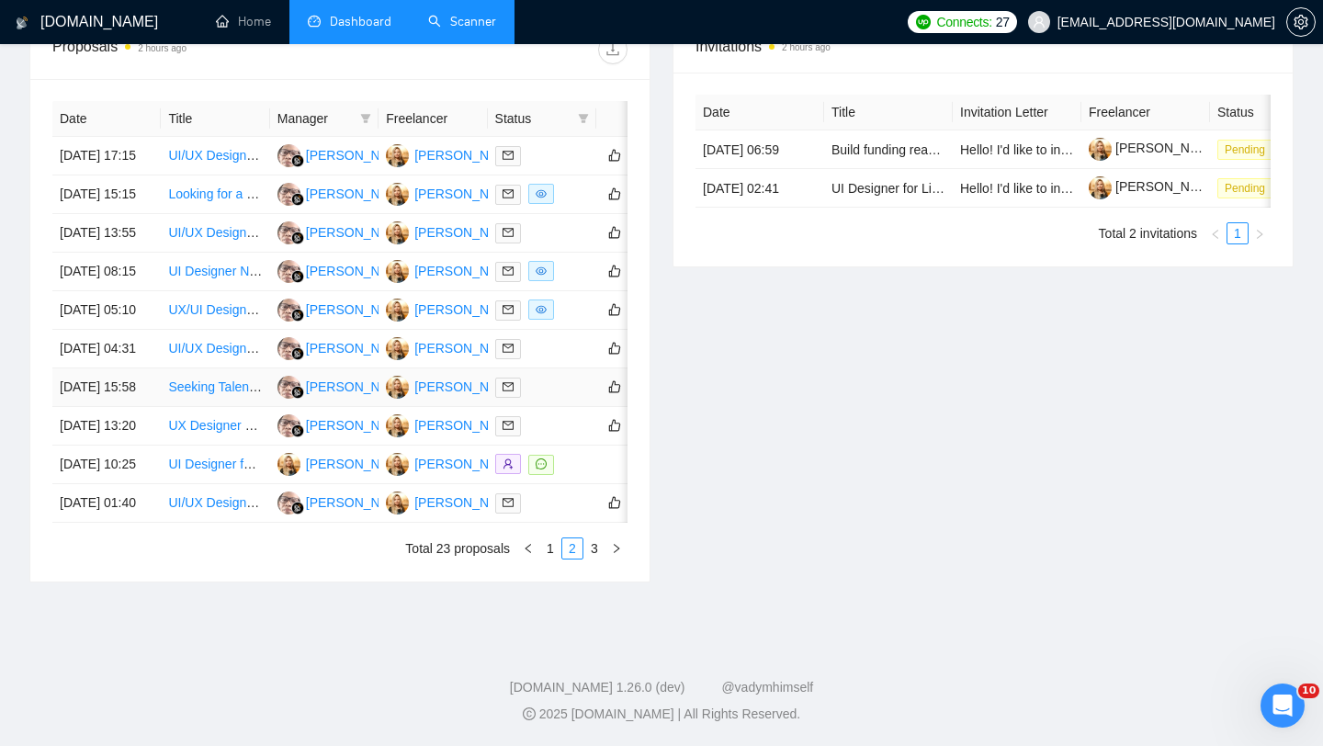
click at [142, 368] on td "[DATE] 15:58" at bounding box center [106, 387] width 108 height 39
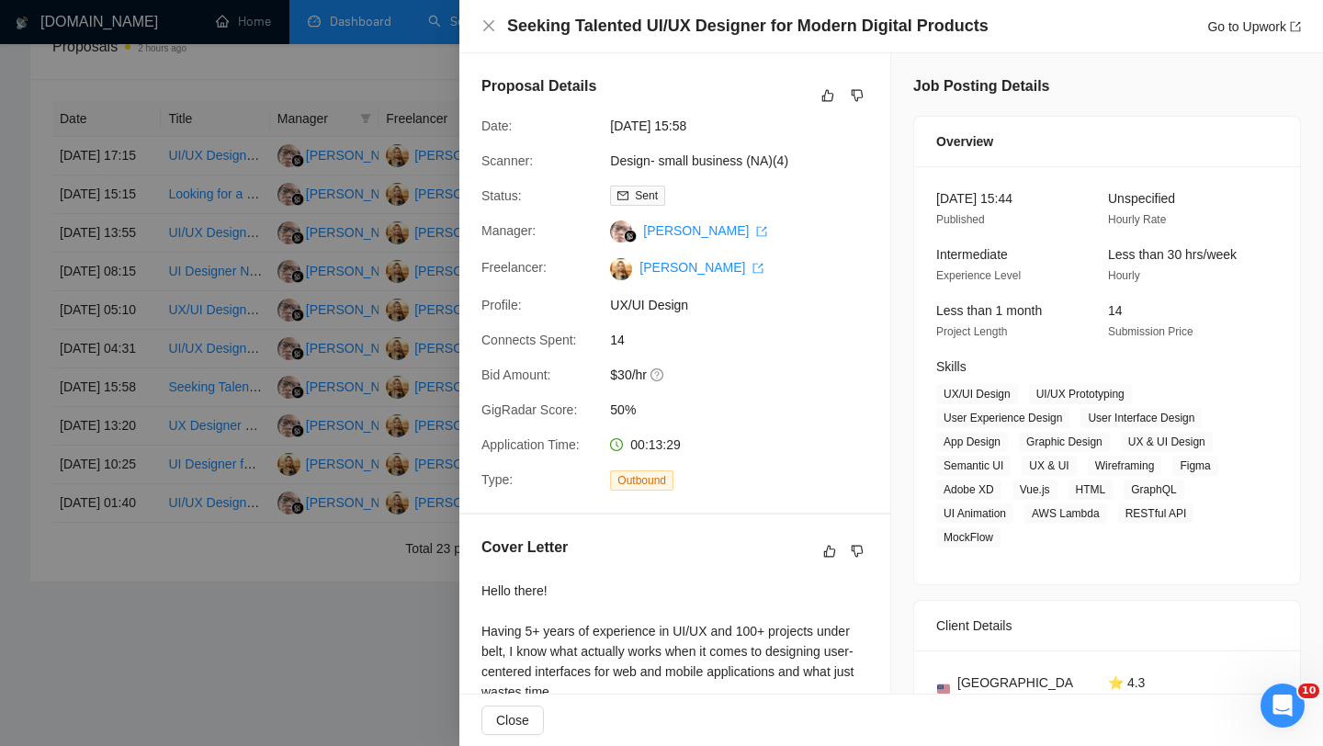
click at [142, 344] on div at bounding box center [661, 373] width 1323 height 746
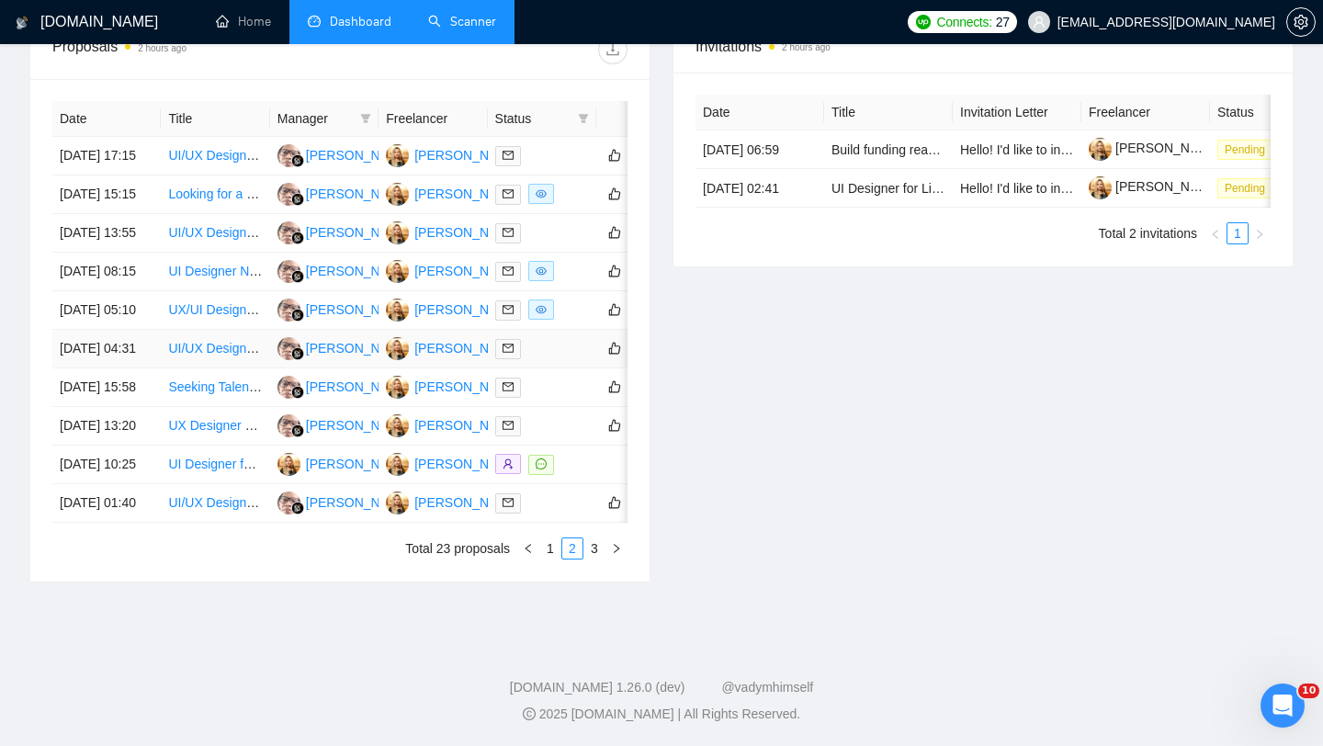
click at [137, 330] on td "[DATE] 04:31" at bounding box center [106, 349] width 108 height 39
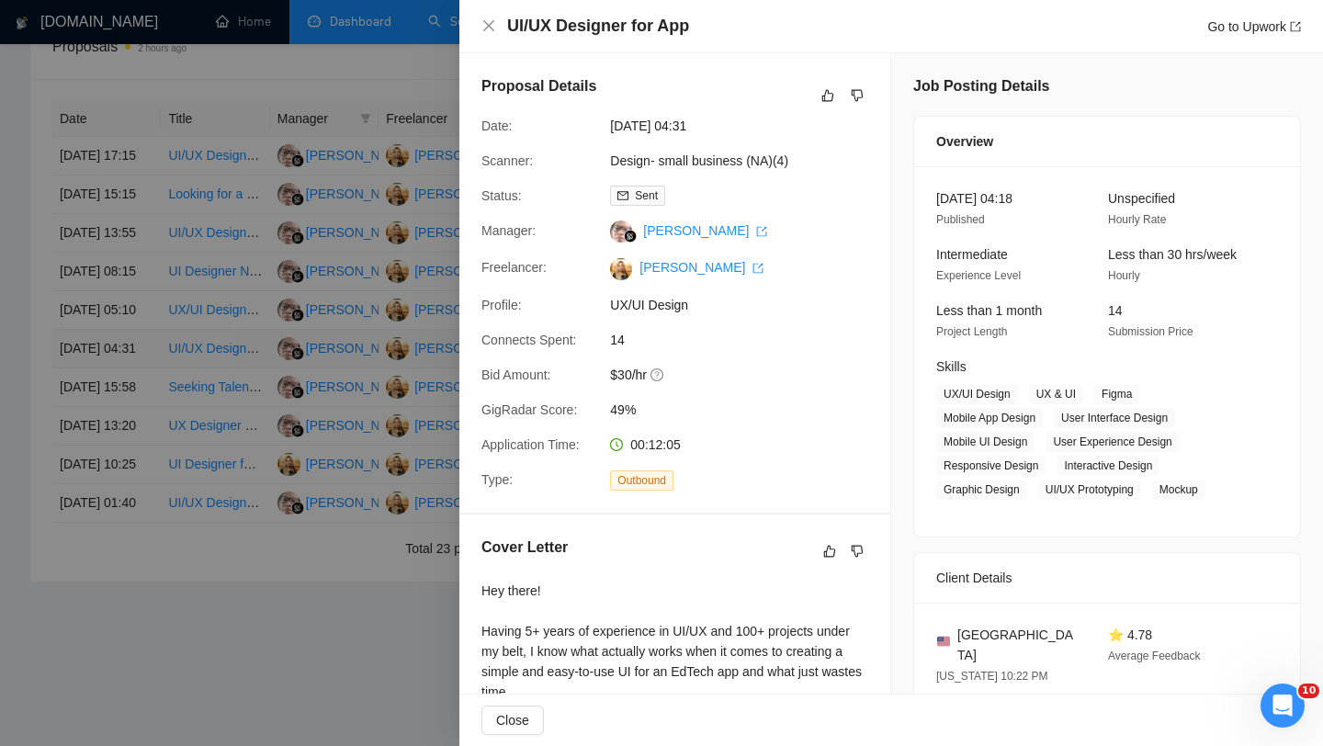
click at [137, 291] on div at bounding box center [661, 373] width 1323 height 746
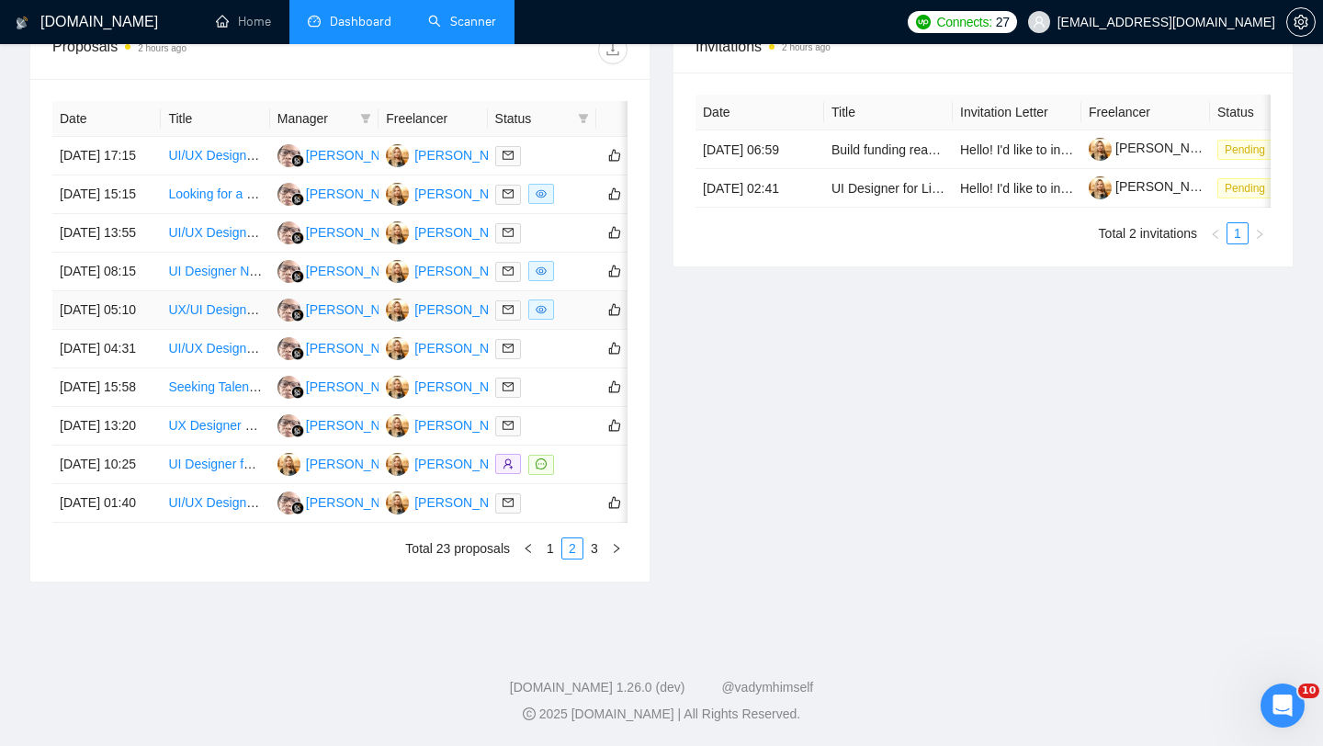
click at [128, 291] on td "[DATE] 05:10" at bounding box center [106, 310] width 108 height 39
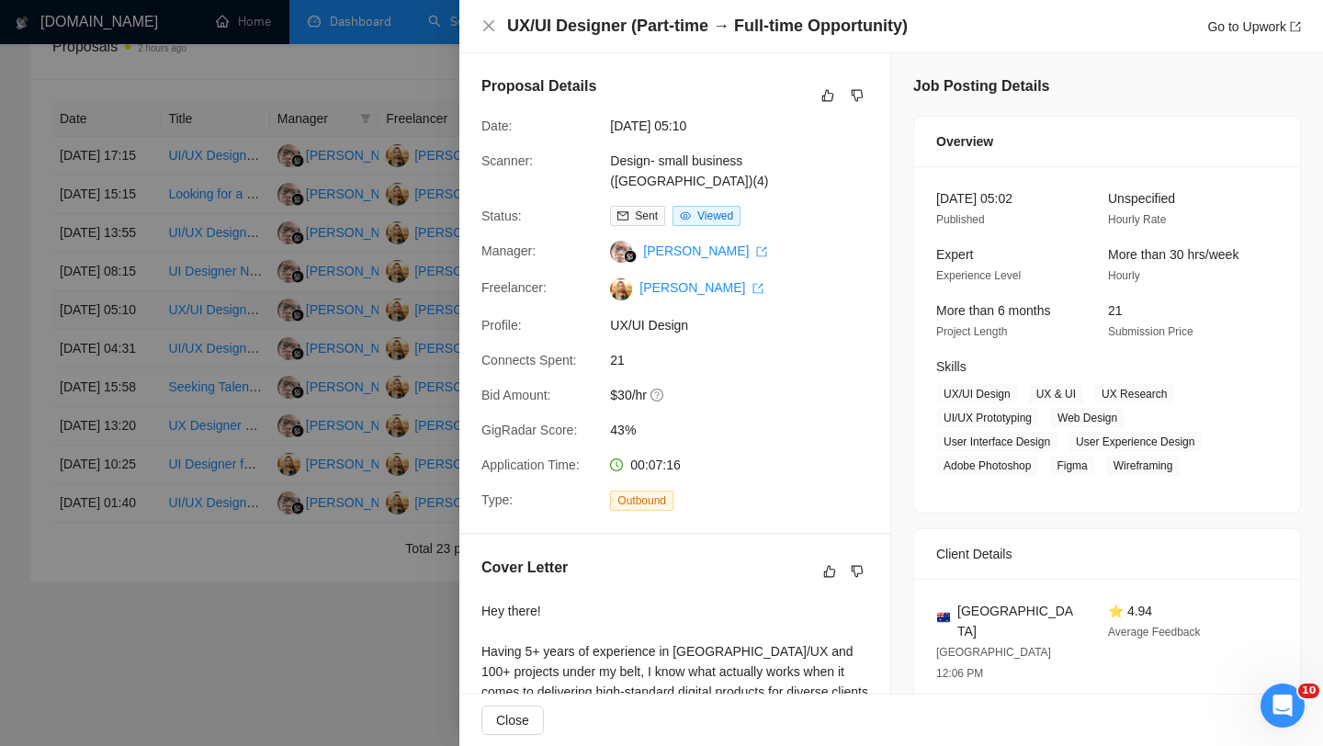
click at [128, 231] on div at bounding box center [661, 373] width 1323 height 746
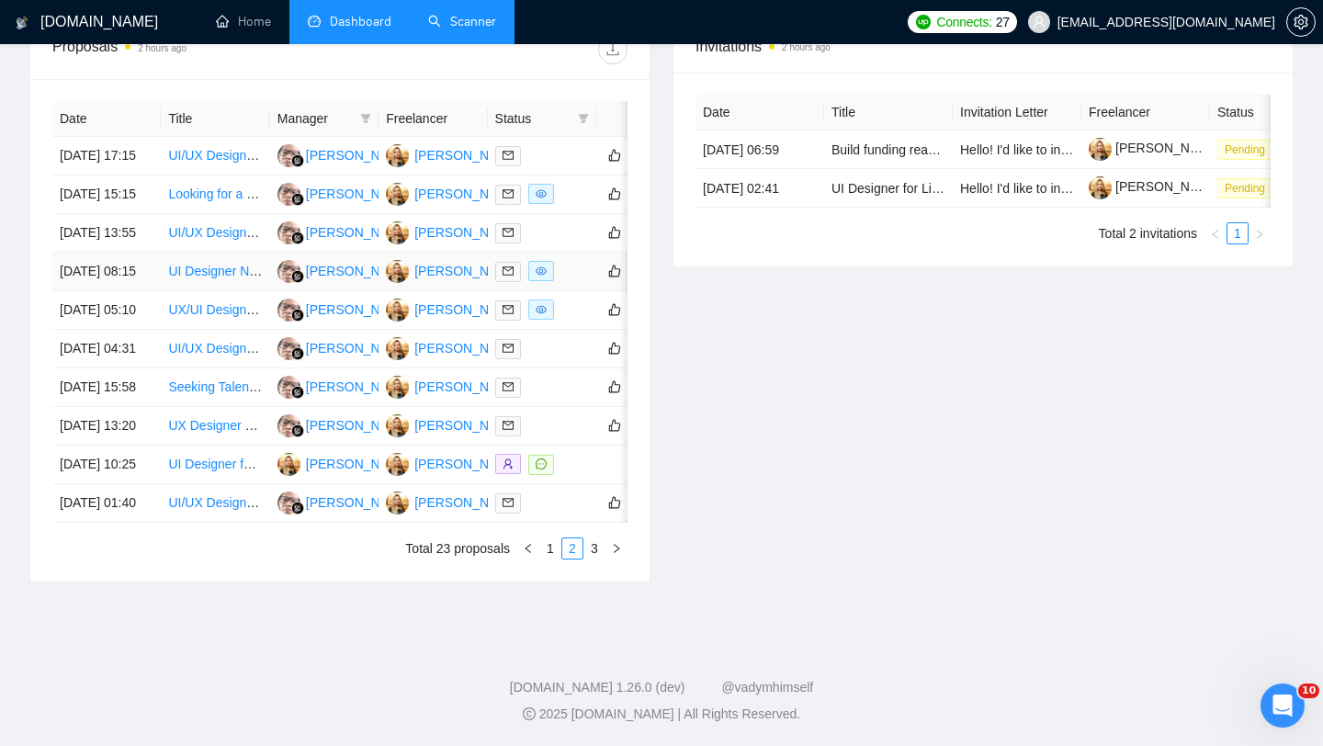
click at [123, 253] on td "[DATE] 08:15" at bounding box center [106, 272] width 108 height 39
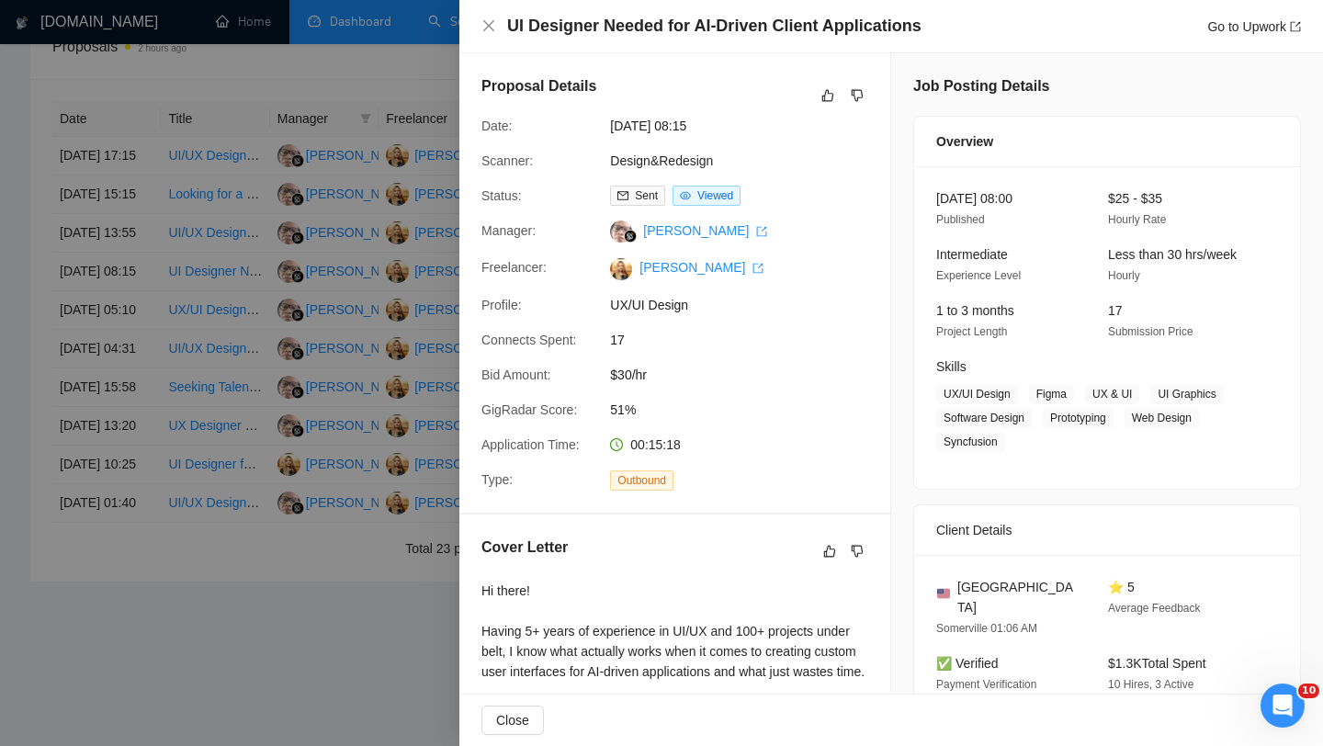
click at [154, 487] on div at bounding box center [661, 373] width 1323 height 746
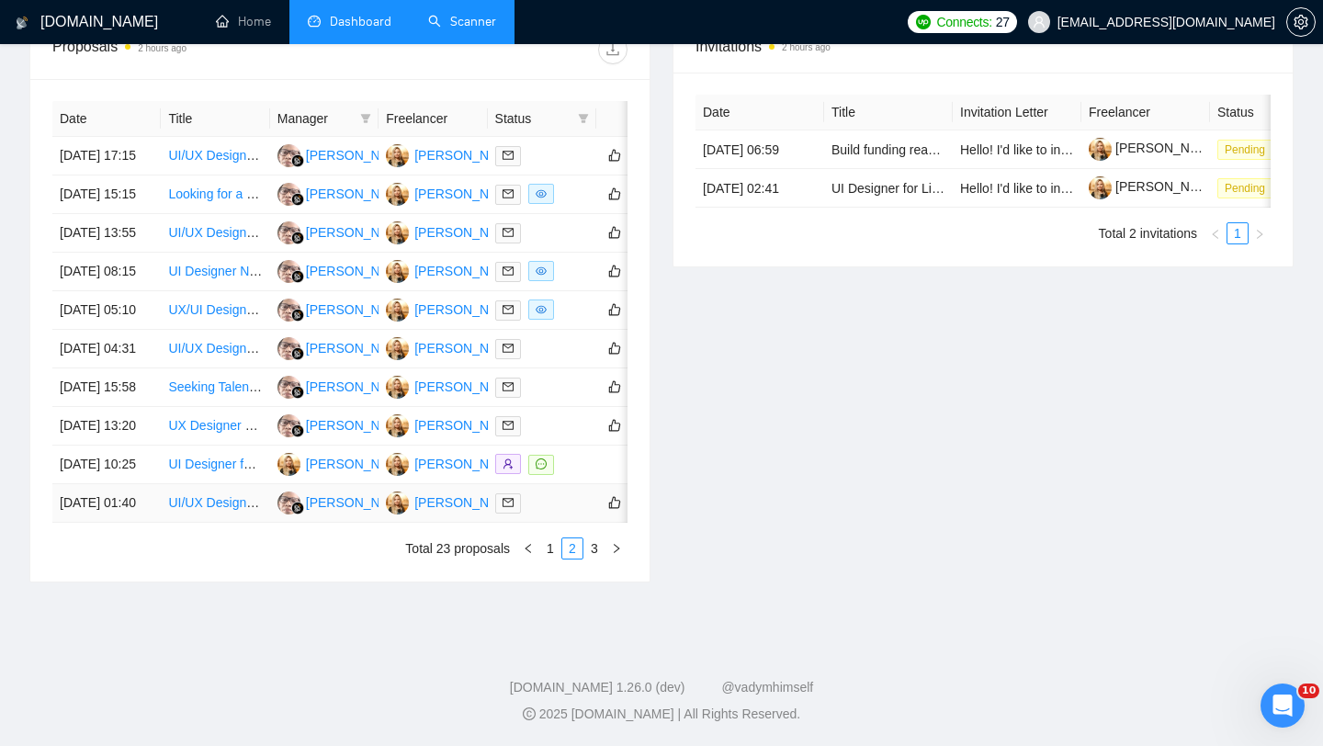
click at [145, 503] on td "[DATE] 01:40" at bounding box center [106, 503] width 108 height 39
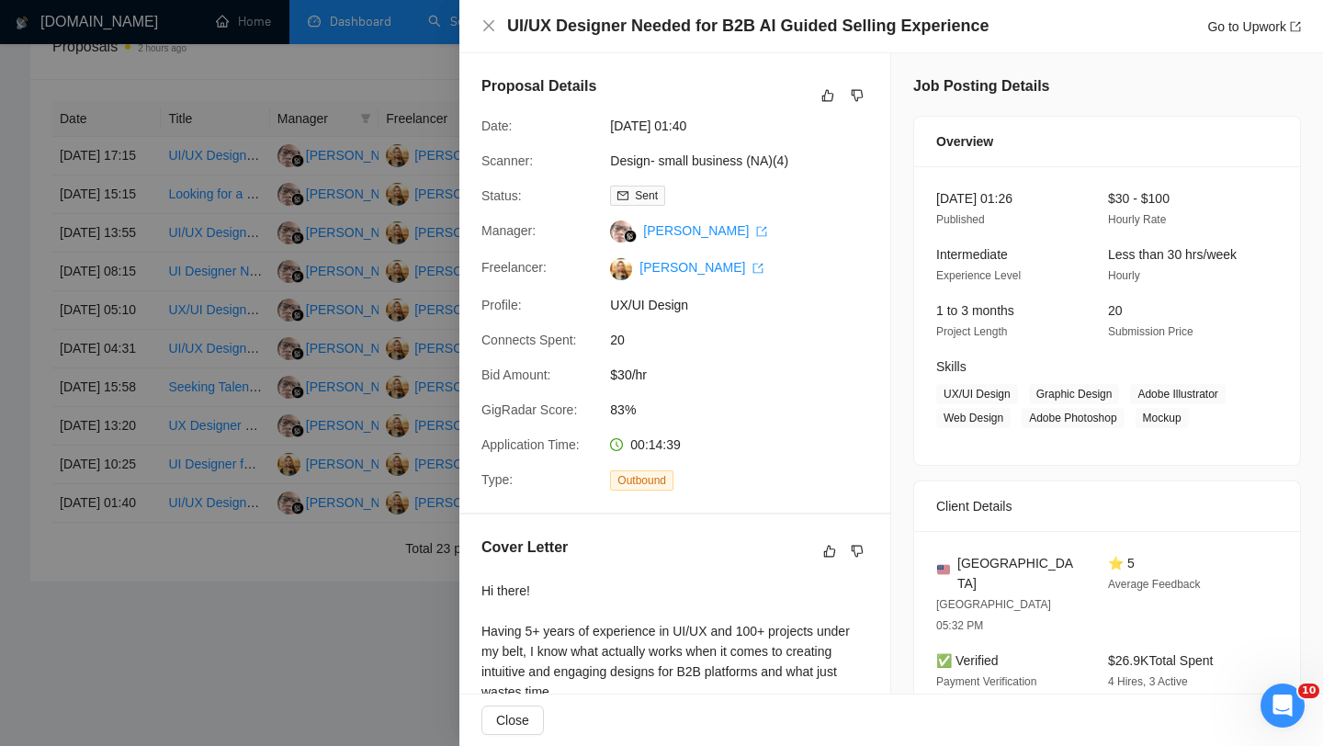
click at [137, 386] on div at bounding box center [661, 373] width 1323 height 746
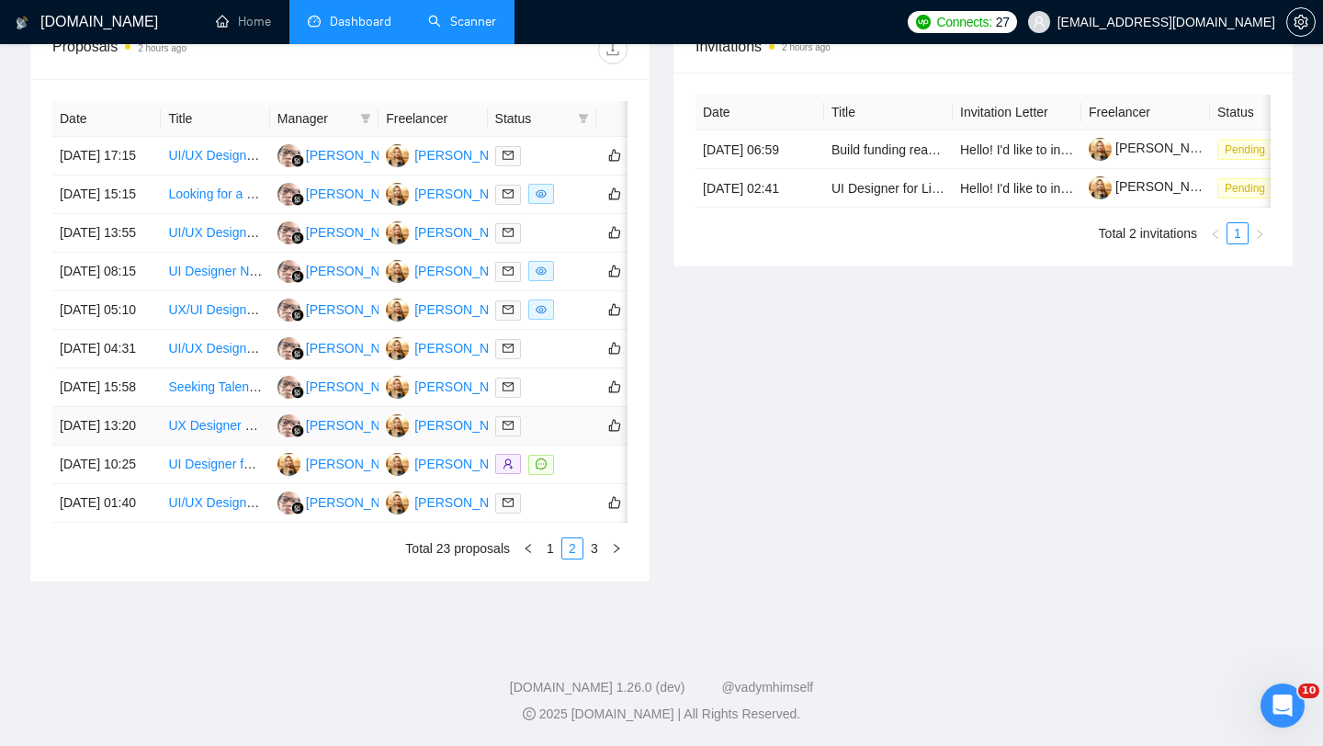
click at [137, 407] on td "[DATE] 13:20" at bounding box center [106, 426] width 108 height 39
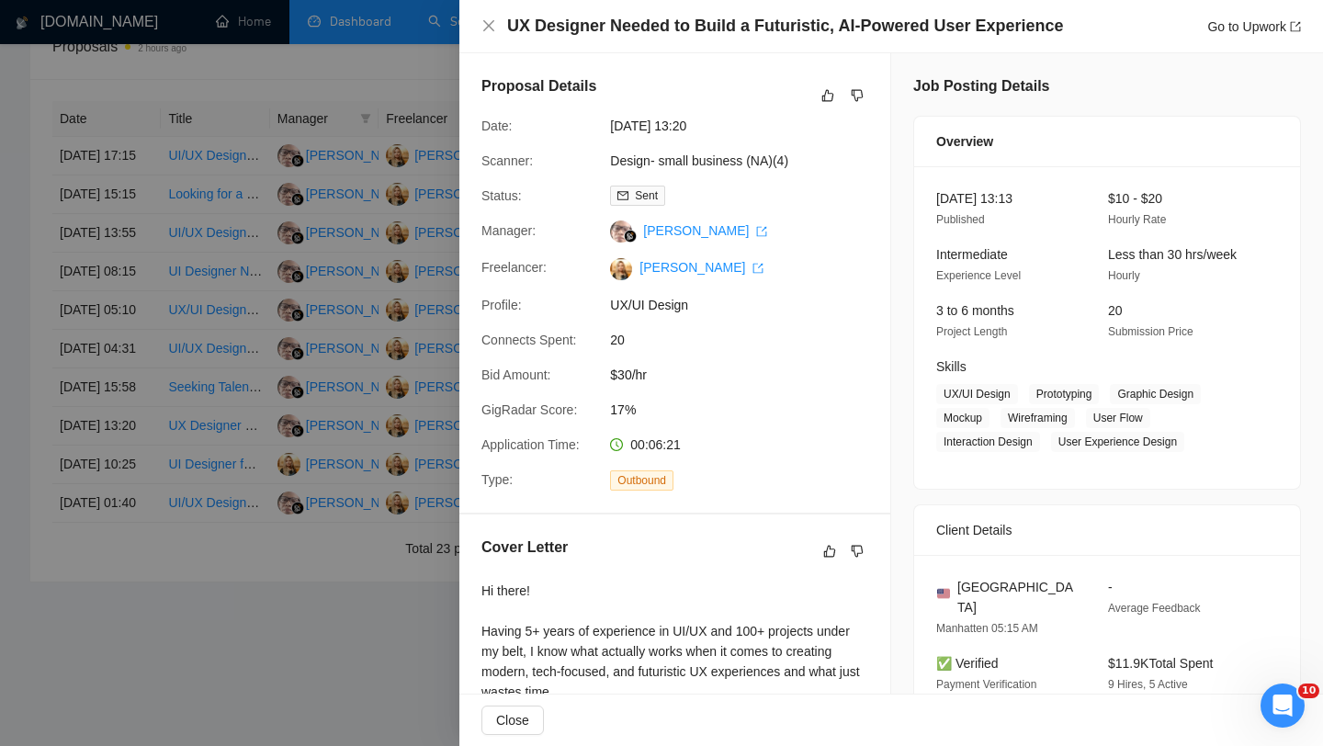
click at [137, 386] on div at bounding box center [661, 373] width 1323 height 746
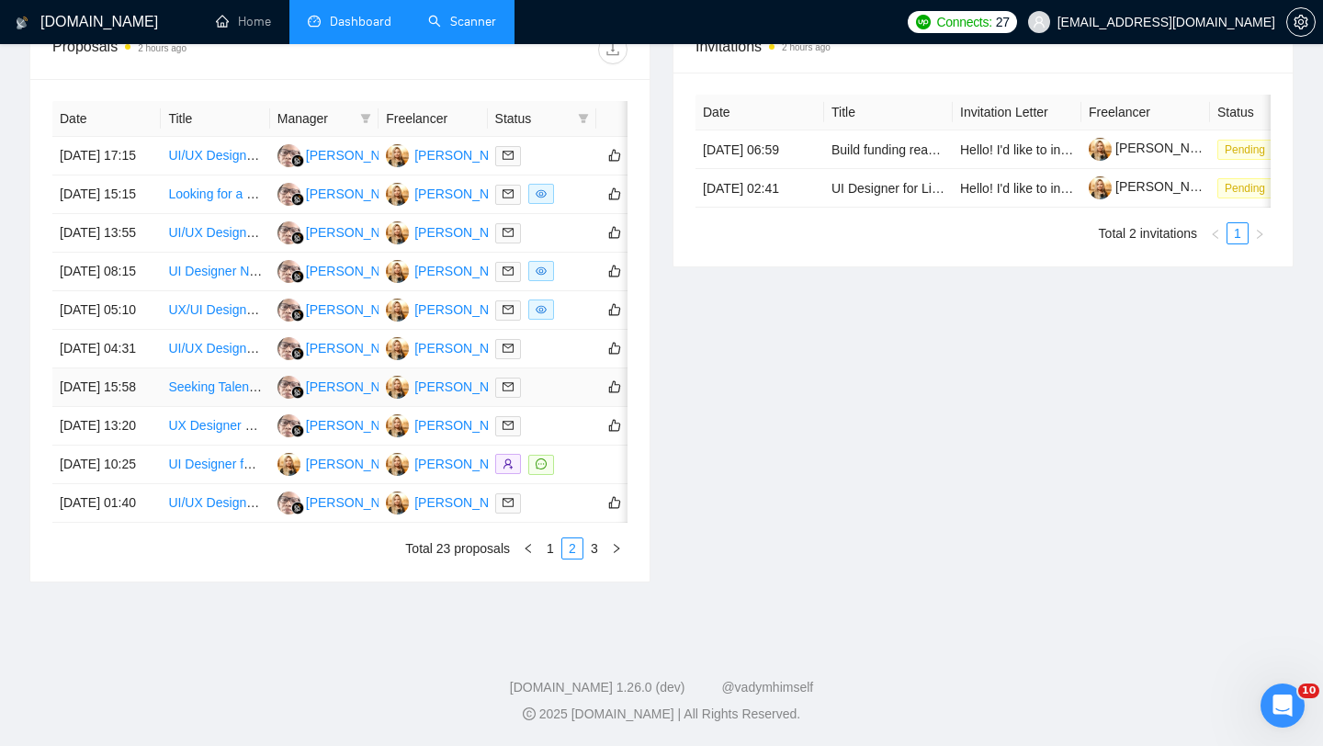
click at [134, 368] on td "[DATE] 15:58" at bounding box center [106, 387] width 108 height 39
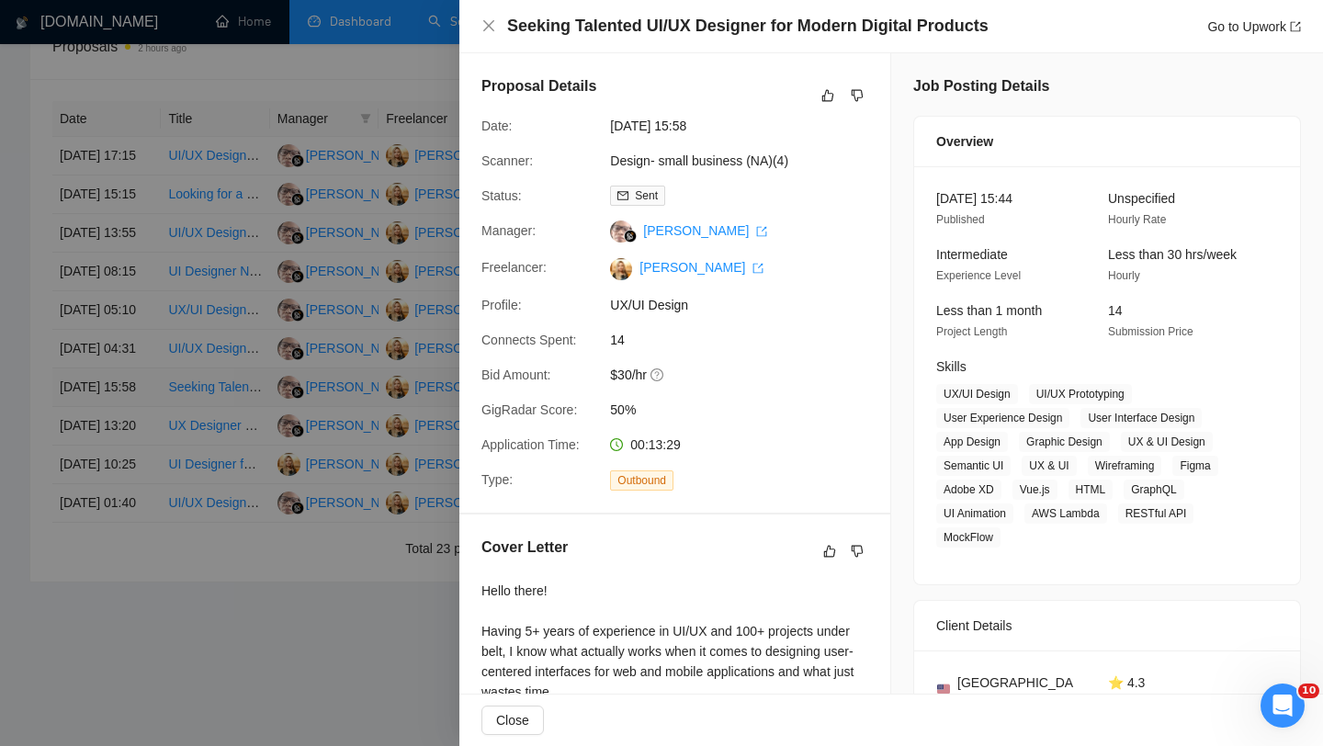
click at [134, 334] on div at bounding box center [661, 373] width 1323 height 746
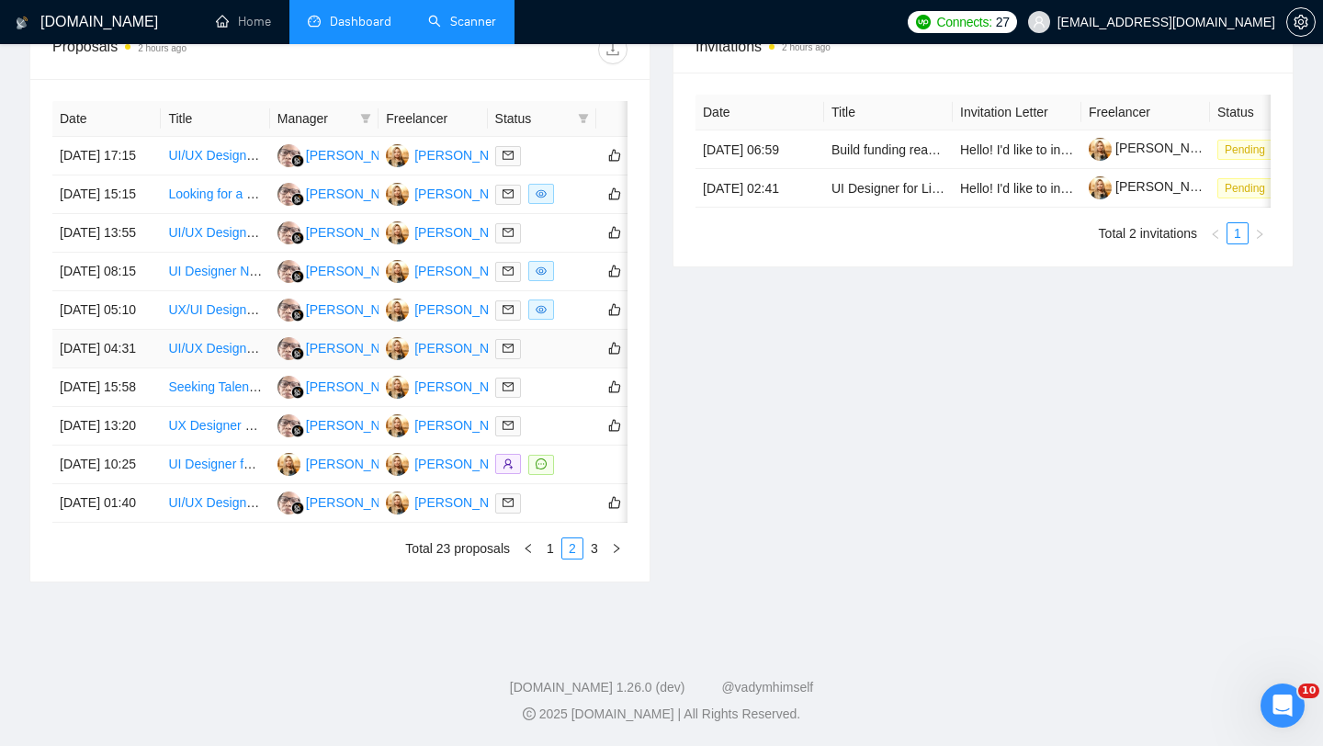
click at [125, 330] on td "[DATE] 04:31" at bounding box center [106, 349] width 108 height 39
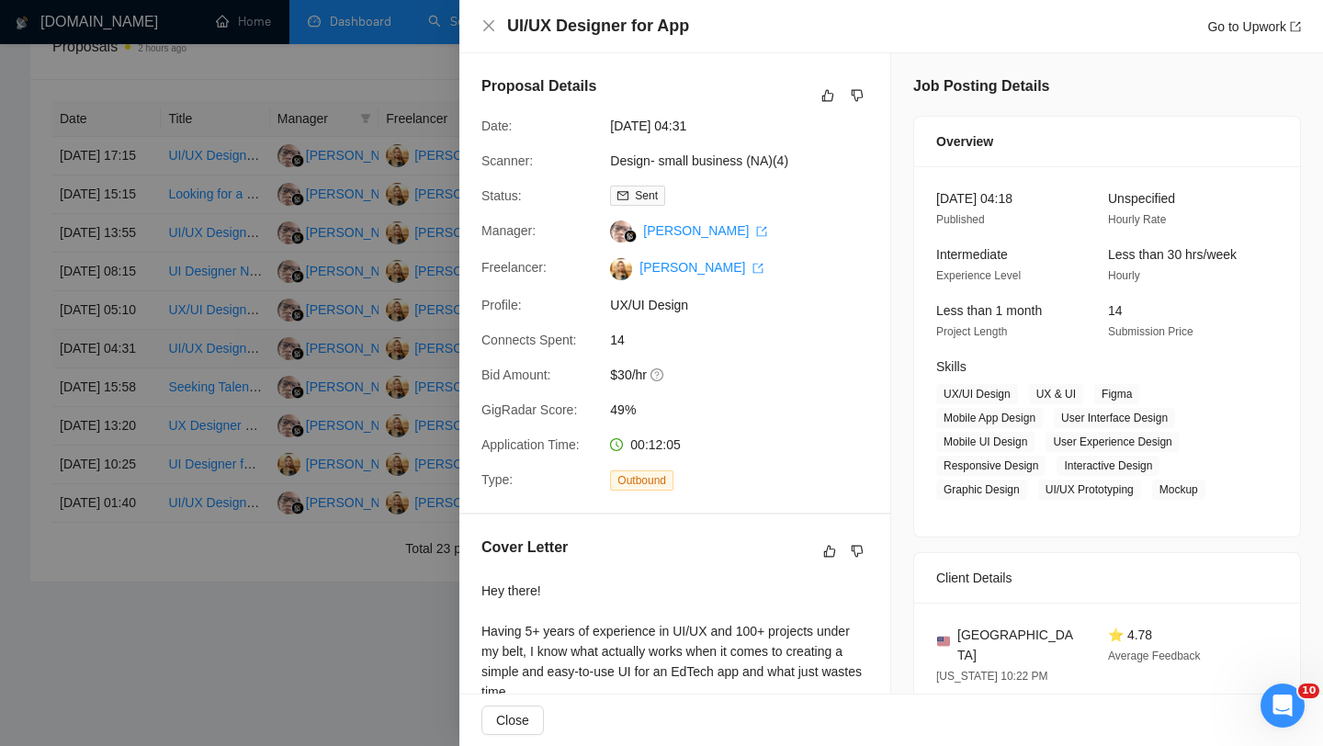
click at [125, 280] on div at bounding box center [661, 373] width 1323 height 746
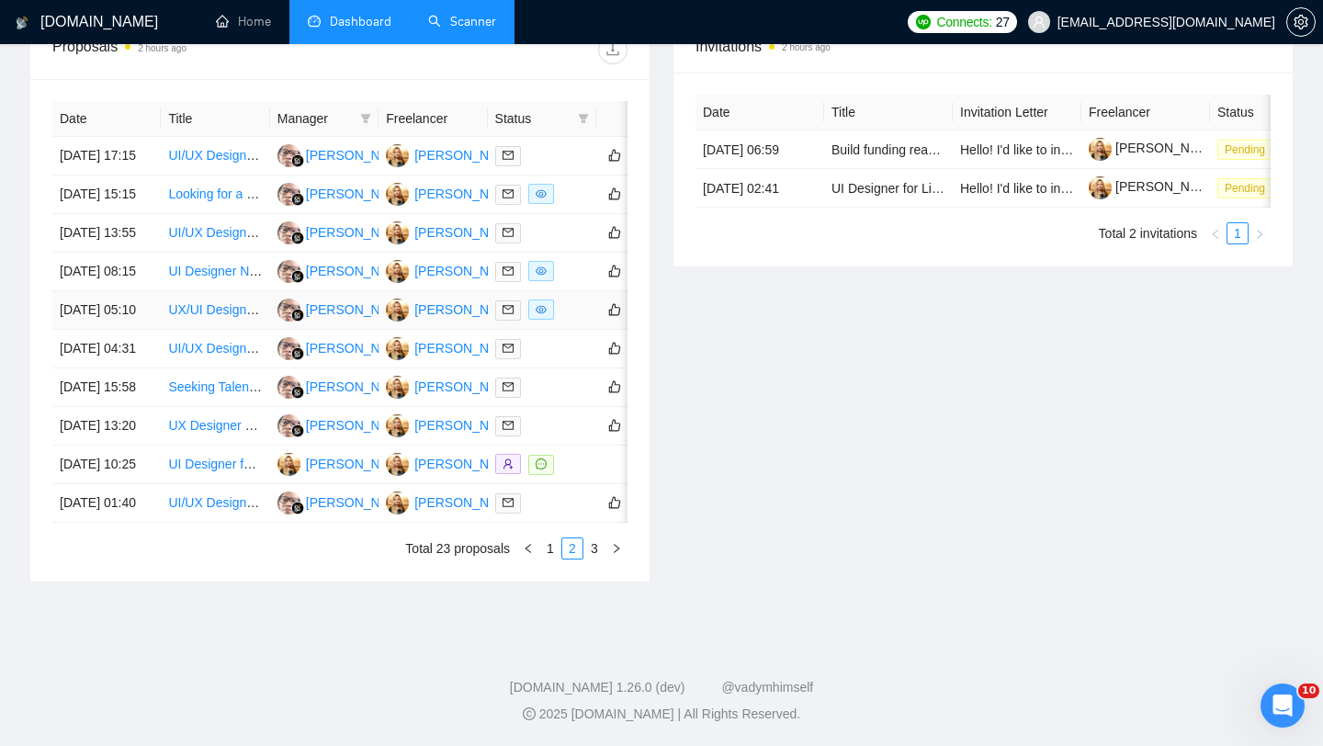
click at [129, 291] on td "[DATE] 05:10" at bounding box center [106, 310] width 108 height 39
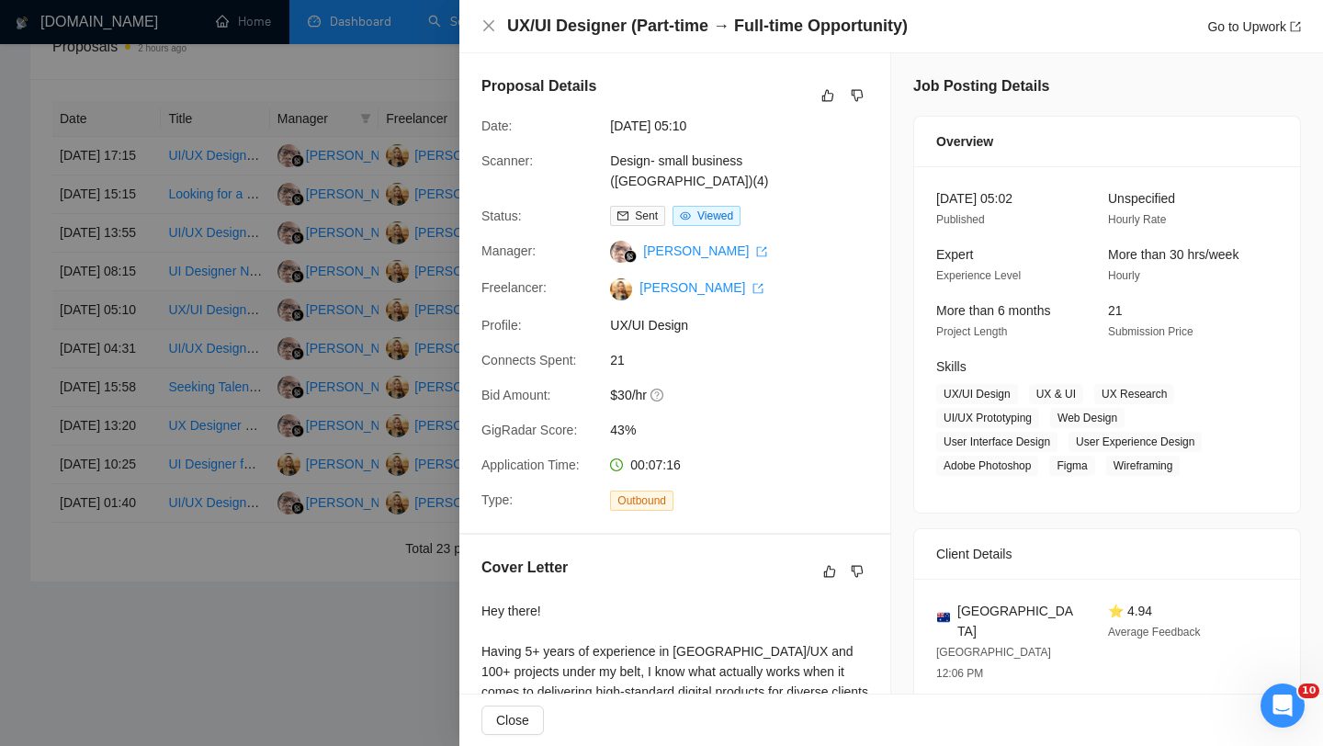
click at [129, 233] on div at bounding box center [661, 373] width 1323 height 746
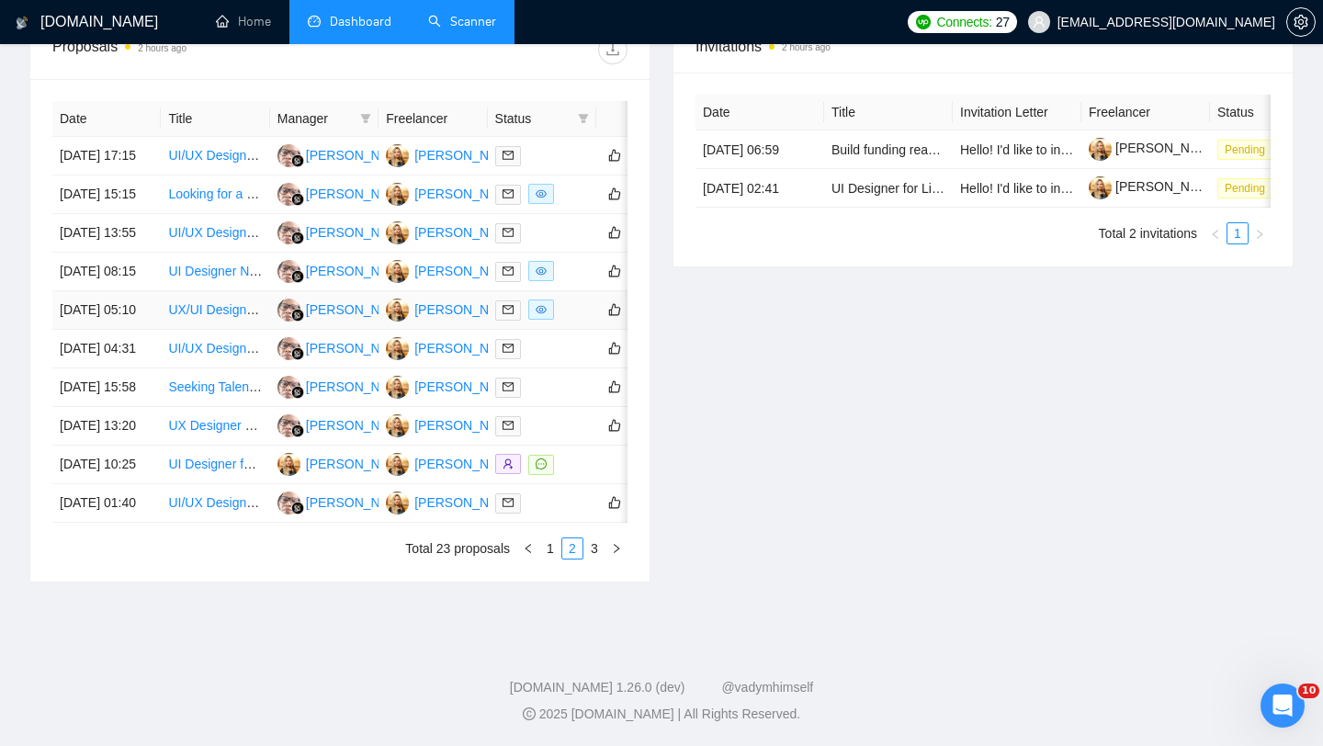
click at [129, 291] on td "[DATE] 05:10" at bounding box center [106, 310] width 108 height 39
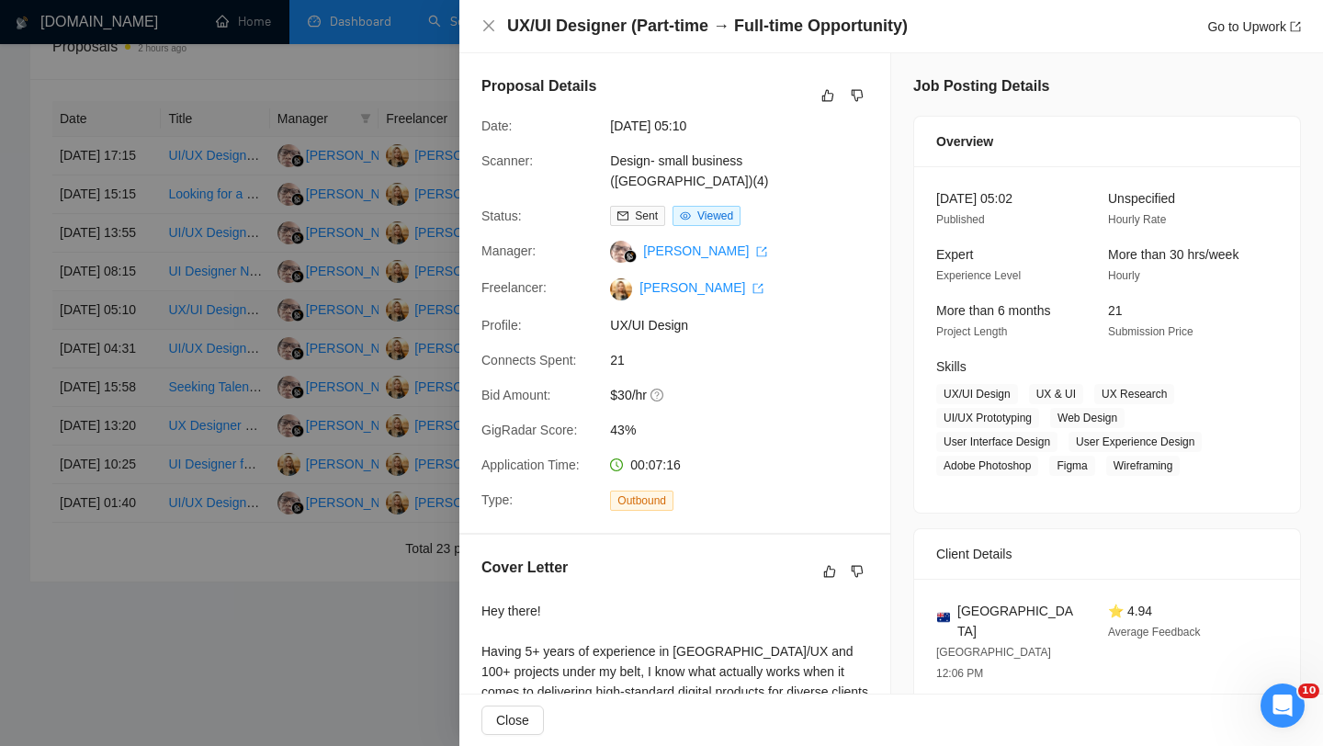
click at [129, 233] on div at bounding box center [661, 373] width 1323 height 746
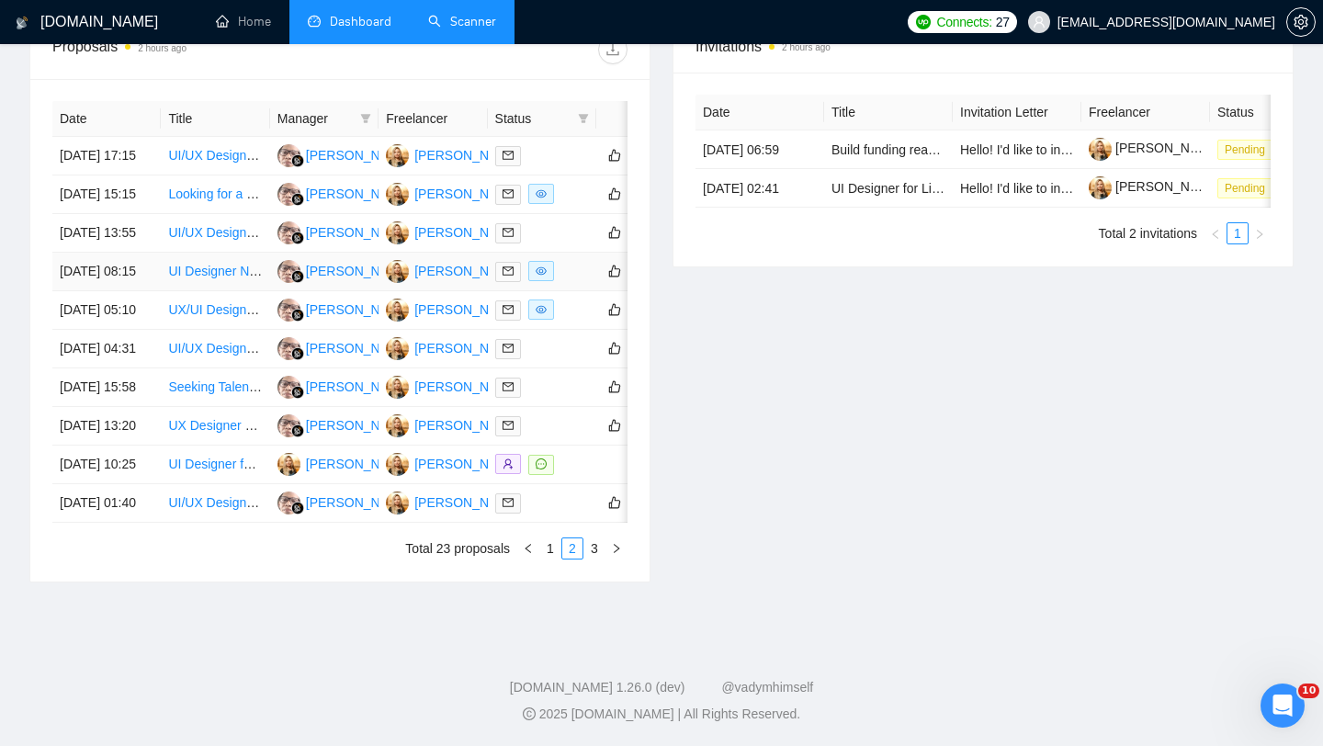
click at [119, 253] on td "[DATE] 08:15" at bounding box center [106, 272] width 108 height 39
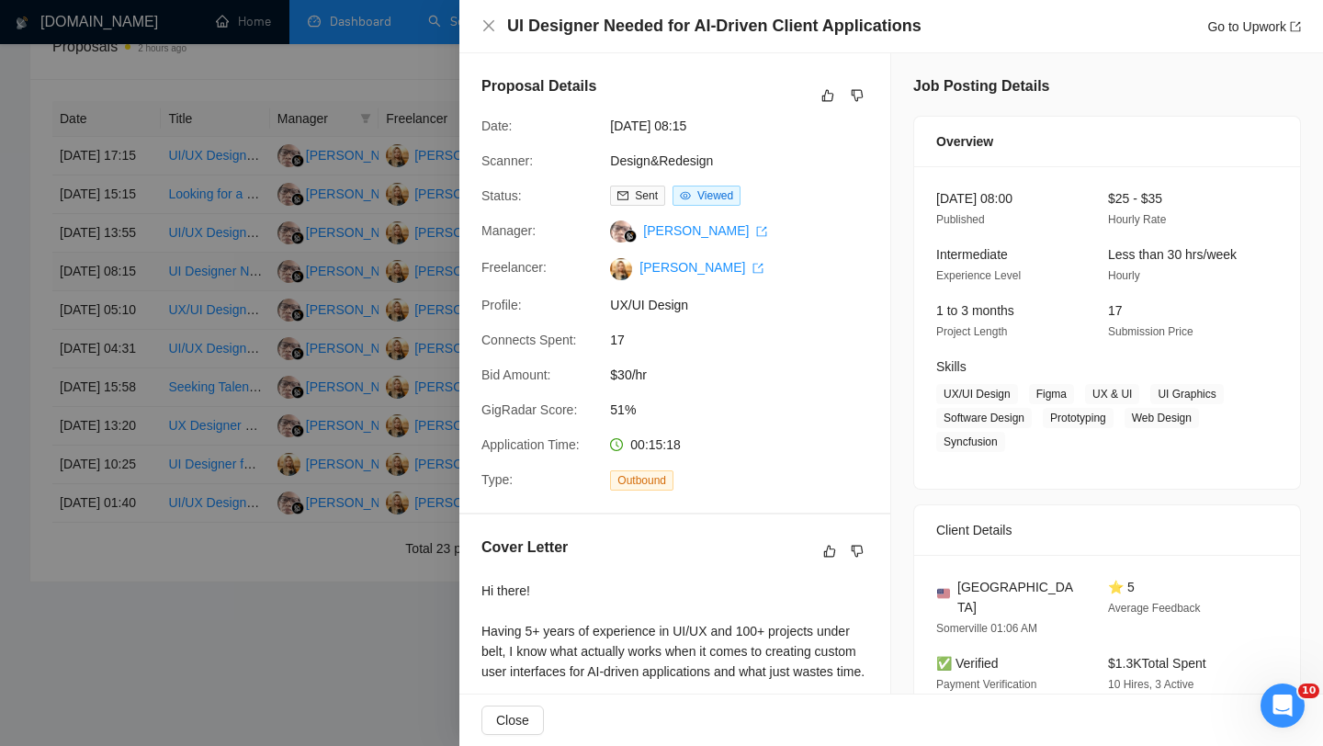
click at [119, 165] on div at bounding box center [661, 373] width 1323 height 746
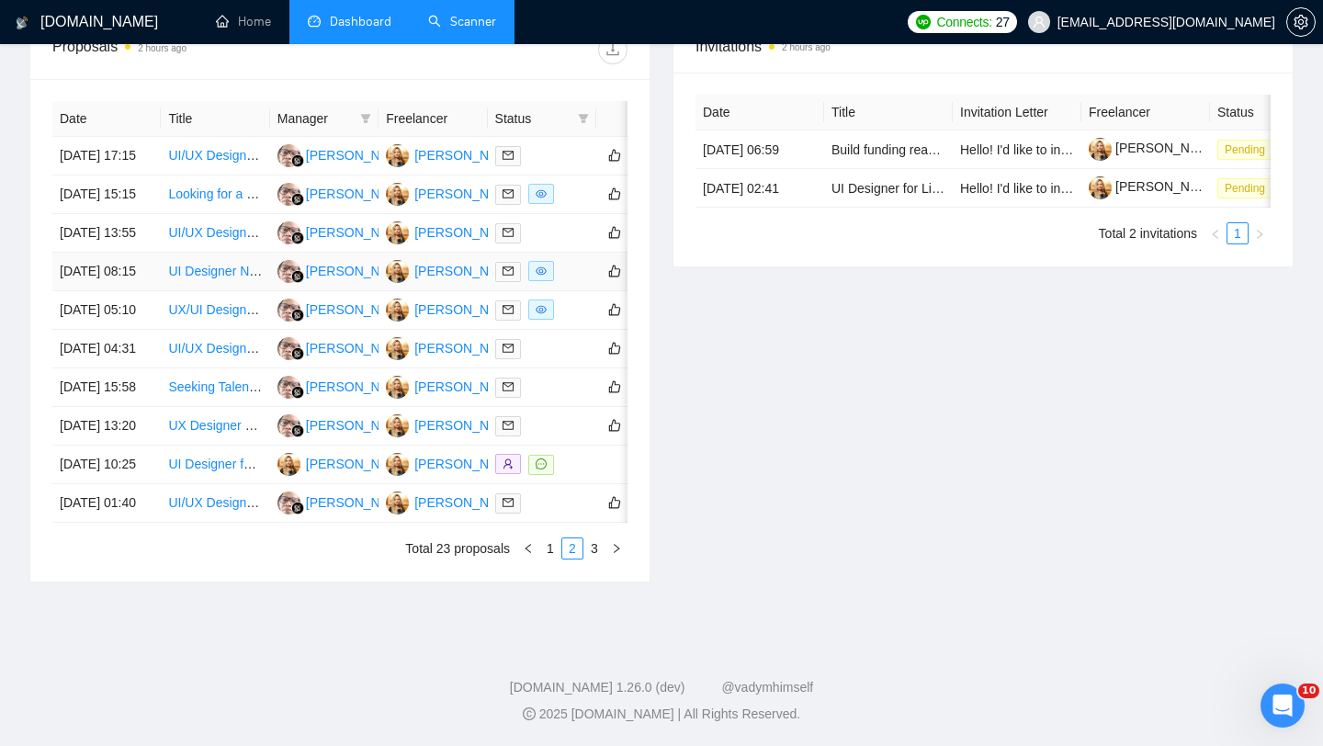
scroll to position [858, 0]
click at [122, 214] on td "[DATE] 13:55" at bounding box center [106, 233] width 108 height 39
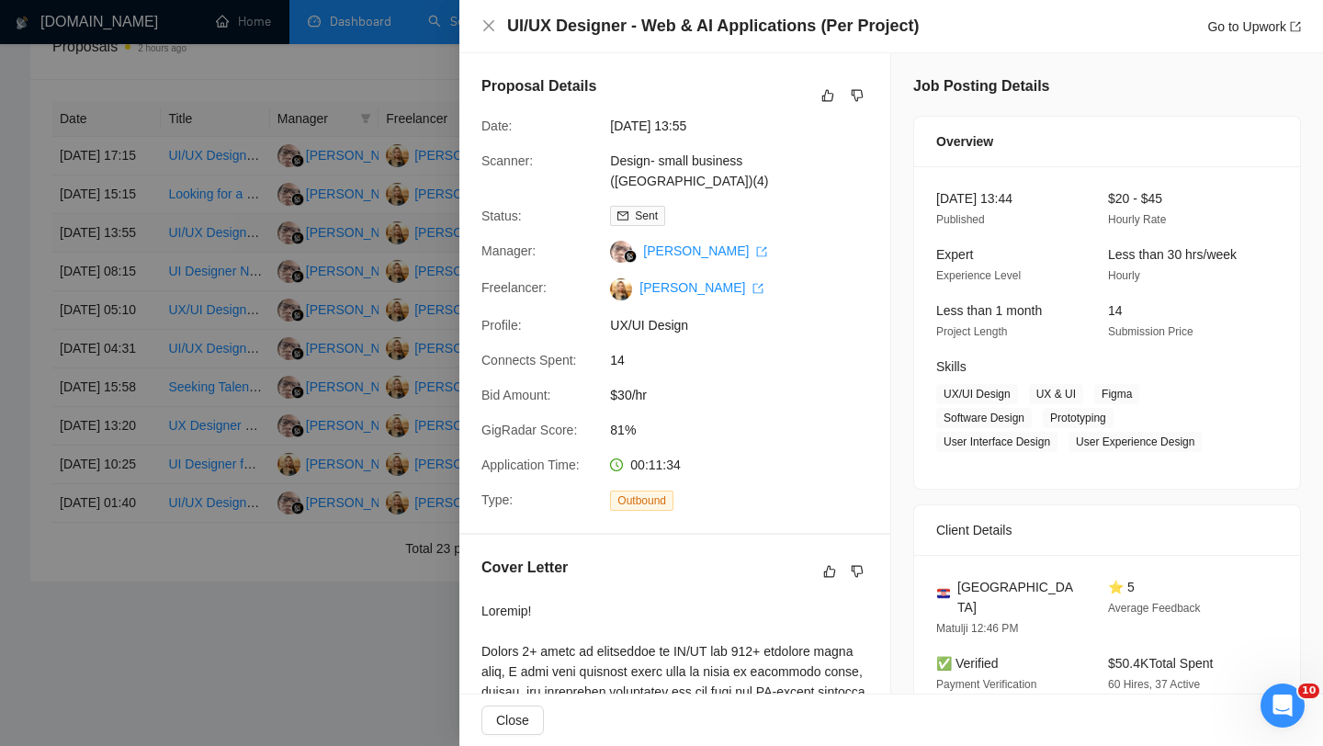
click at [122, 183] on div at bounding box center [661, 373] width 1323 height 746
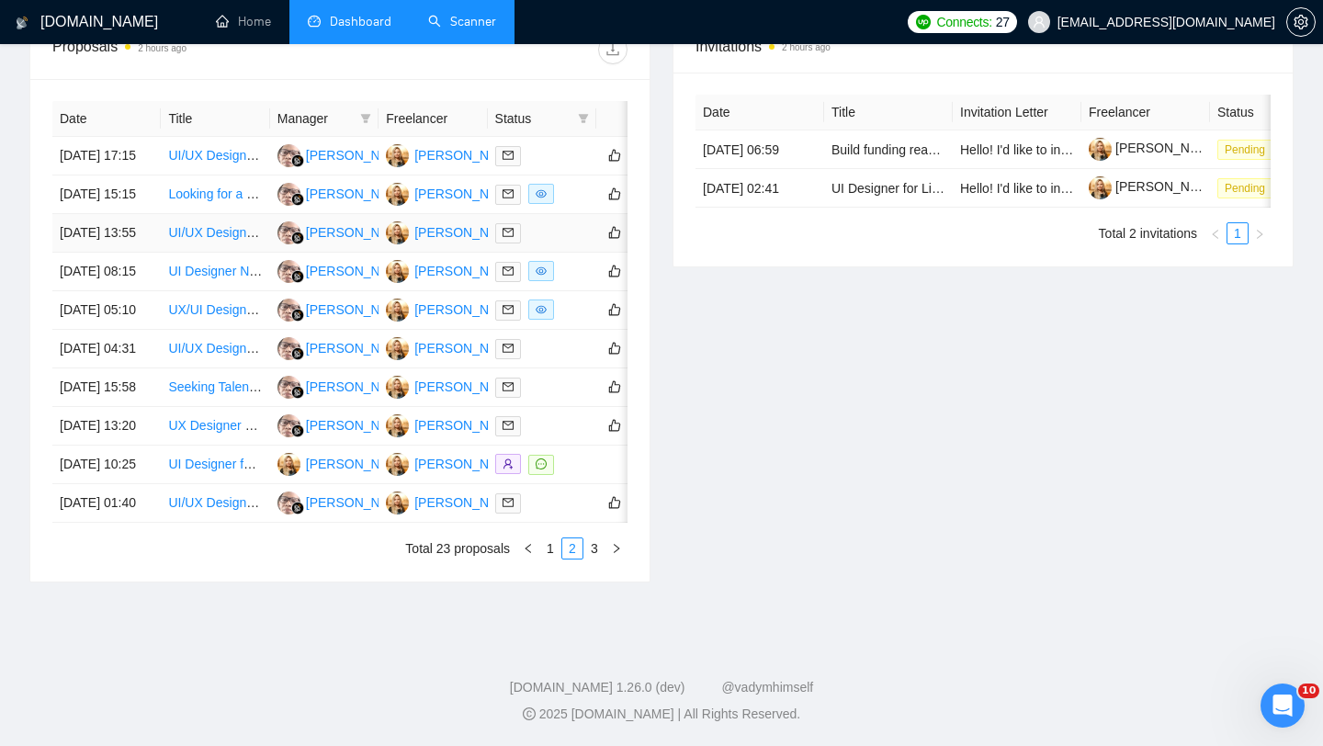
scroll to position [796, 0]
click at [122, 192] on td "[DATE] 15:15" at bounding box center [106, 195] width 108 height 39
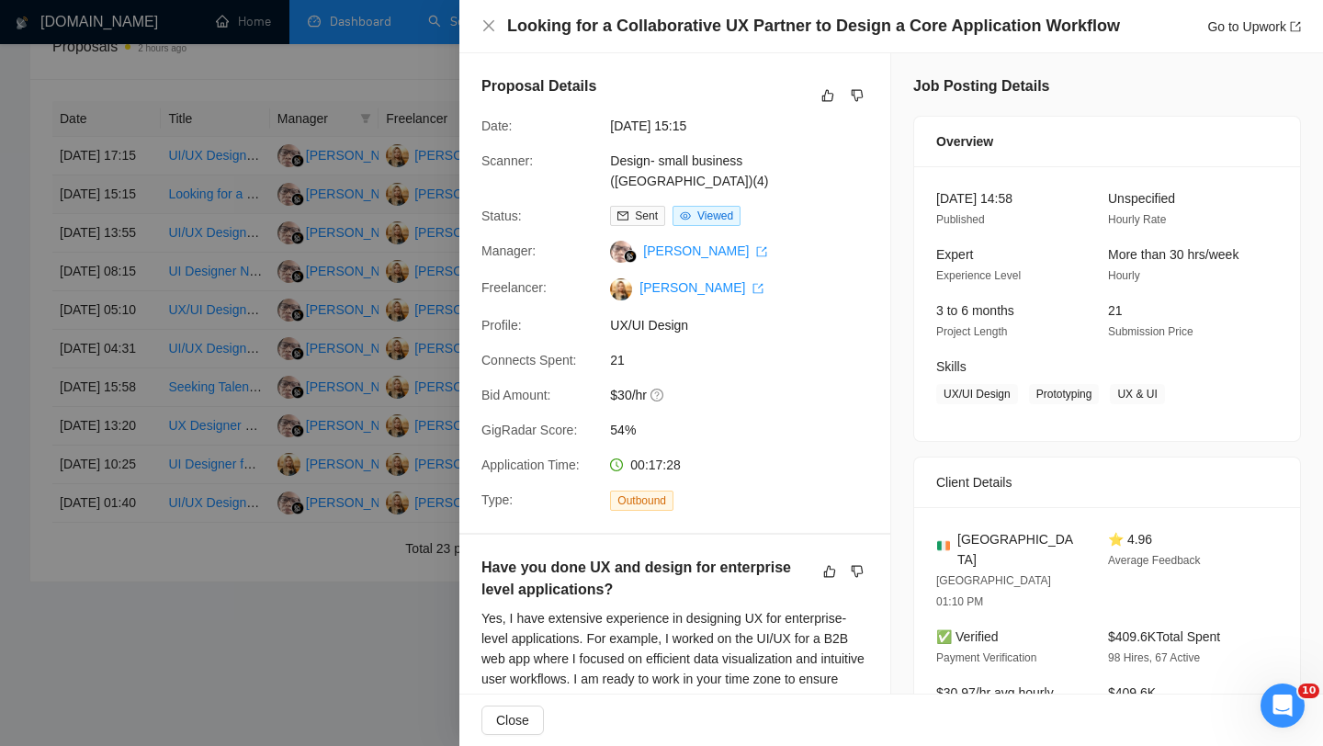
click at [122, 192] on div at bounding box center [661, 373] width 1323 height 746
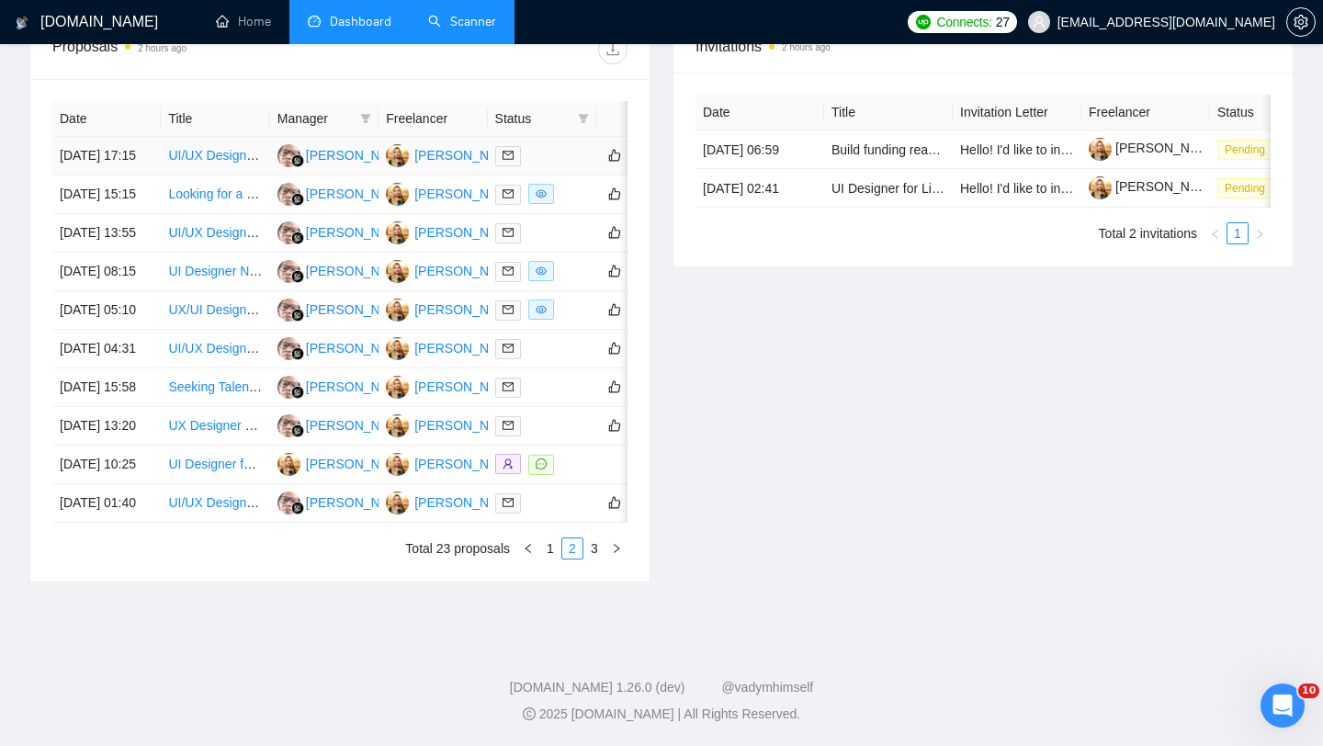
click at [129, 137] on td "[DATE] 17:15" at bounding box center [106, 156] width 108 height 39
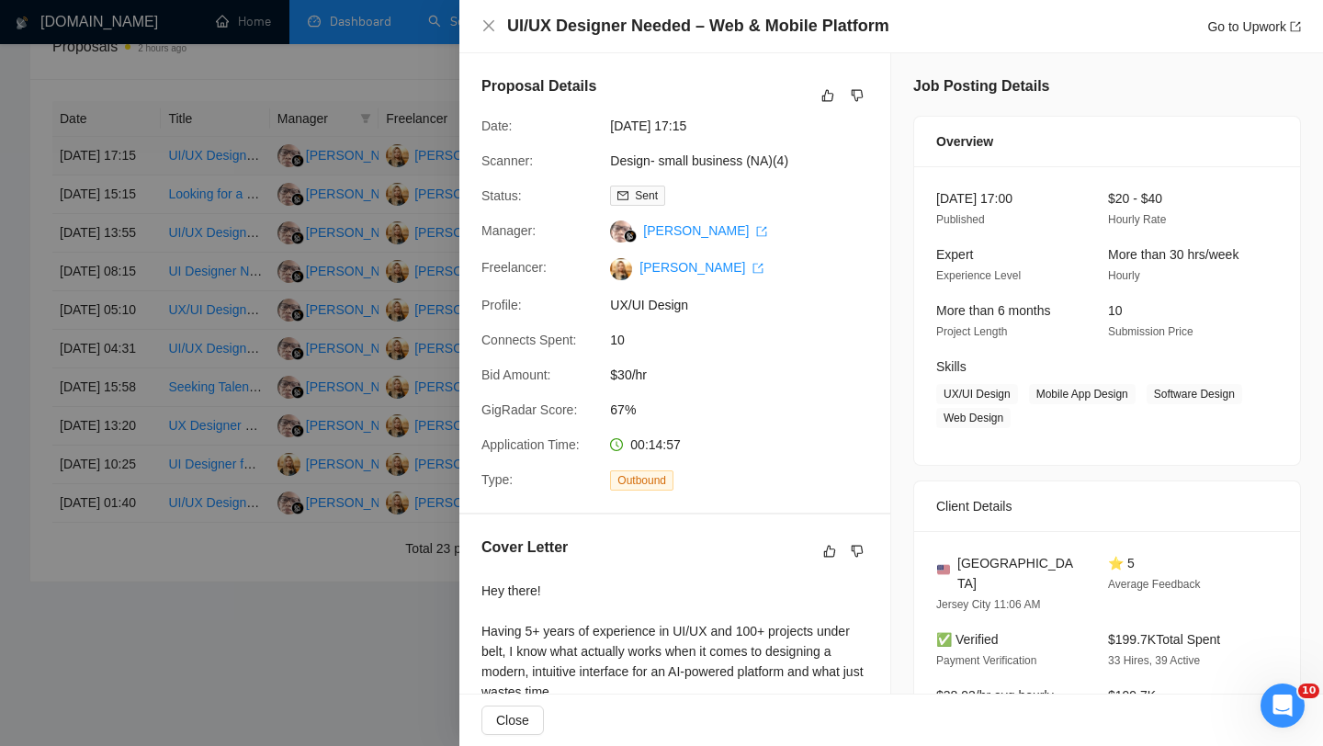
click at [129, 130] on div at bounding box center [661, 373] width 1323 height 746
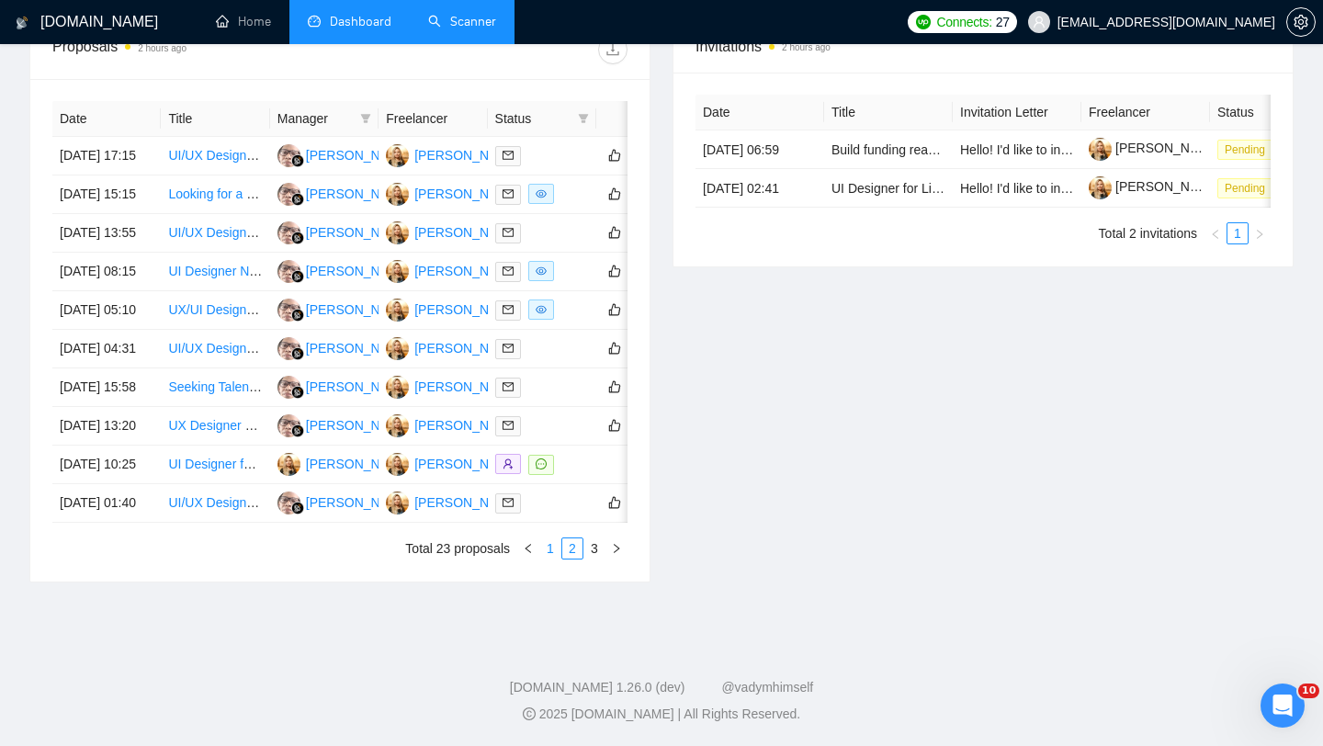
click at [551, 559] on link "1" at bounding box center [550, 548] width 20 height 20
click at [141, 523] on td "[DATE] 13:25" at bounding box center [106, 503] width 108 height 39
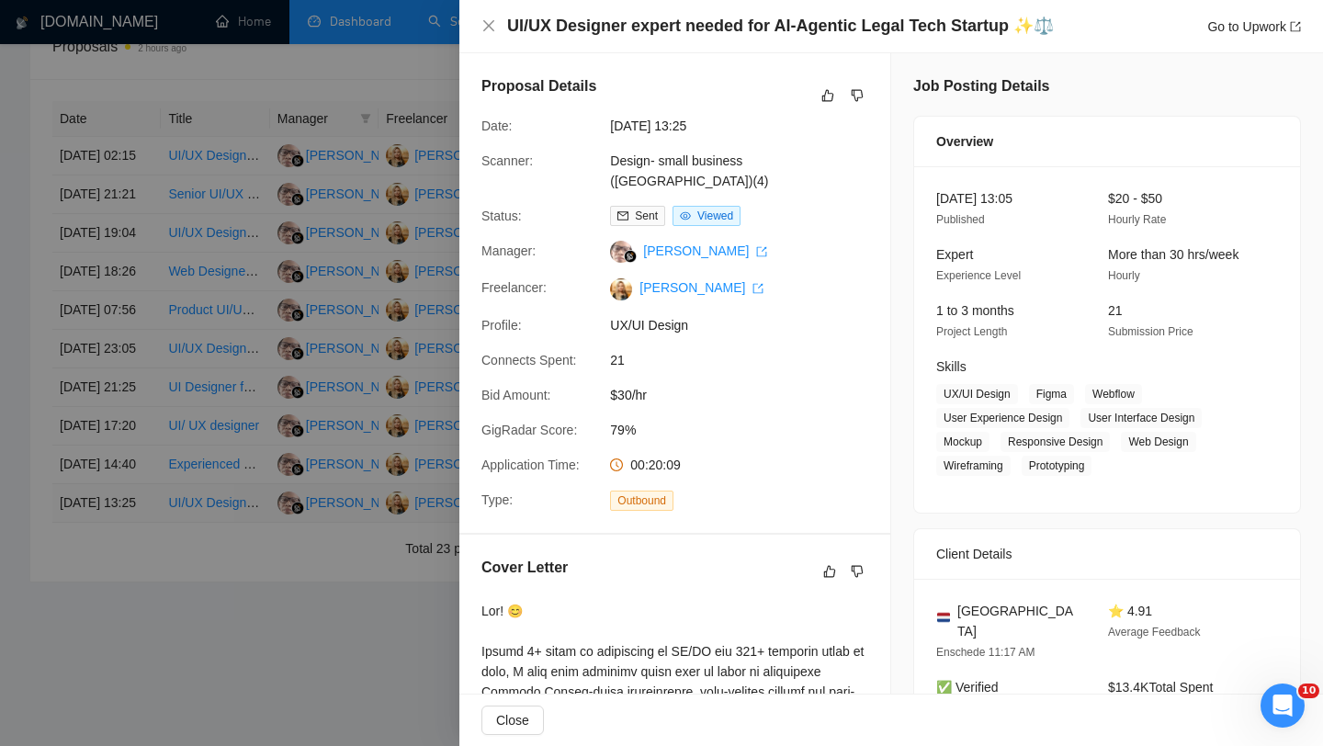
click at [141, 634] on div at bounding box center [661, 373] width 1323 height 746
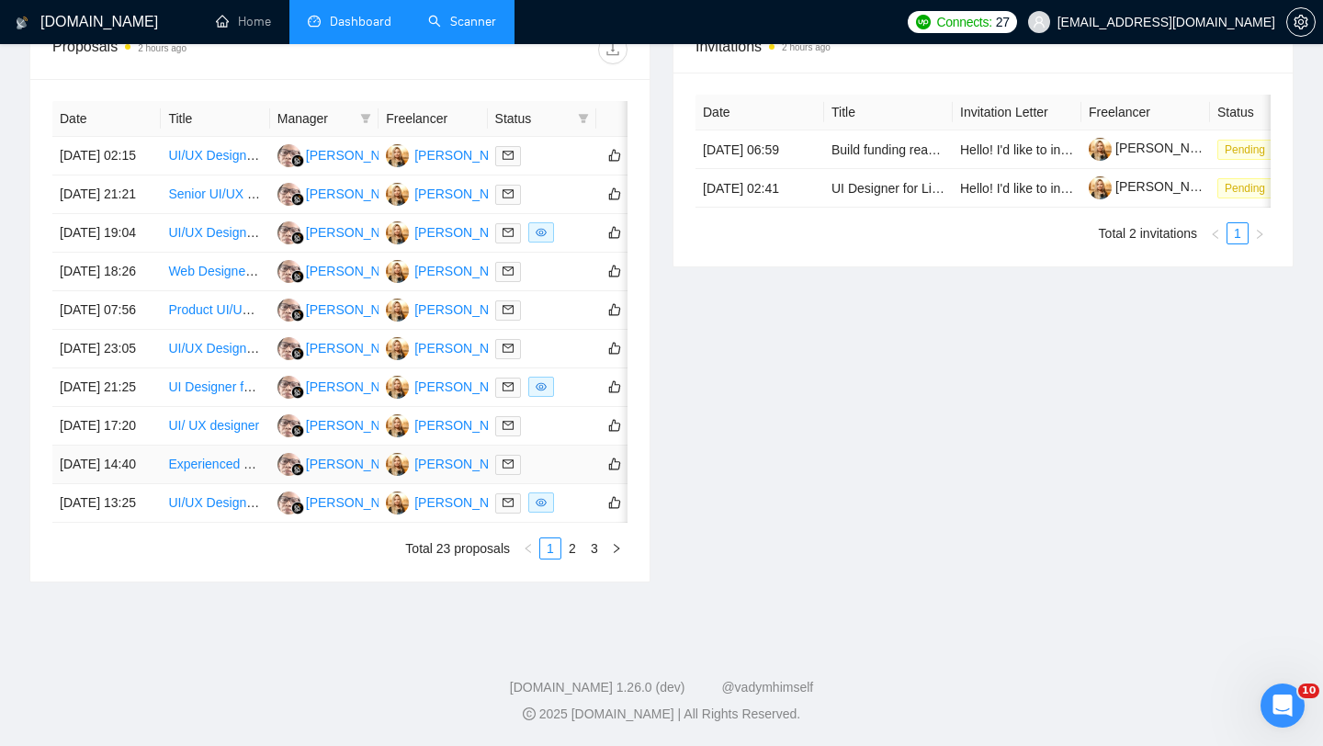
click at [118, 484] on td "[DATE] 14:40" at bounding box center [106, 465] width 108 height 39
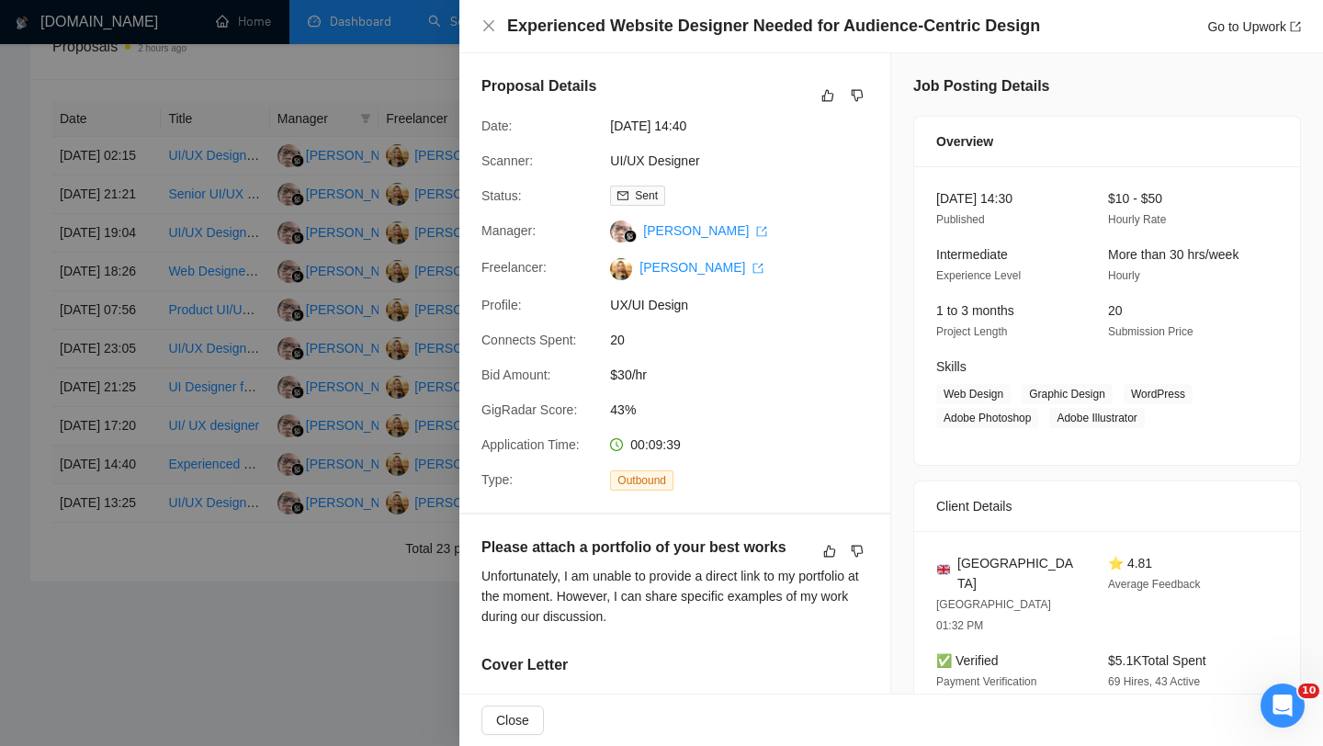
click at [118, 586] on div at bounding box center [661, 373] width 1323 height 746
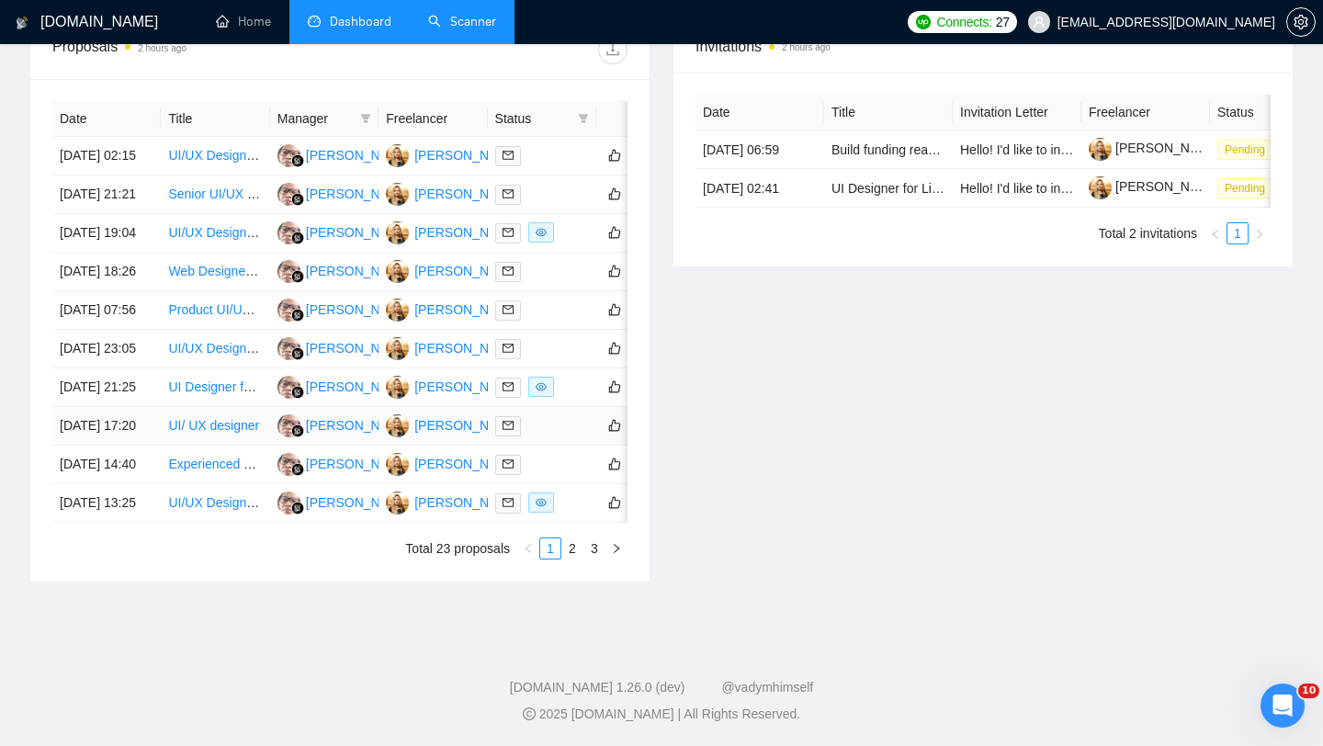
click at [120, 446] on td "[DATE] 17:20" at bounding box center [106, 426] width 108 height 39
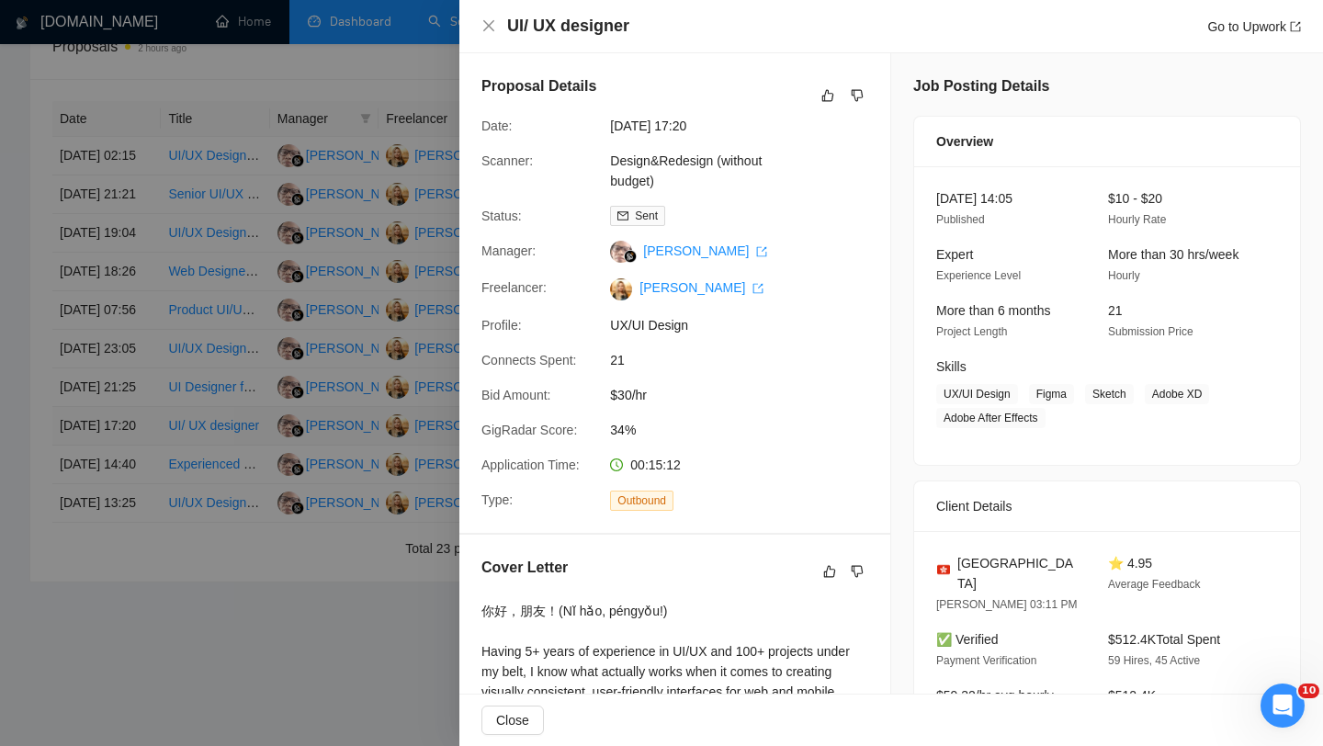
click at [120, 533] on div at bounding box center [661, 373] width 1323 height 746
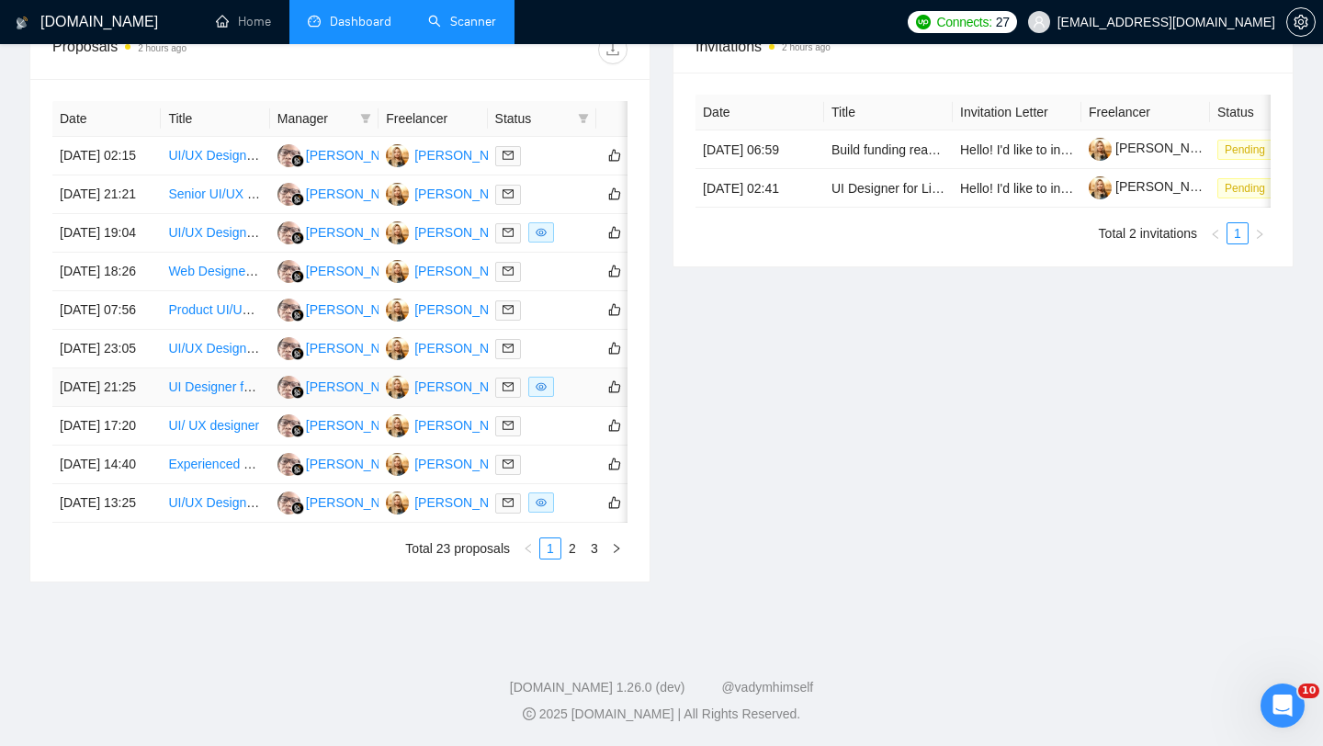
click at [123, 407] on td "[DATE] 21:25" at bounding box center [106, 387] width 108 height 39
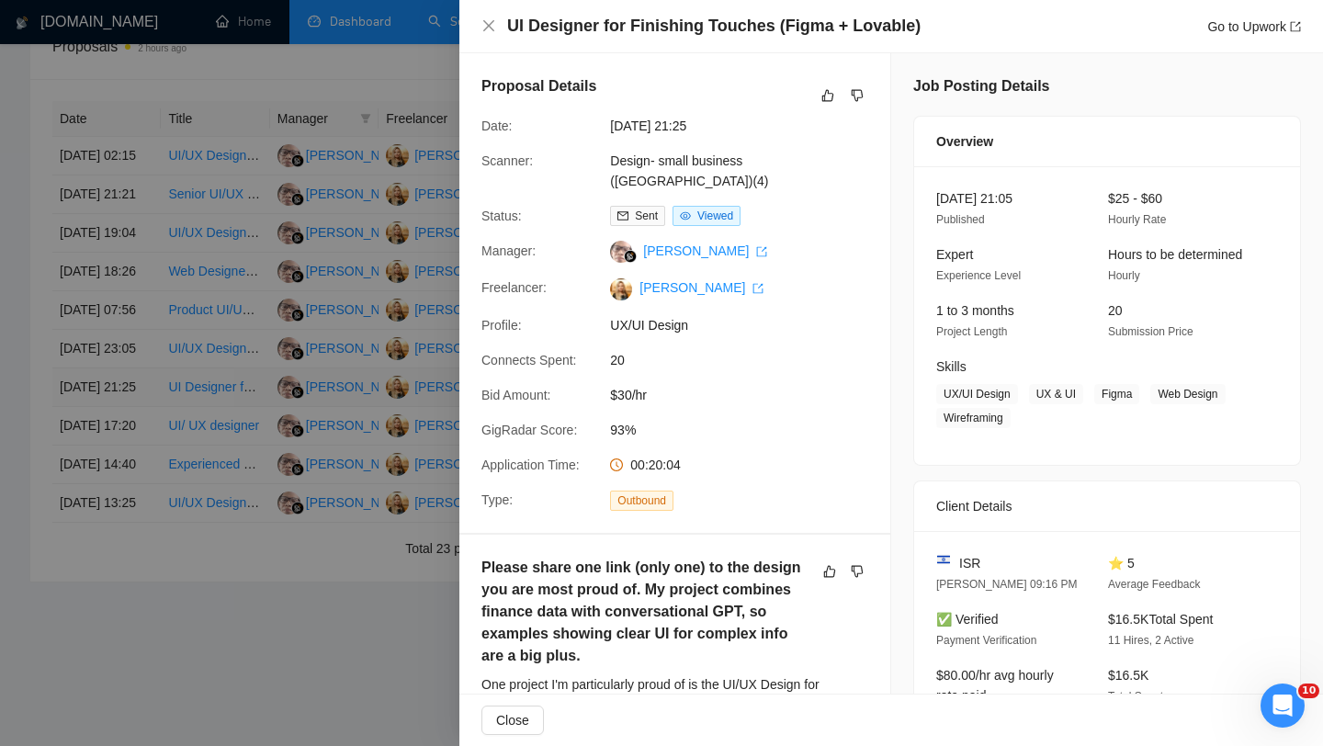
click at [123, 480] on div at bounding box center [661, 373] width 1323 height 746
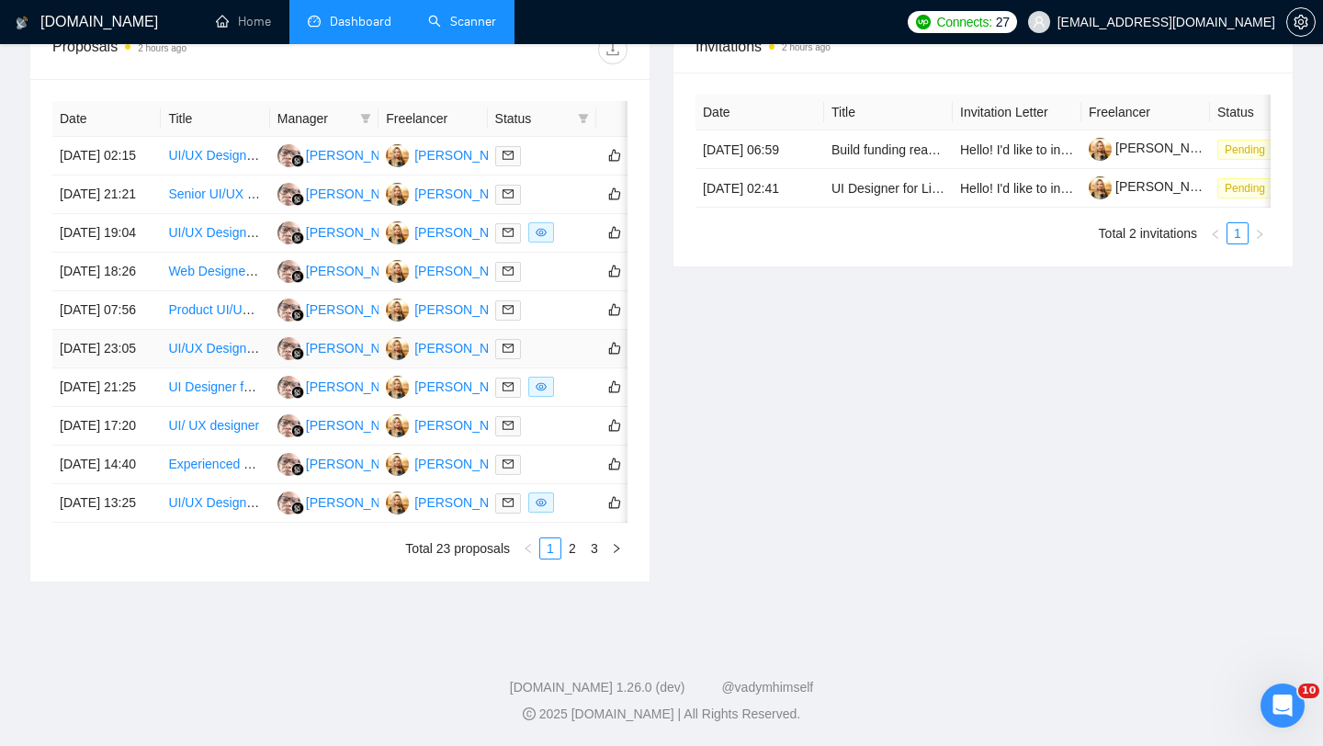
click at [128, 368] on td "[DATE] 23:05" at bounding box center [106, 349] width 108 height 39
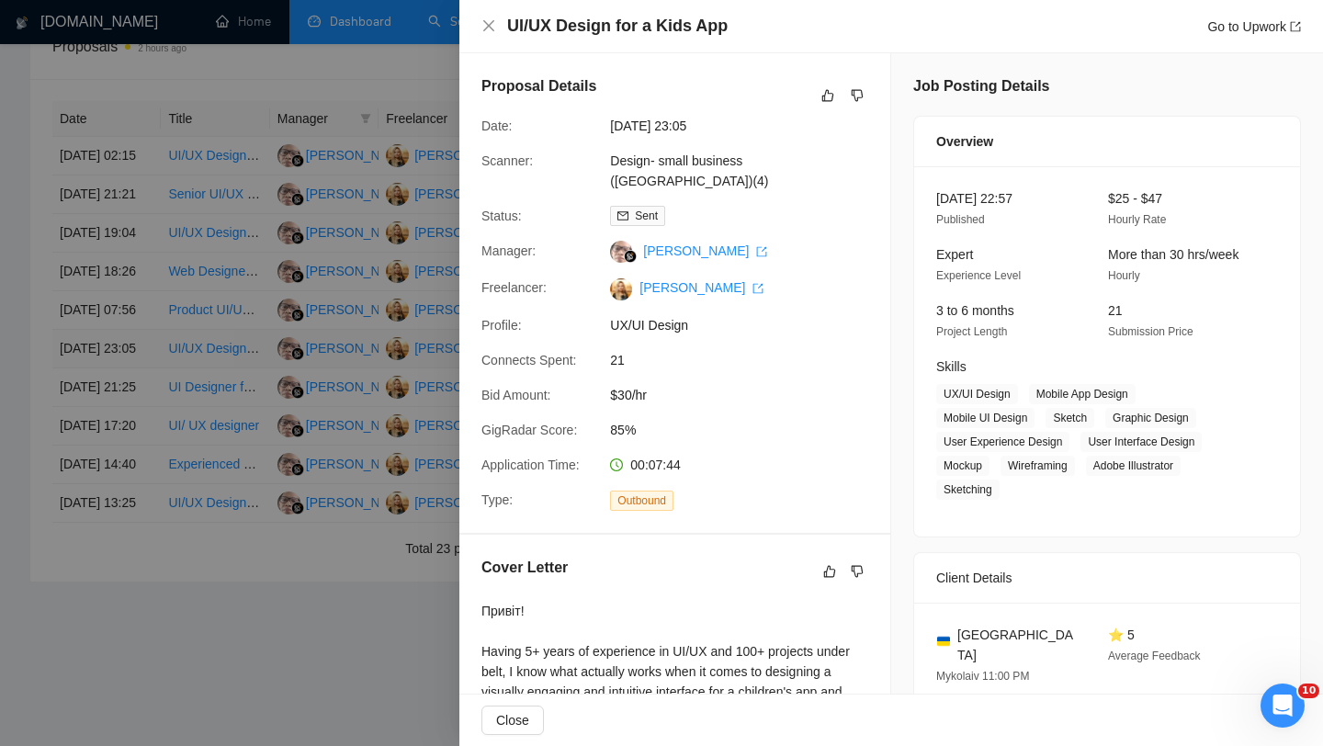
click at [128, 421] on div at bounding box center [661, 373] width 1323 height 746
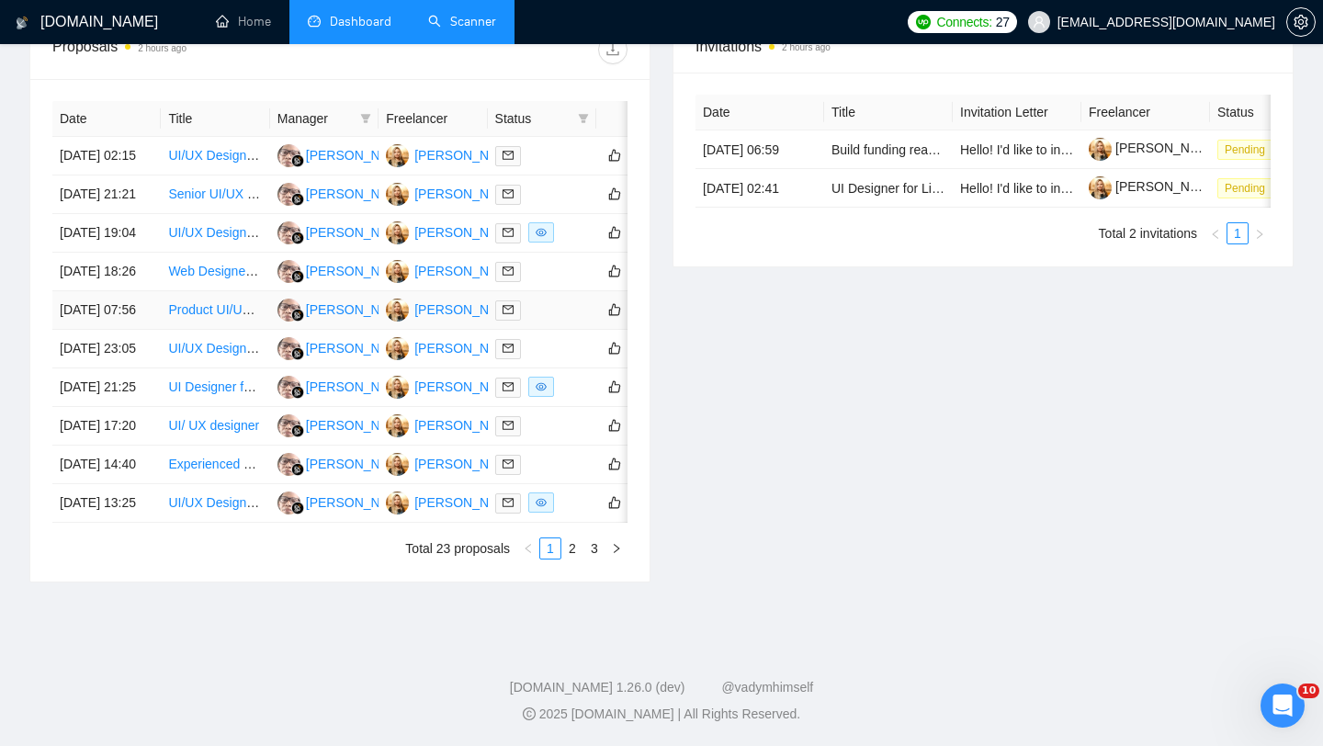
click at [124, 330] on td "[DATE] 07:56" at bounding box center [106, 310] width 108 height 39
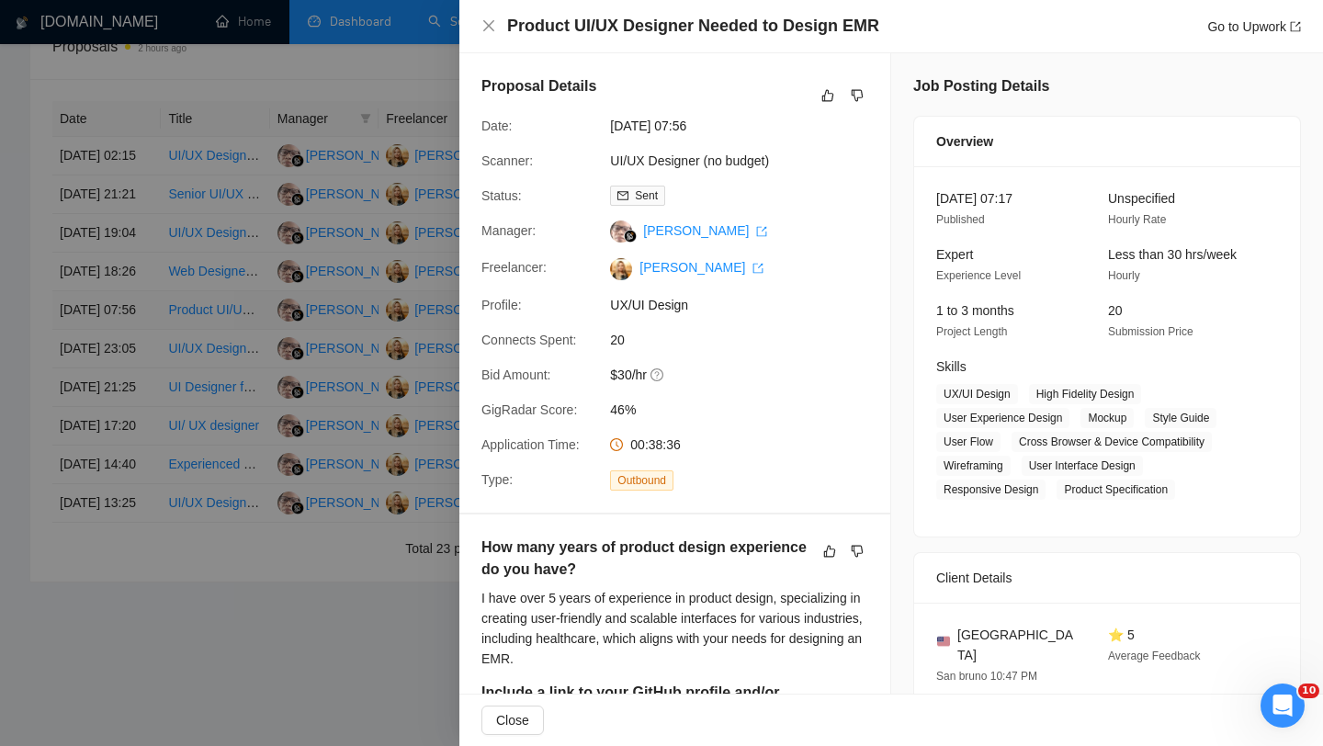
click at [124, 368] on div at bounding box center [661, 373] width 1323 height 746
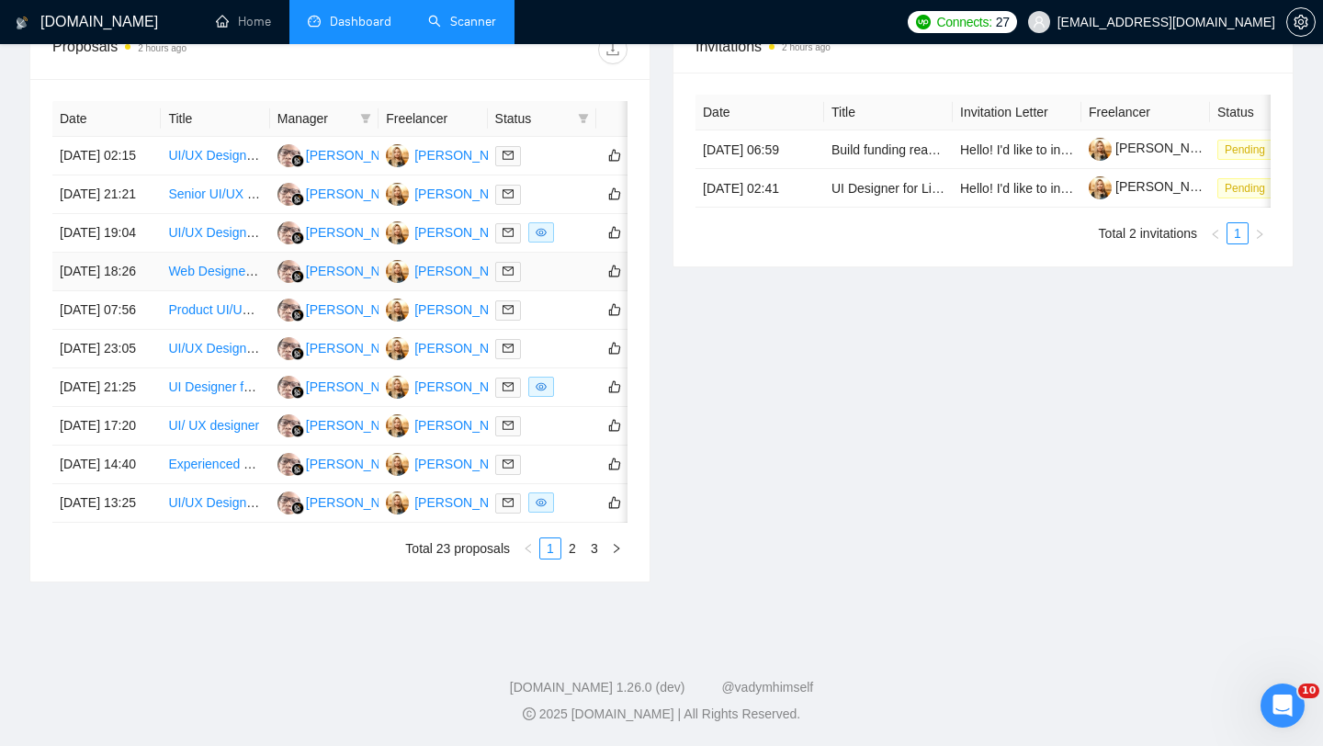
click at [122, 291] on td "[DATE] 18:26" at bounding box center [106, 272] width 108 height 39
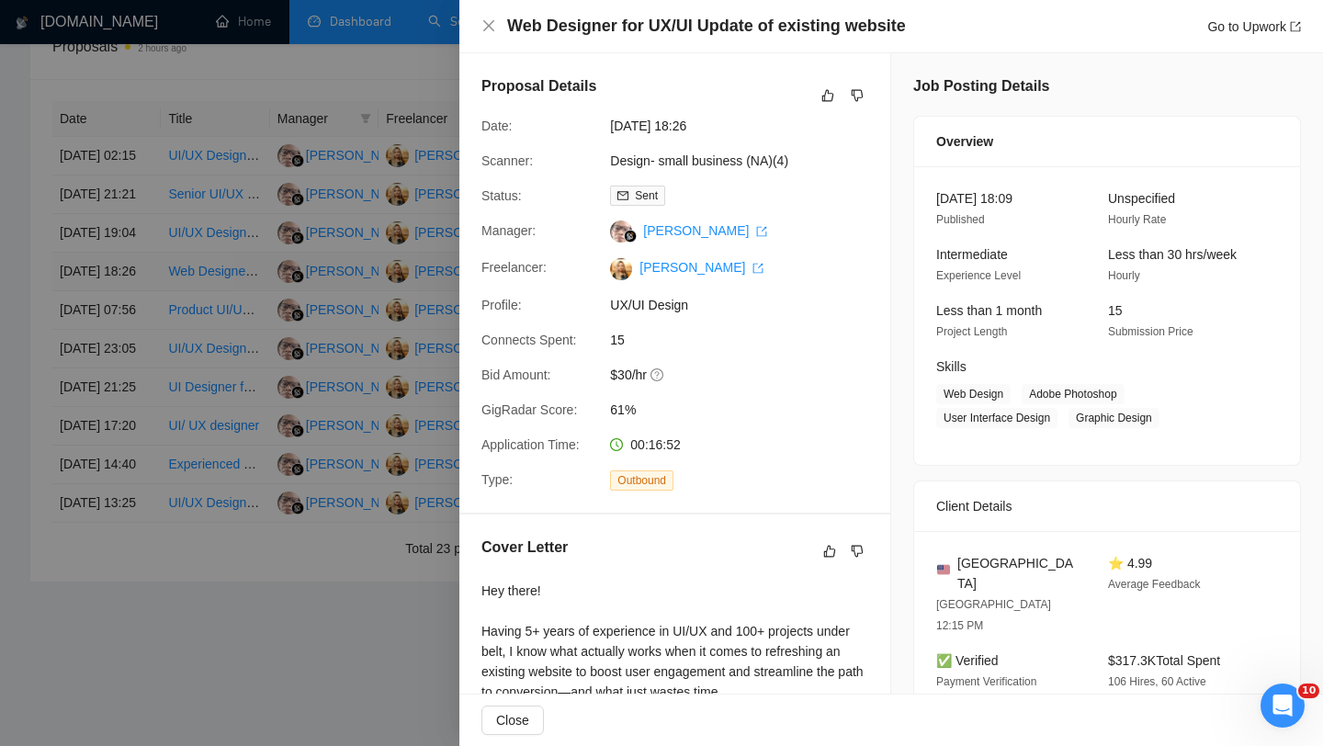
click at [122, 309] on div at bounding box center [661, 373] width 1323 height 746
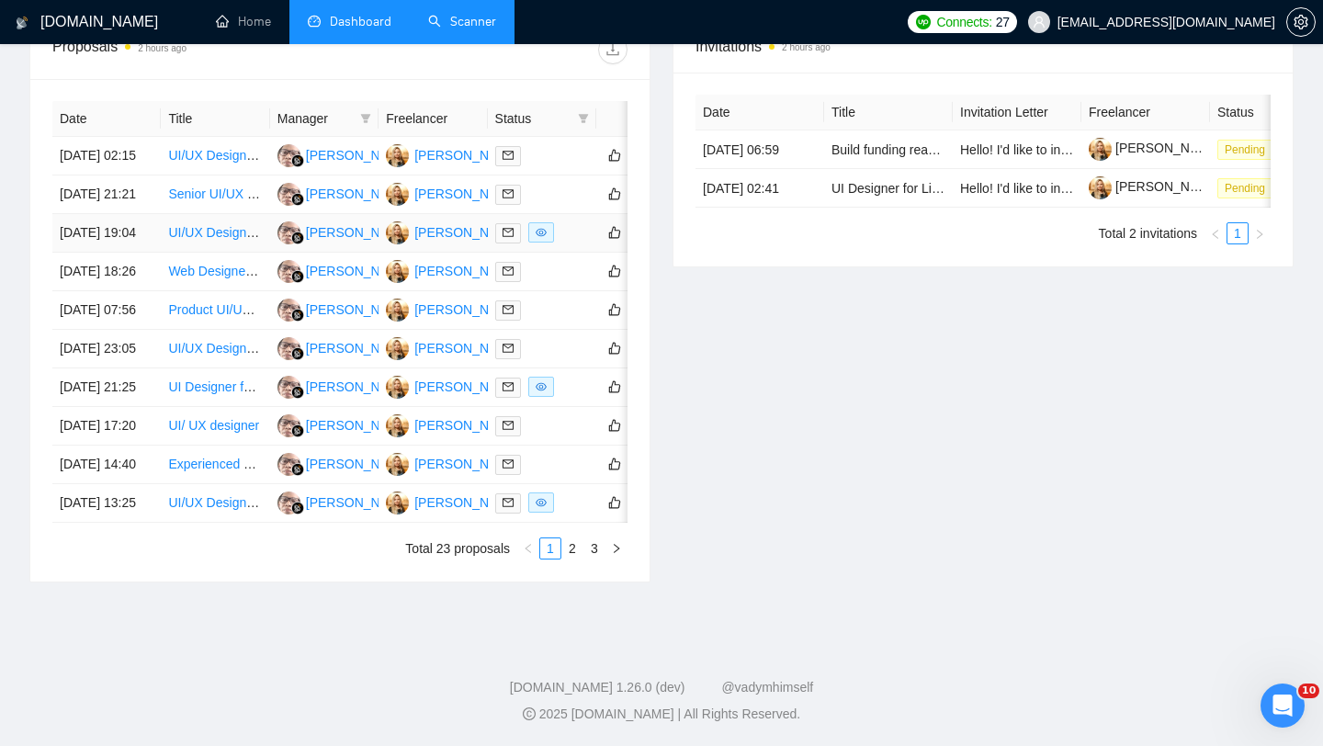
click at [119, 253] on td "[DATE] 19:04" at bounding box center [106, 233] width 108 height 39
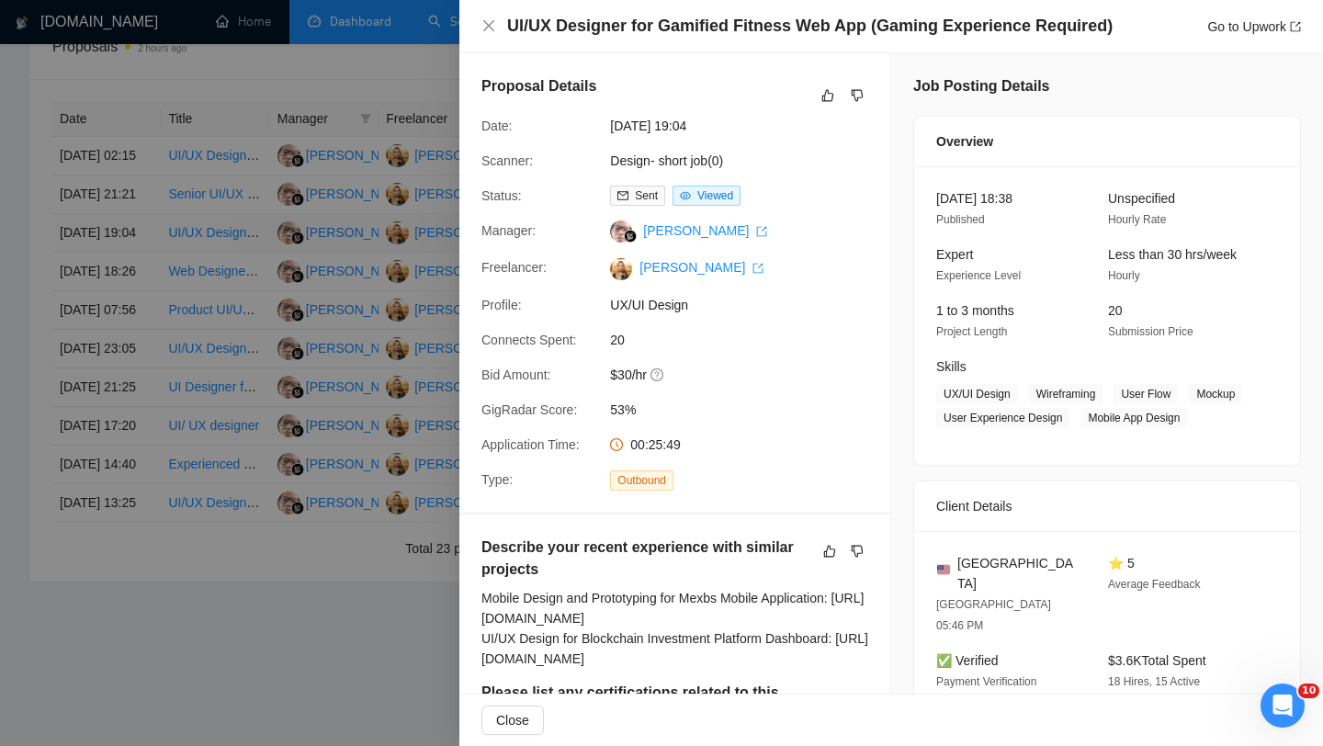
click at [119, 260] on div at bounding box center [661, 373] width 1323 height 746
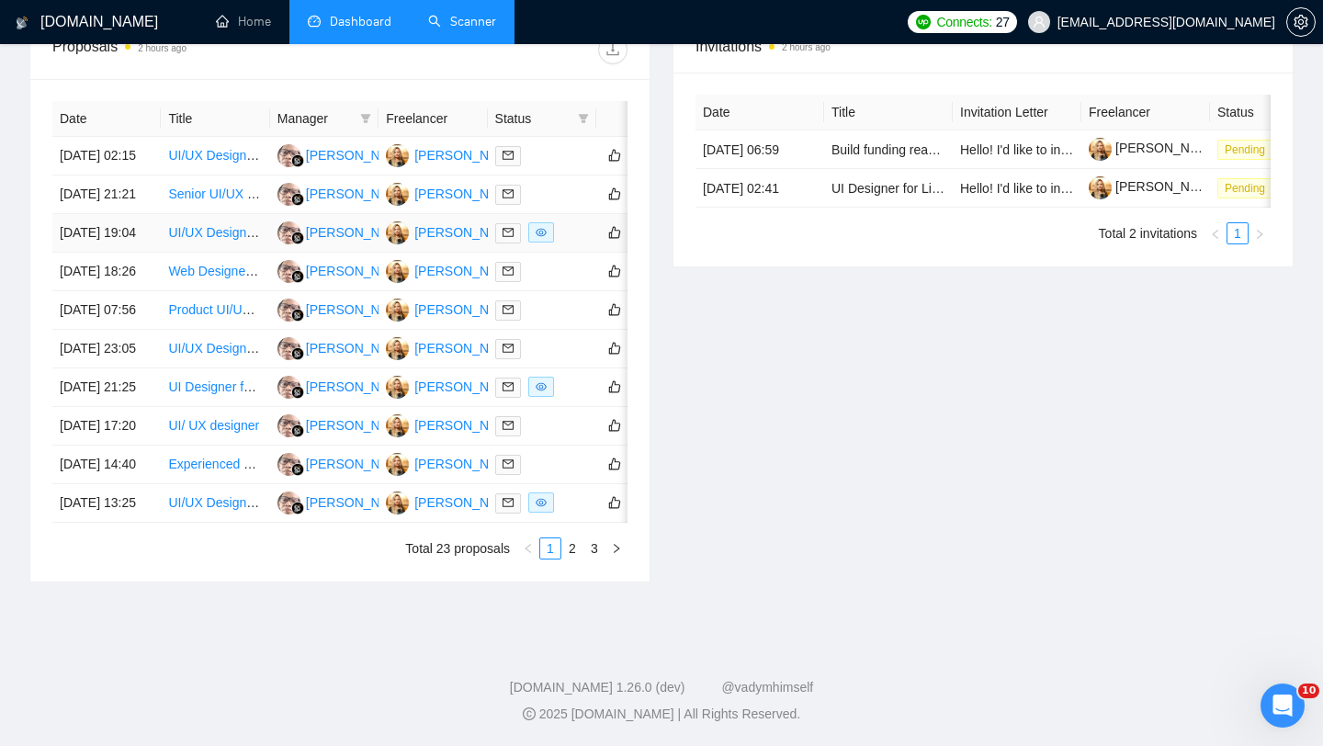
scroll to position [746, 0]
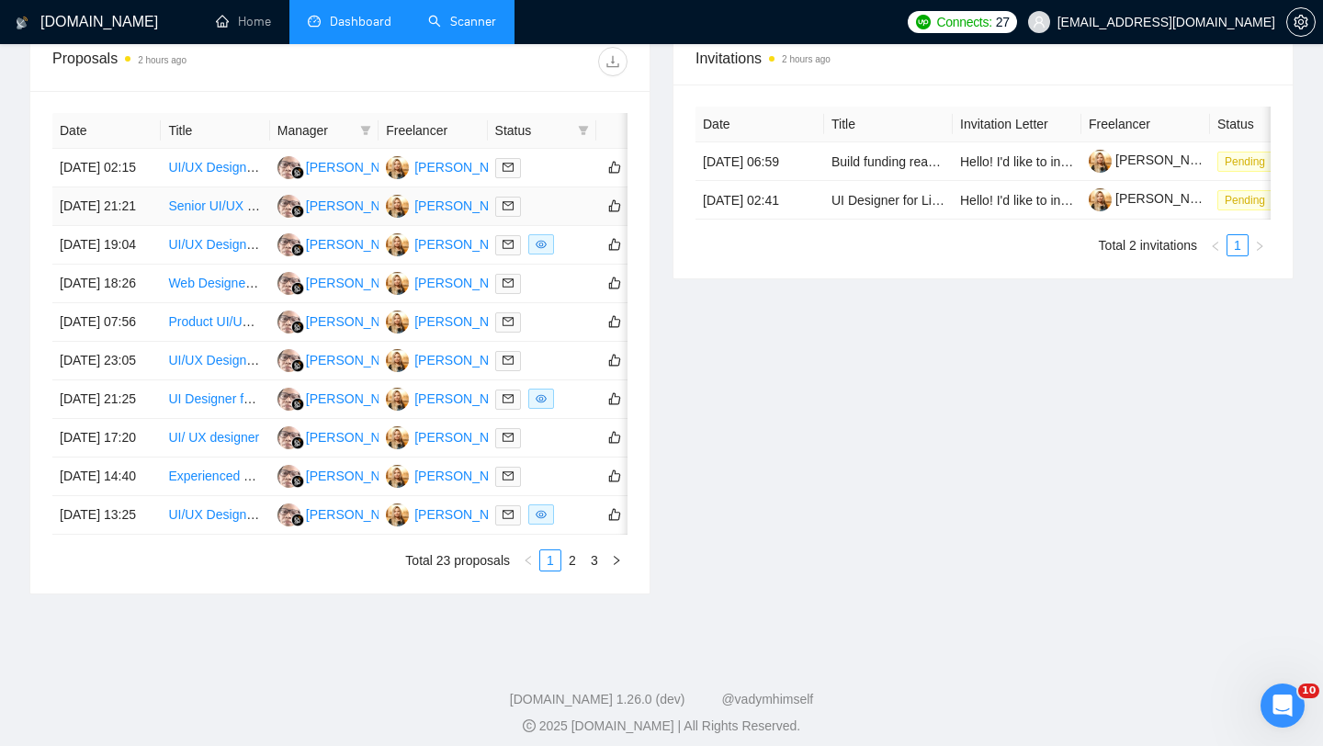
click at [117, 226] on td "[DATE] 21:21" at bounding box center [106, 206] width 108 height 39
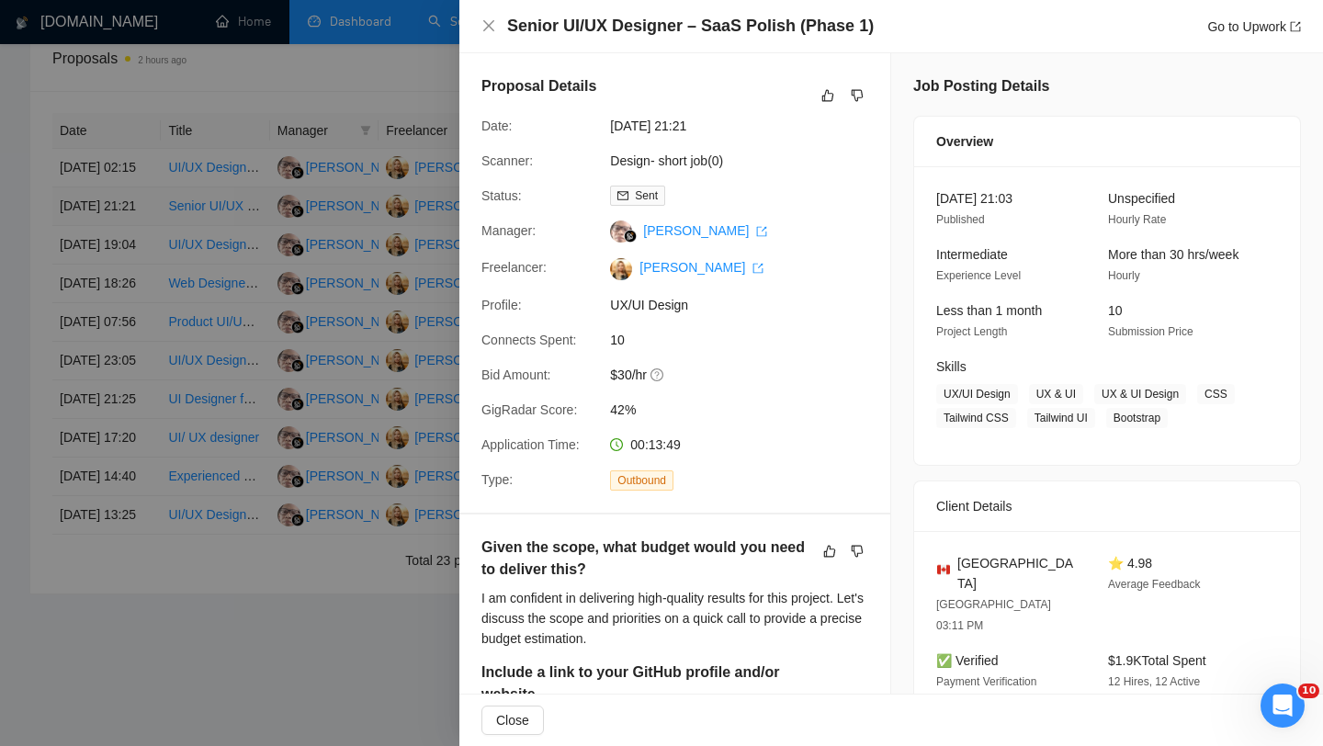
click at [117, 238] on div at bounding box center [661, 373] width 1323 height 746
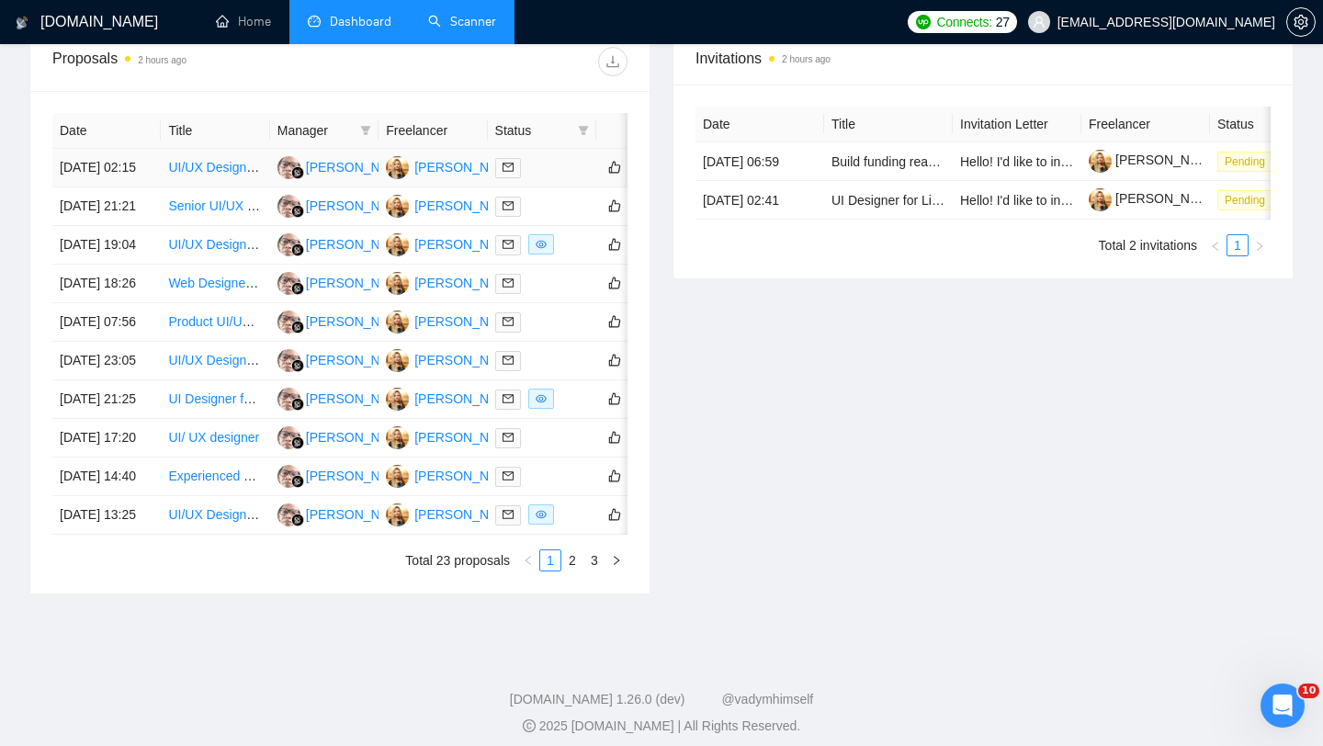
click at [116, 187] on td "[DATE] 02:15" at bounding box center [106, 168] width 108 height 39
